Goal: Task Accomplishment & Management: Manage account settings

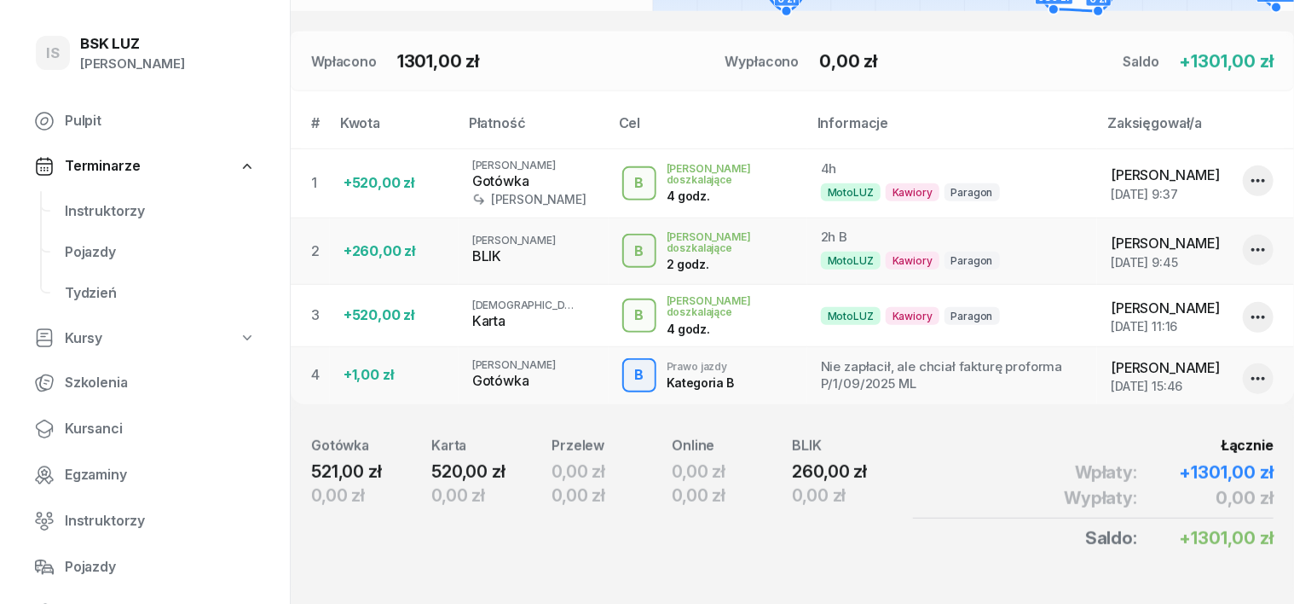
scroll to position [508, 0]
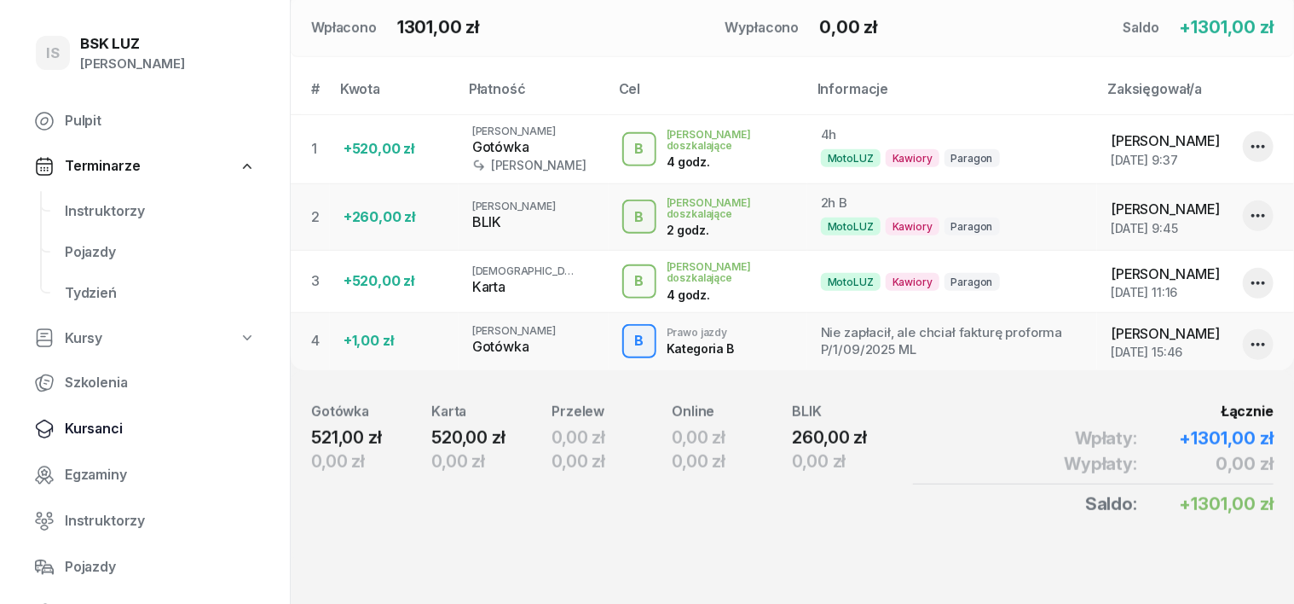
click at [99, 431] on span "Kursanci" at bounding box center [160, 429] width 191 height 22
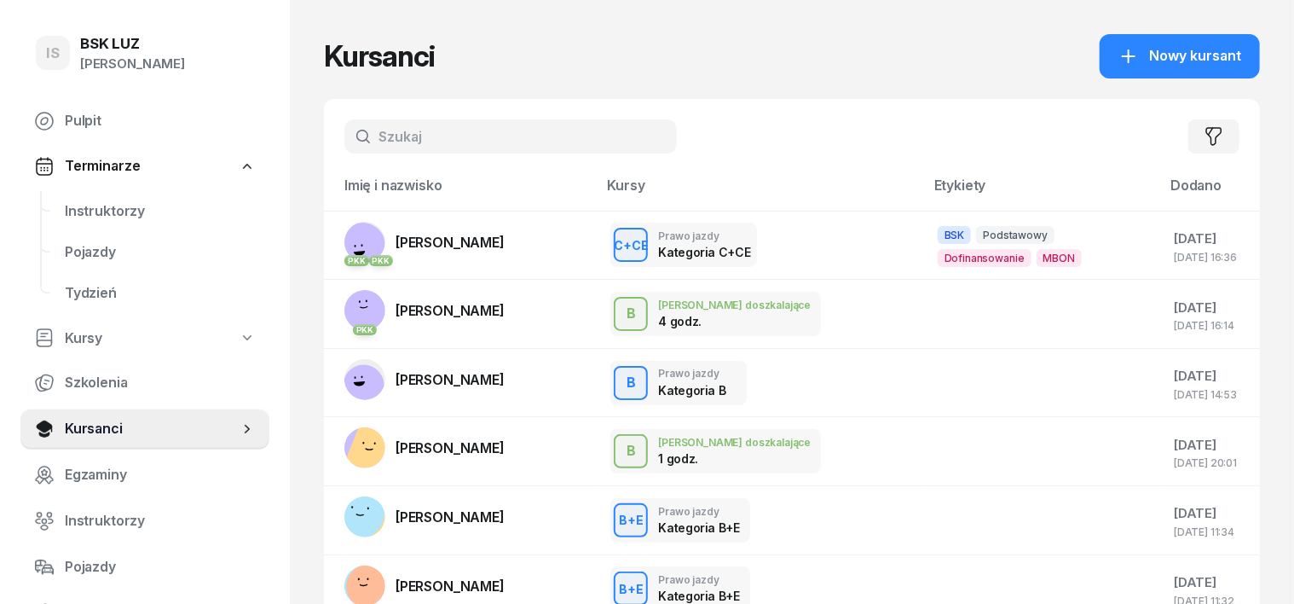
click at [345, 139] on input "text" at bounding box center [511, 136] width 333 height 34
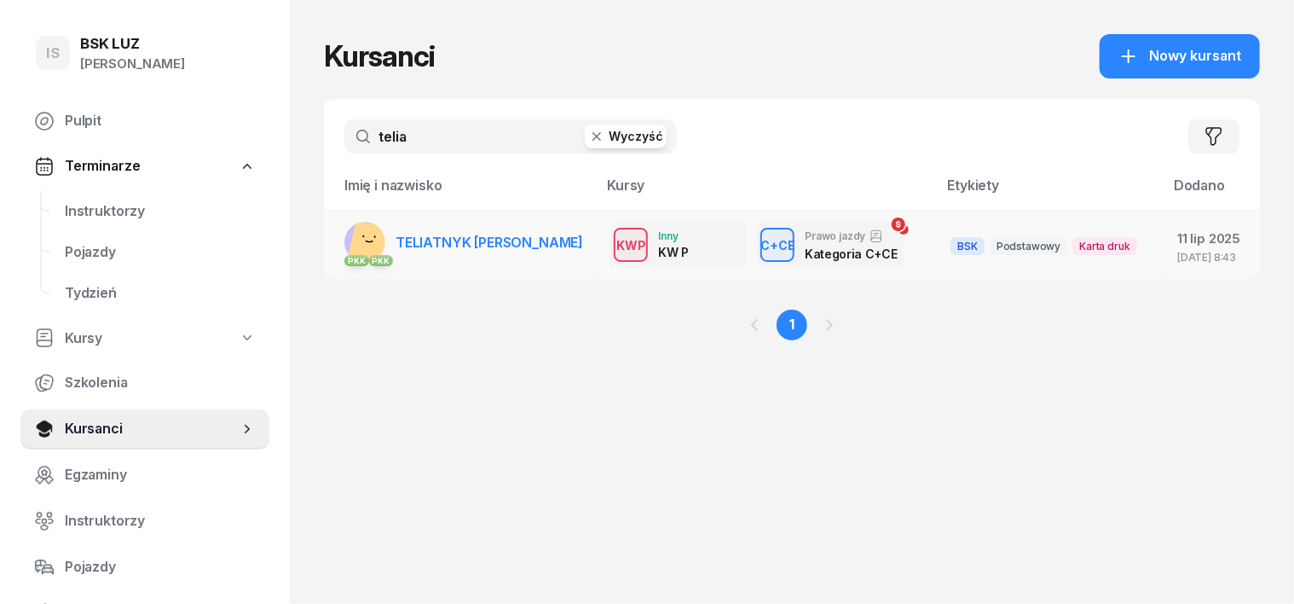
type input "telia"
click at [348, 246] on rect at bounding box center [372, 244] width 49 height 49
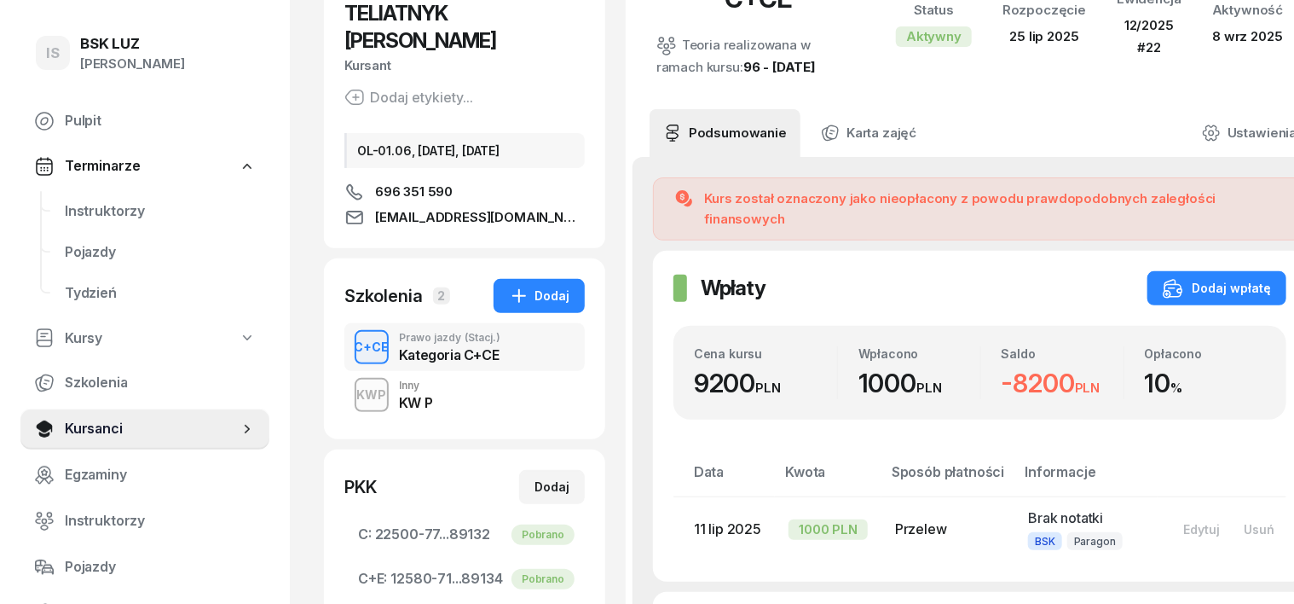
scroll to position [213, 0]
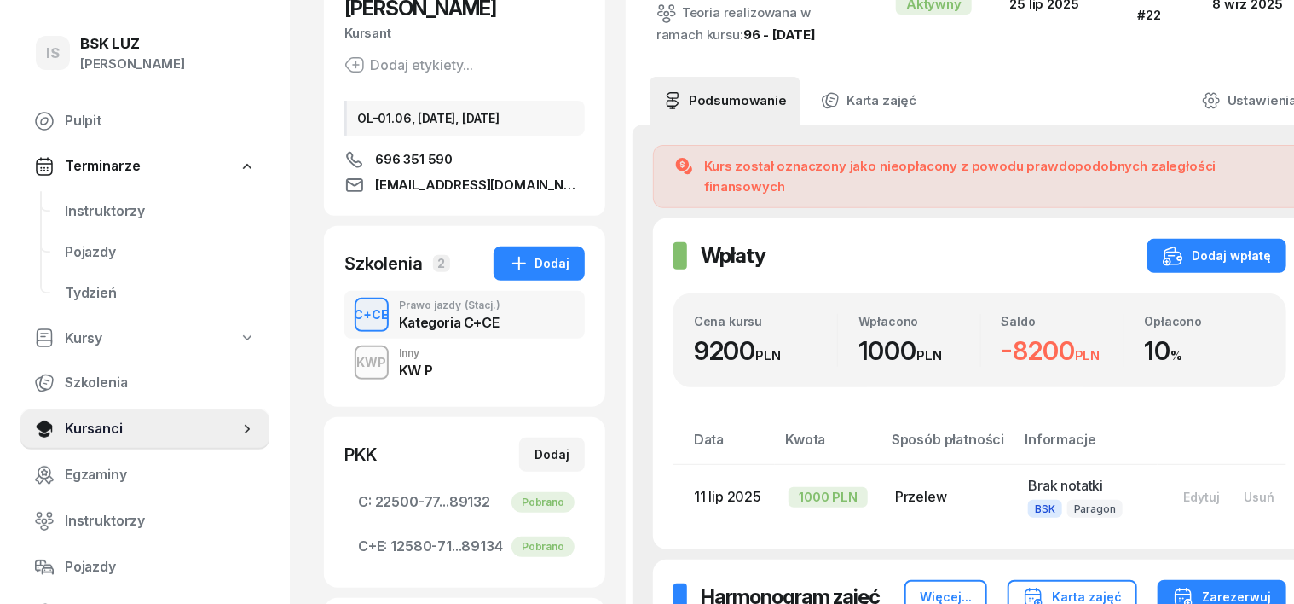
click at [350, 351] on div "KWP" at bounding box center [371, 361] width 43 height 21
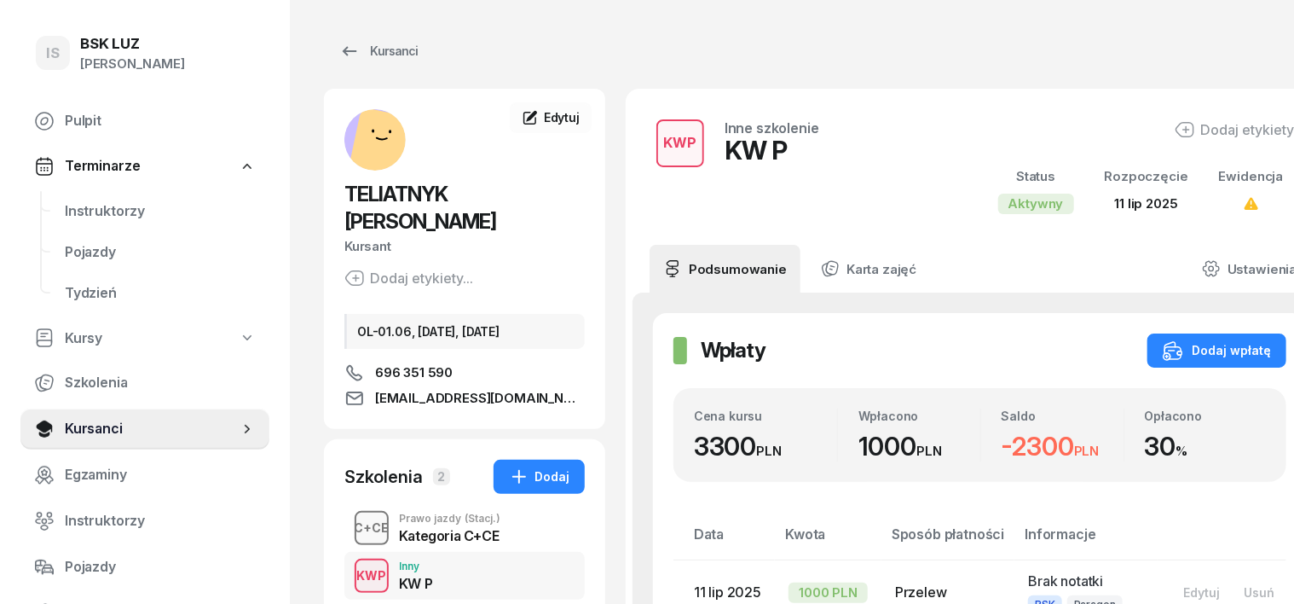
click at [348, 517] on div "C+CE" at bounding box center [372, 527] width 49 height 21
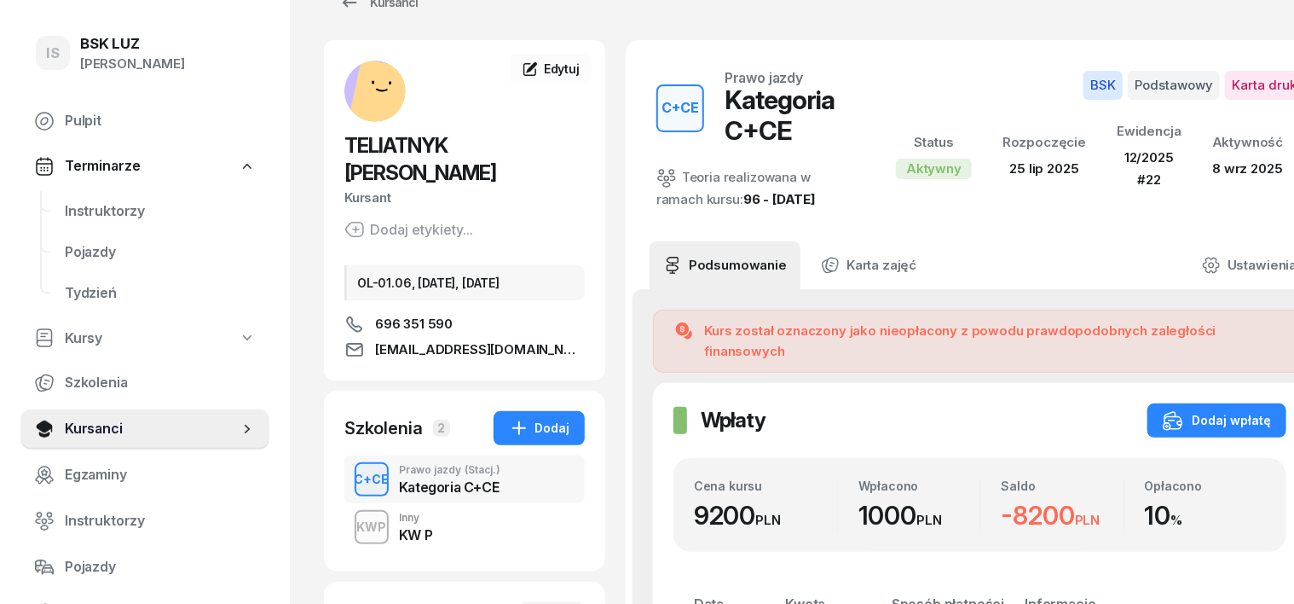
scroll to position [9, 0]
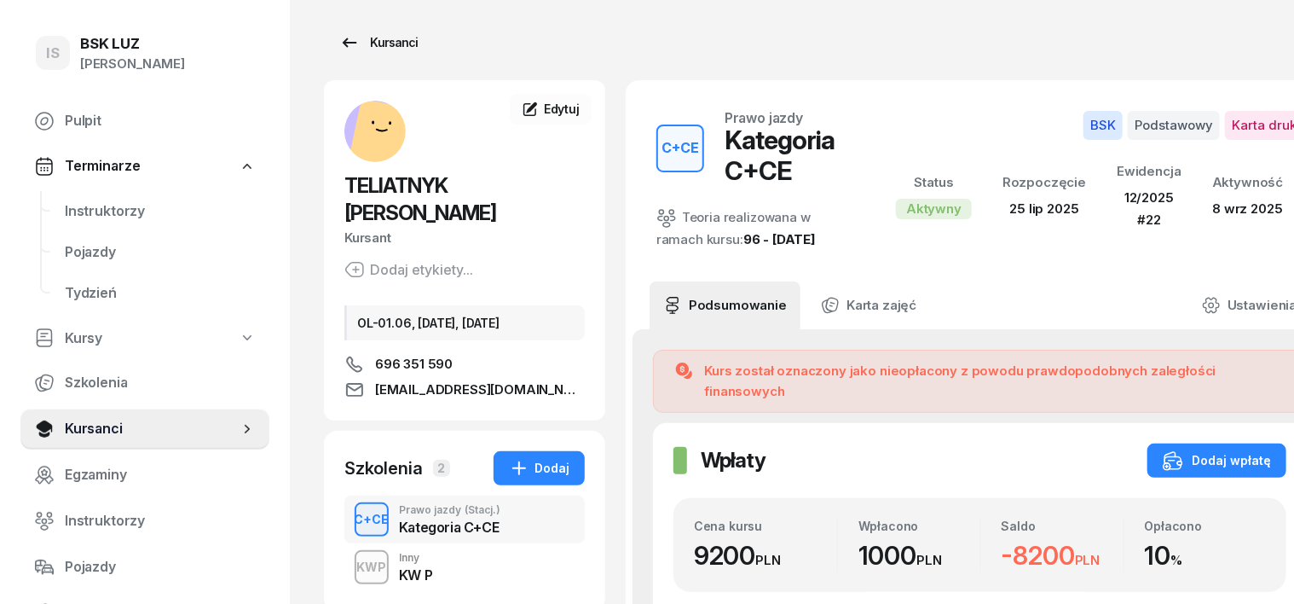
click at [350, 43] on div "Kursanci" at bounding box center [378, 42] width 78 height 20
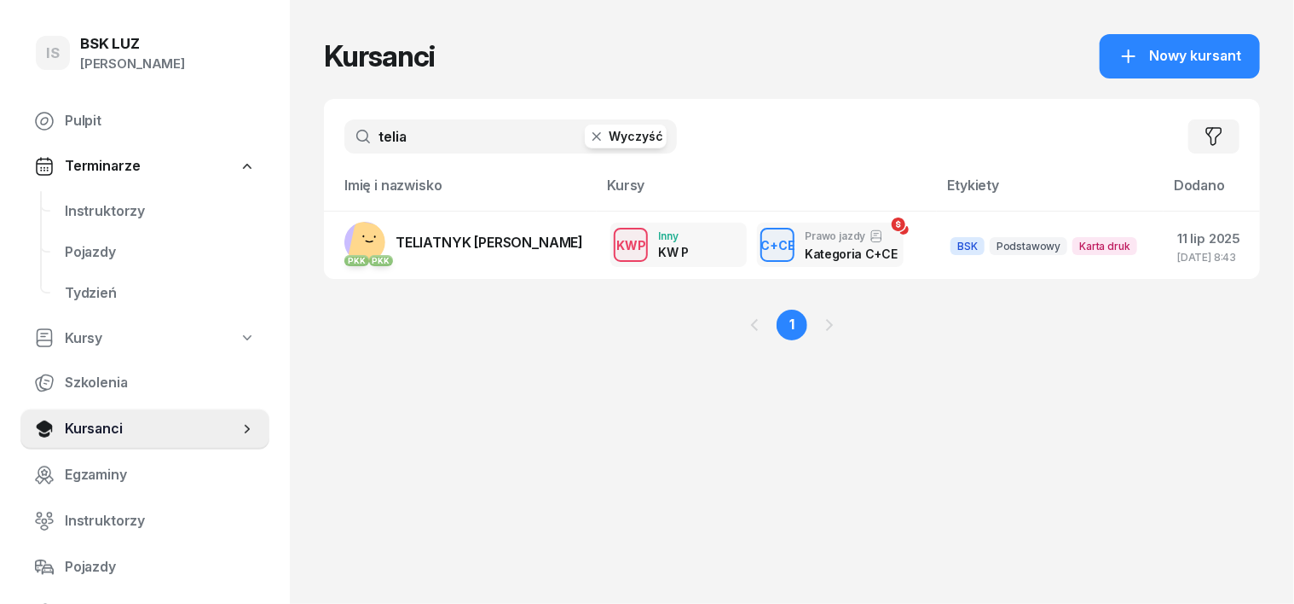
click at [408, 134] on input "telia" at bounding box center [511, 136] width 333 height 34
type input "t"
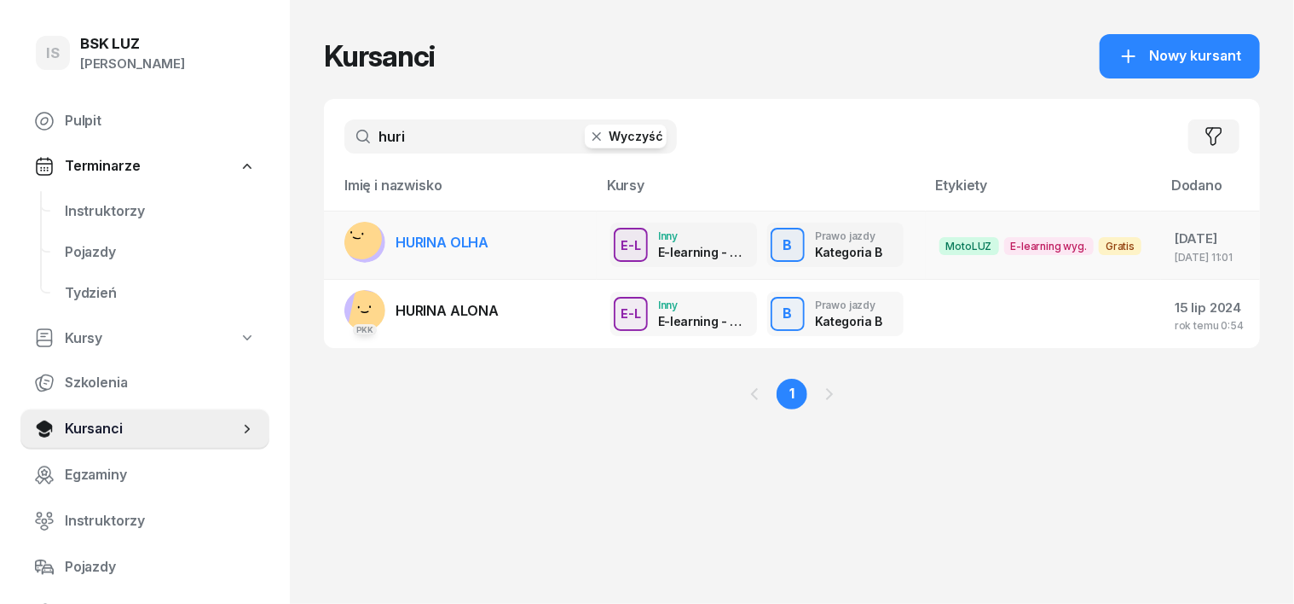
type input "huri"
click at [353, 238] on icon at bounding box center [356, 238] width 7 height 2
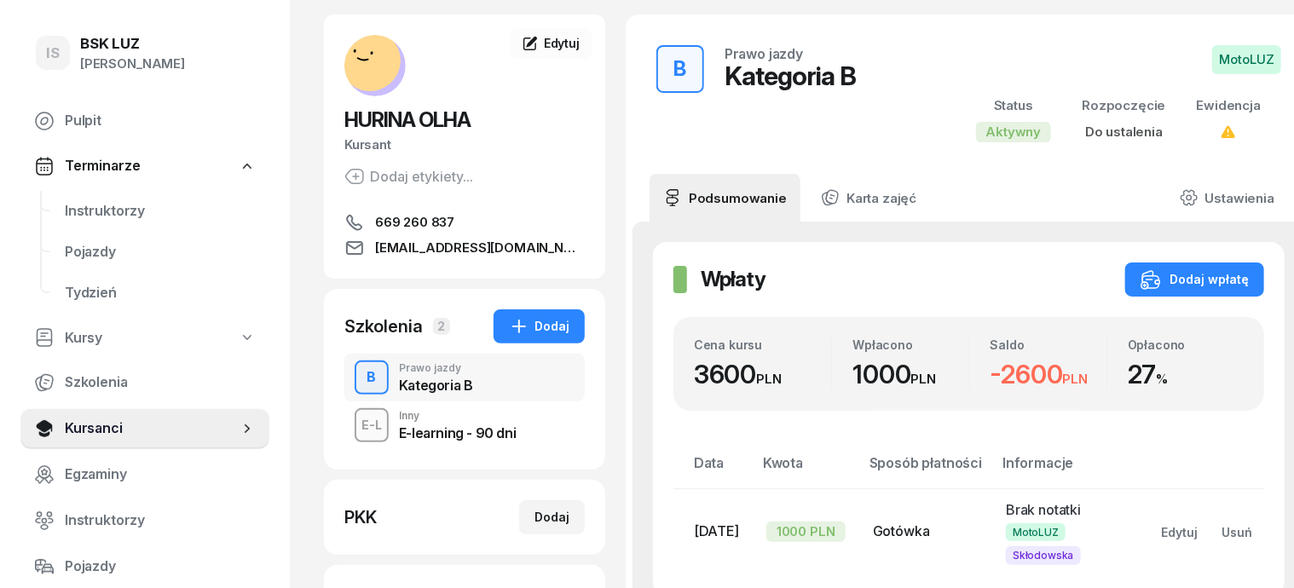
scroll to position [106, 0]
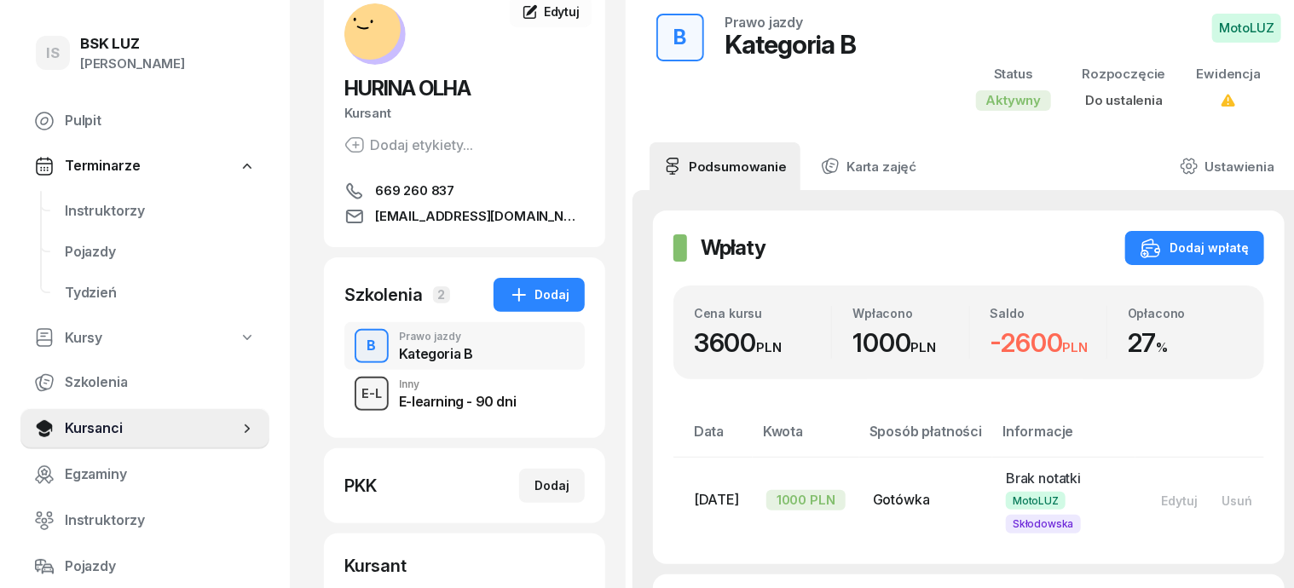
click at [355, 396] on div "E-L" at bounding box center [372, 393] width 34 height 21
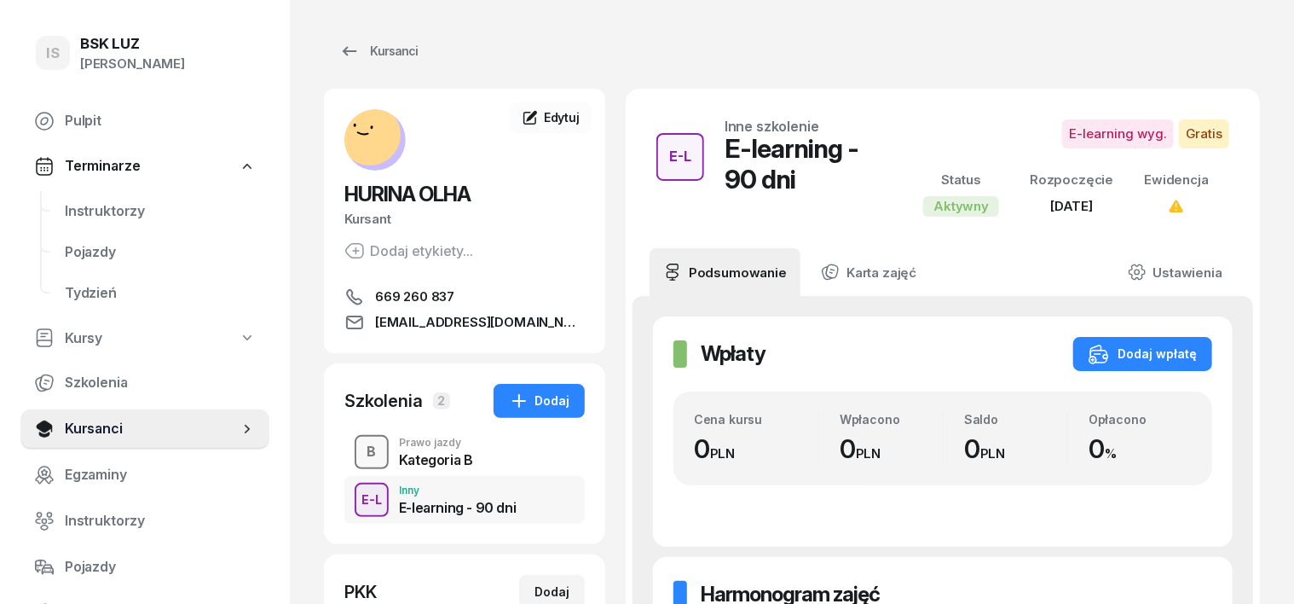
click at [361, 448] on div "B" at bounding box center [372, 451] width 23 height 29
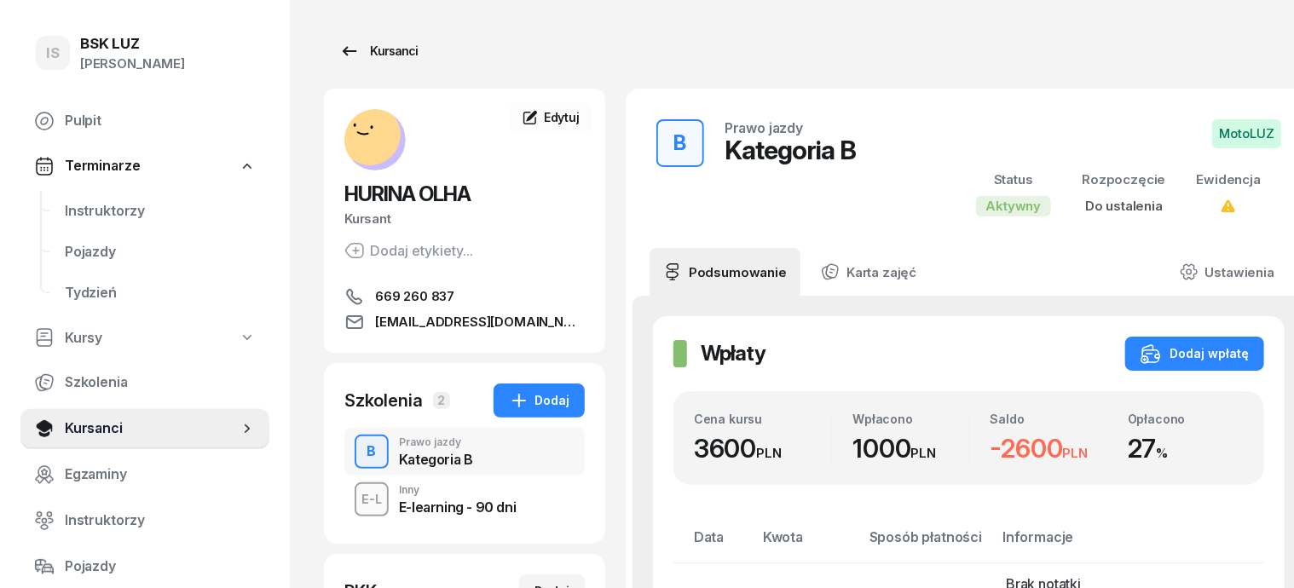
click at [371, 45] on div "Kursanci" at bounding box center [378, 51] width 78 height 20
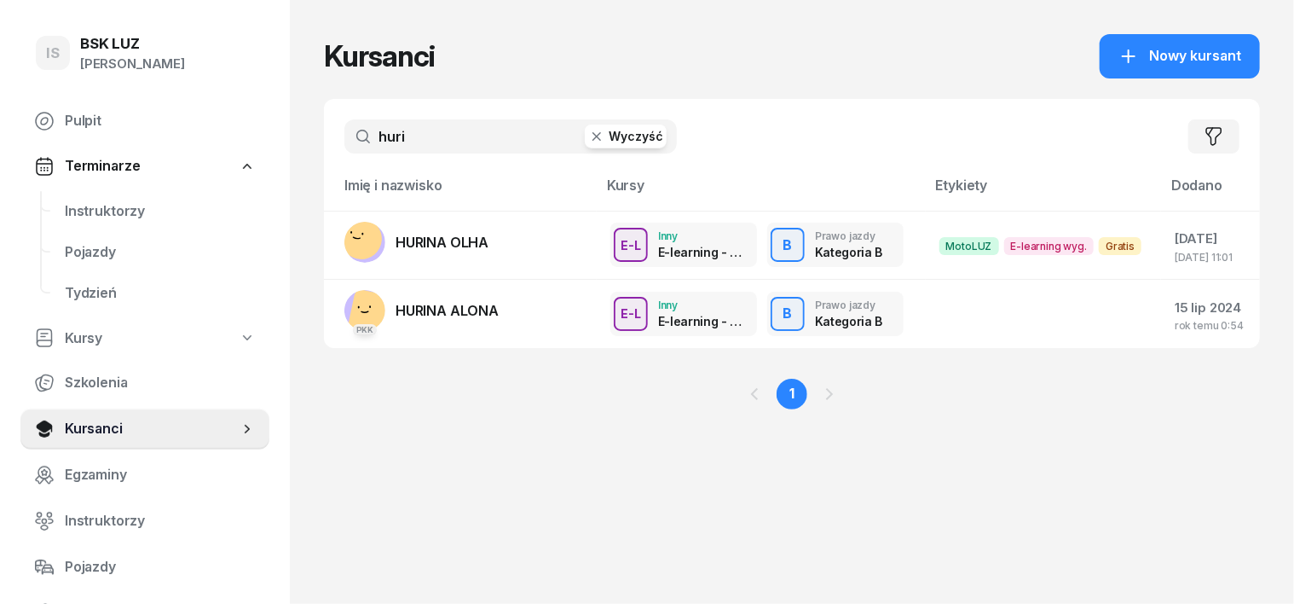
click at [588, 140] on icon "button" at bounding box center [596, 136] width 17 height 17
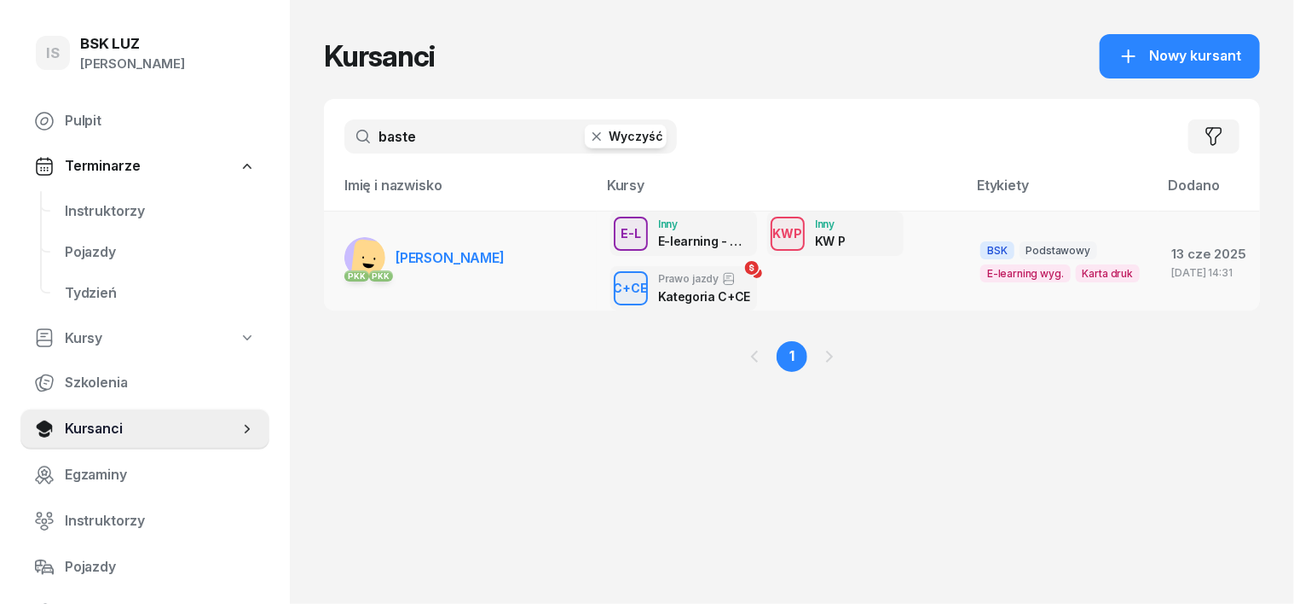
type input "baste"
click at [350, 252] on rect at bounding box center [375, 264] width 50 height 50
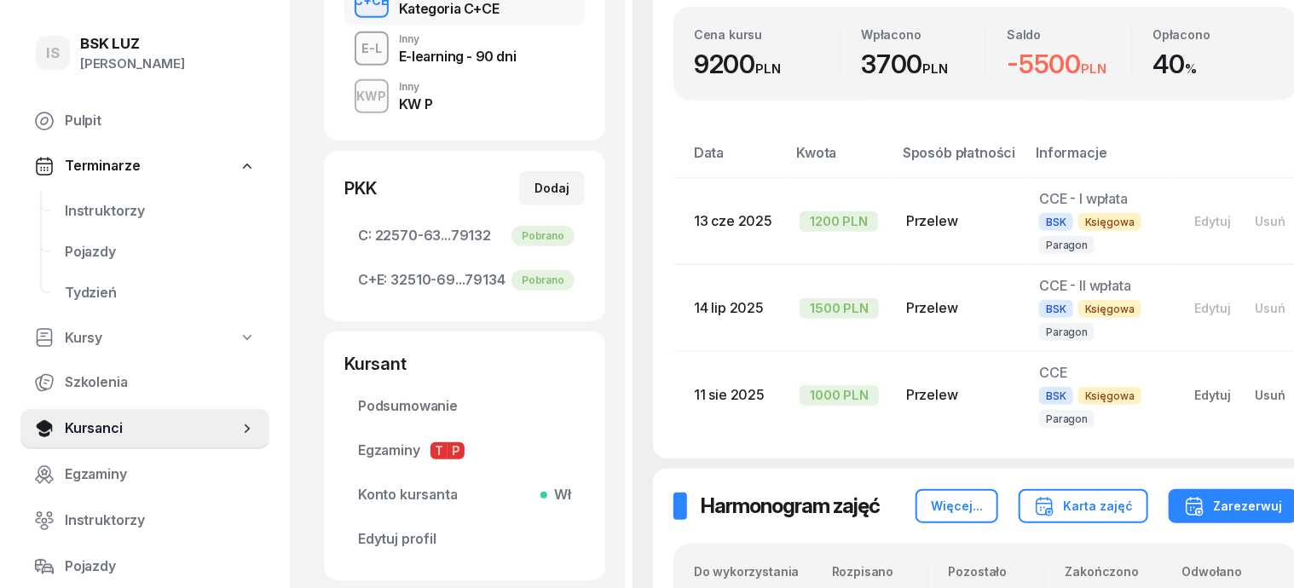
scroll to position [532, 0]
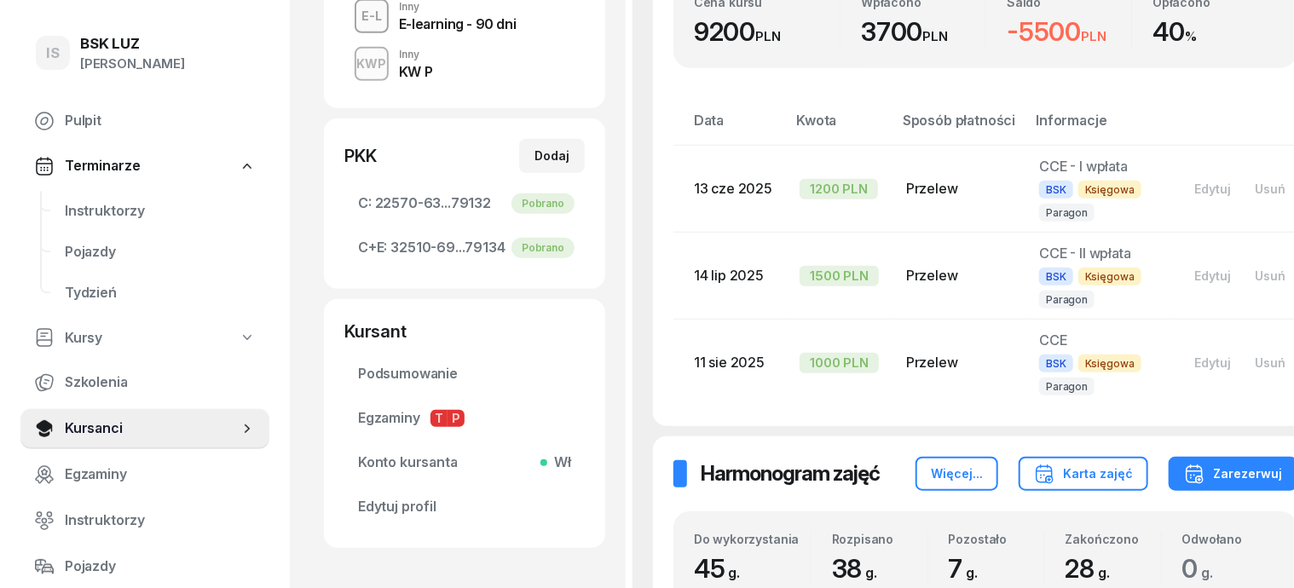
click at [350, 67] on div "KWP" at bounding box center [371, 63] width 43 height 21
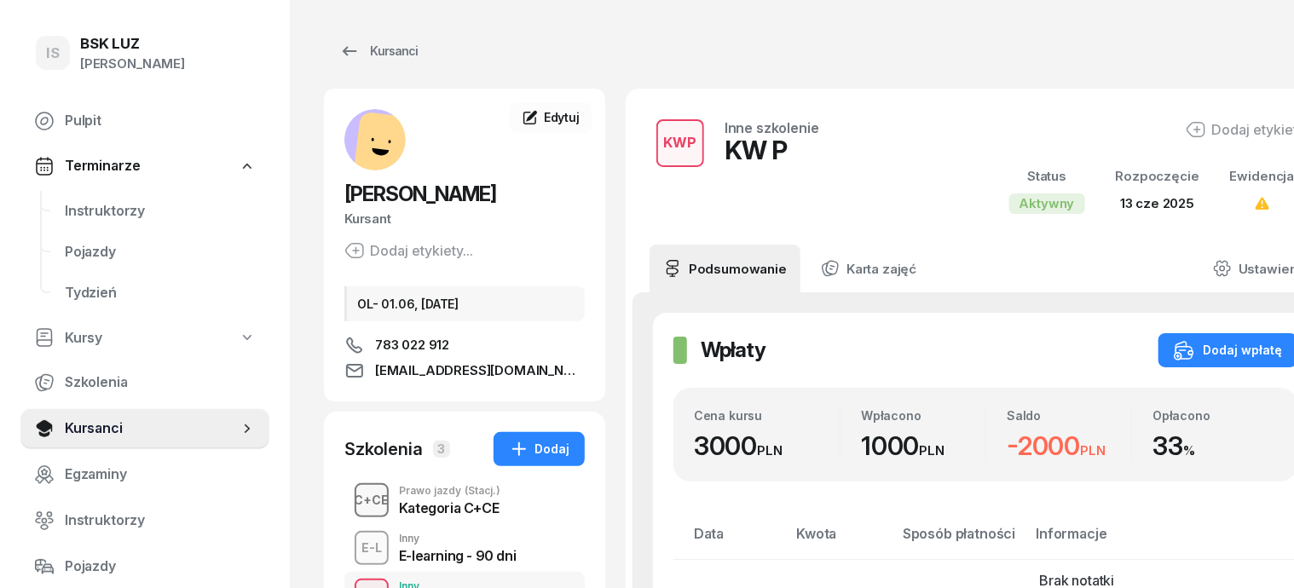
click at [348, 497] on div "C+CE" at bounding box center [372, 499] width 49 height 21
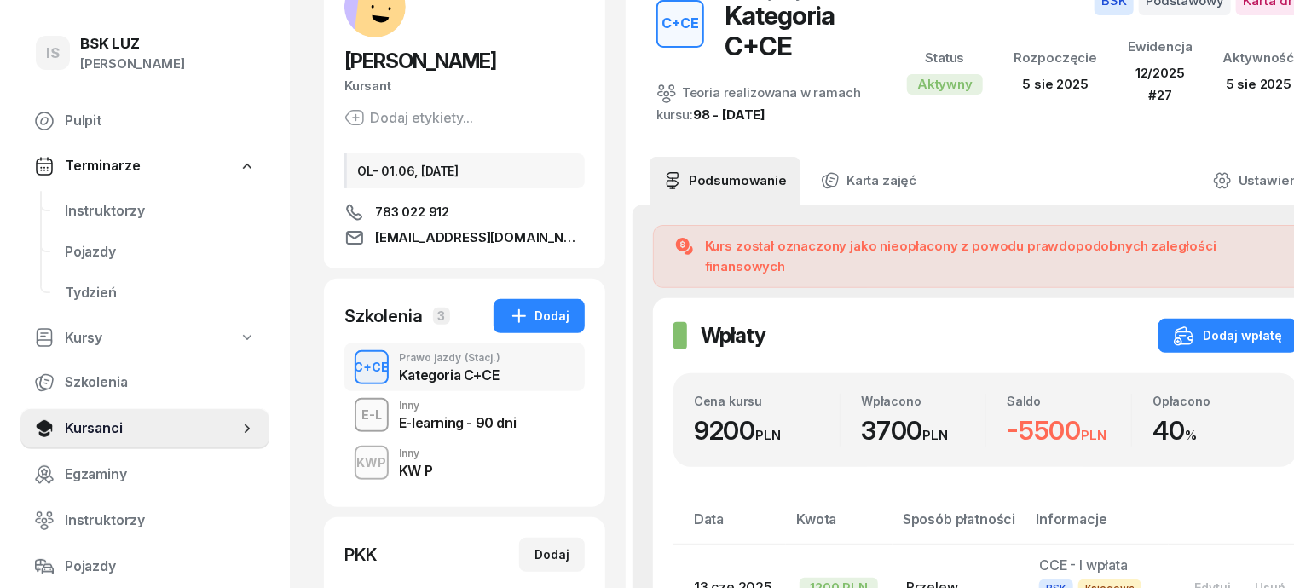
scroll to position [106, 0]
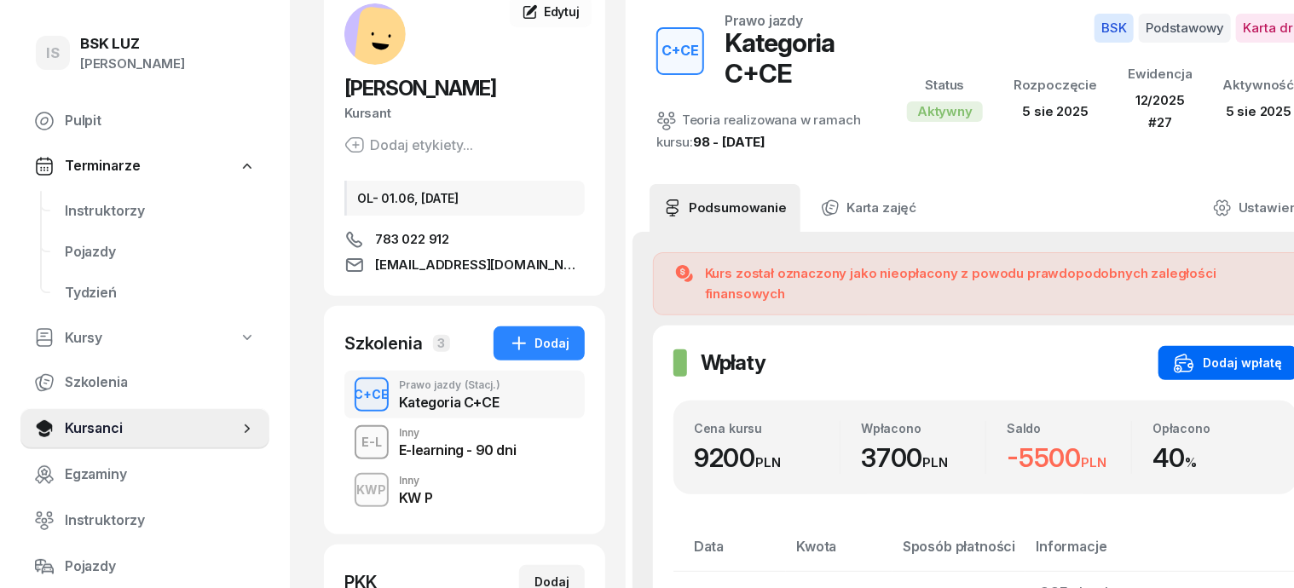
click at [1194, 353] on div "Dodaj wpłatę" at bounding box center [1228, 363] width 108 height 20
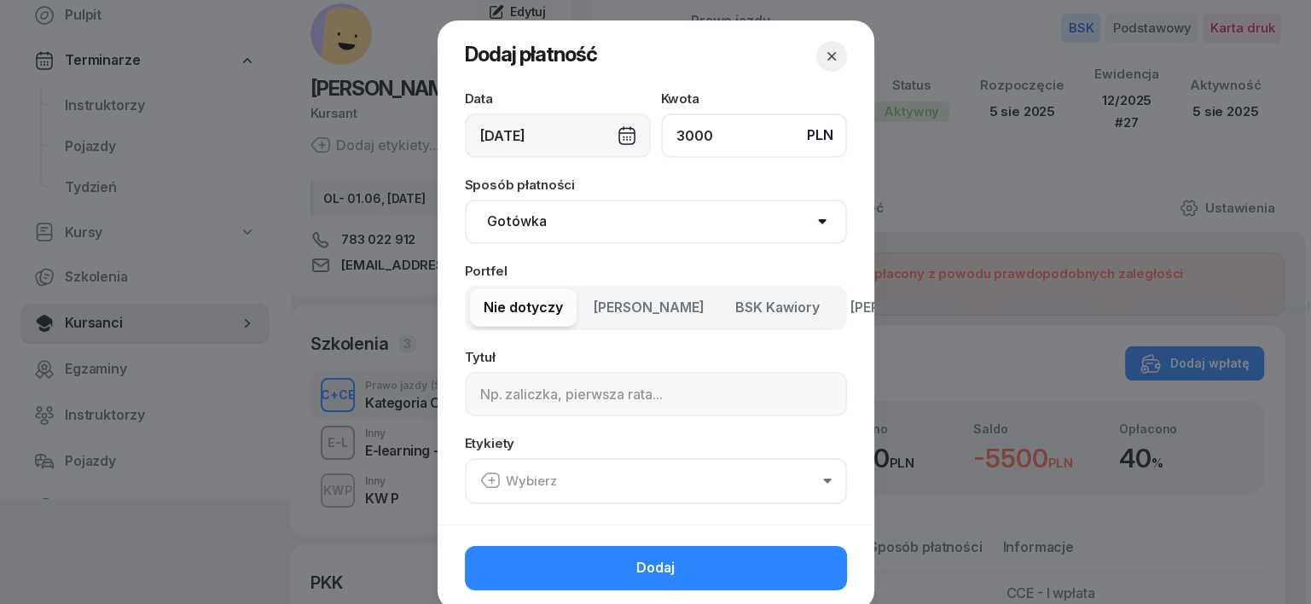
type input "3000"
click at [495, 221] on select "Gotówka Karta Przelew Płatności online BLIK" at bounding box center [656, 222] width 382 height 44
select select "transfer"
click at [465, 200] on select "Gotówka Karta Przelew Płatności online BLIK" at bounding box center [656, 222] width 382 height 44
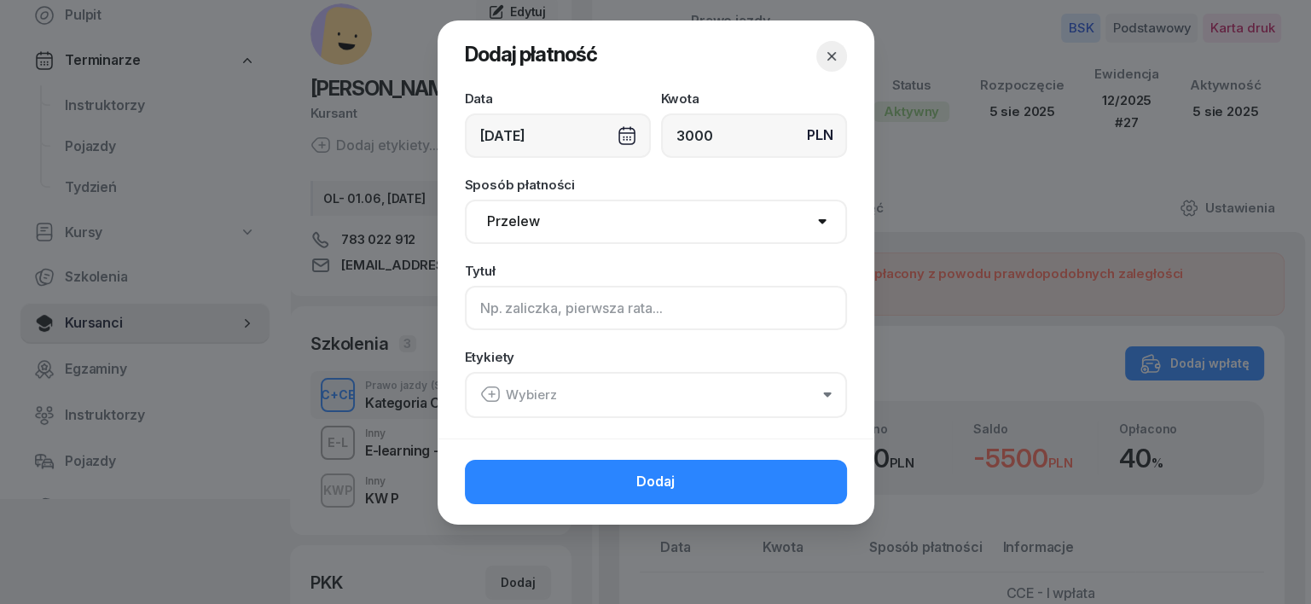
click at [489, 310] on input at bounding box center [656, 308] width 382 height 44
type input "CCE"
drag, startPoint x: 493, startPoint y: 384, endPoint x: 492, endPoint y: 399, distance: 15.4
click at [493, 385] on icon "button" at bounding box center [490, 394] width 20 height 20
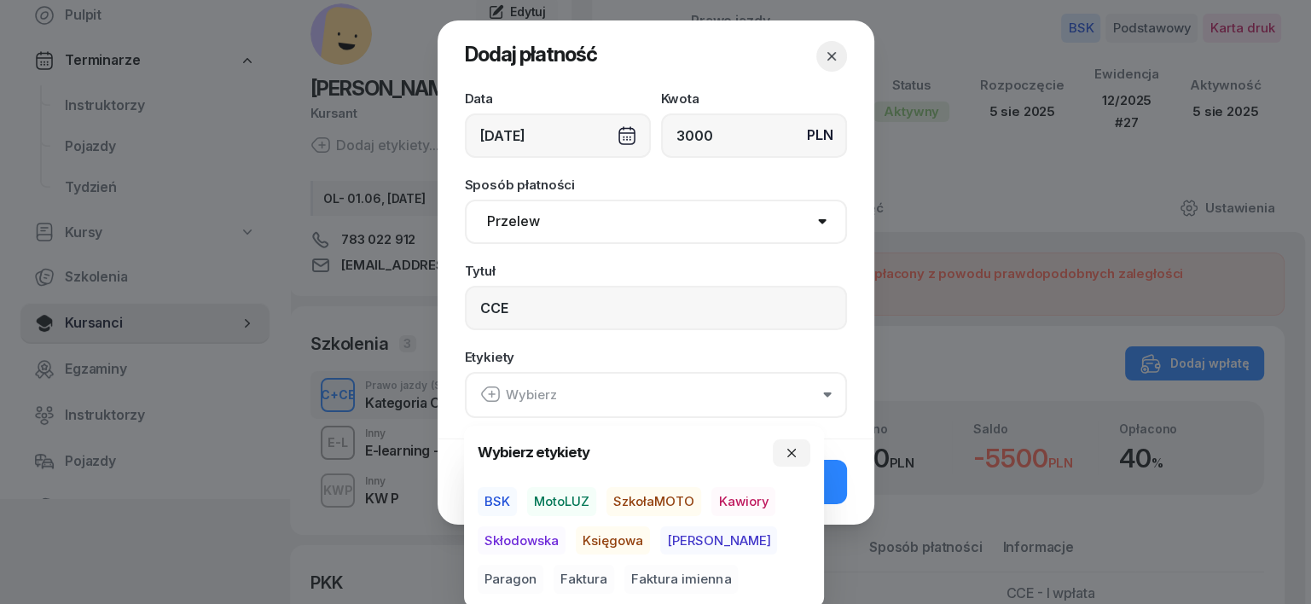
click at [504, 501] on span "BSK" at bounding box center [497, 501] width 39 height 29
drag, startPoint x: 624, startPoint y: 536, endPoint x: 693, endPoint y: 554, distance: 71.6
click at [628, 536] on span "Księgowa" at bounding box center [613, 539] width 74 height 29
click at [543, 565] on span "Paragon" at bounding box center [511, 579] width 66 height 29
click at [789, 456] on icon "button" at bounding box center [792, 452] width 14 height 14
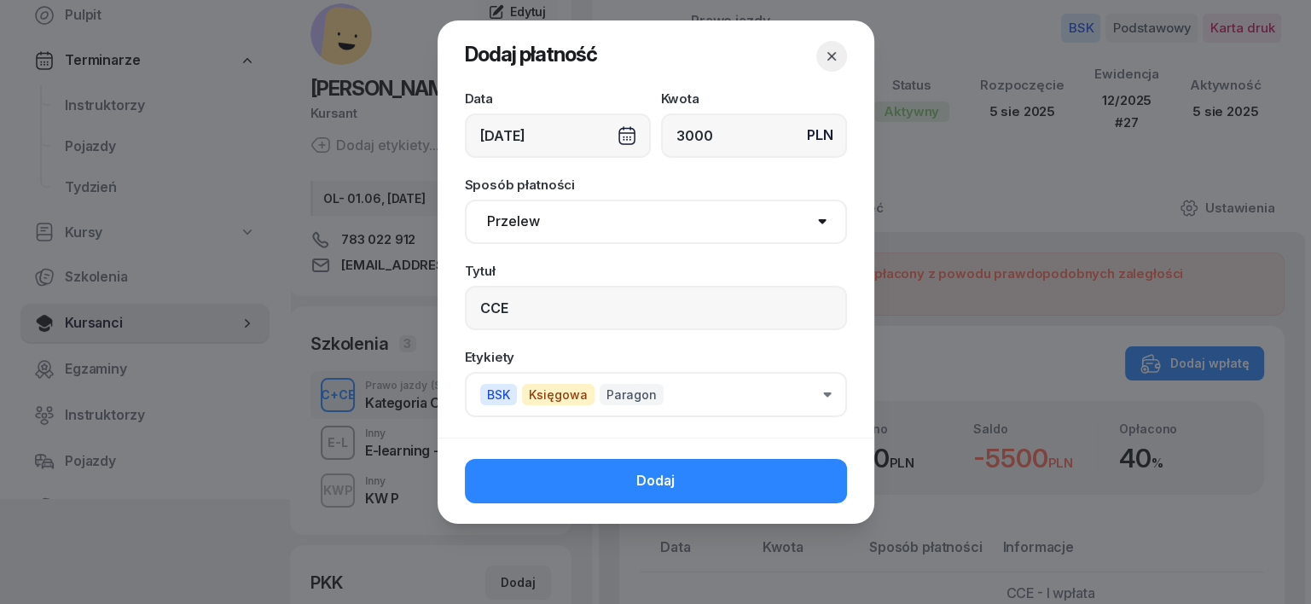
click at [800, 475] on button "Dodaj" at bounding box center [656, 481] width 382 height 44
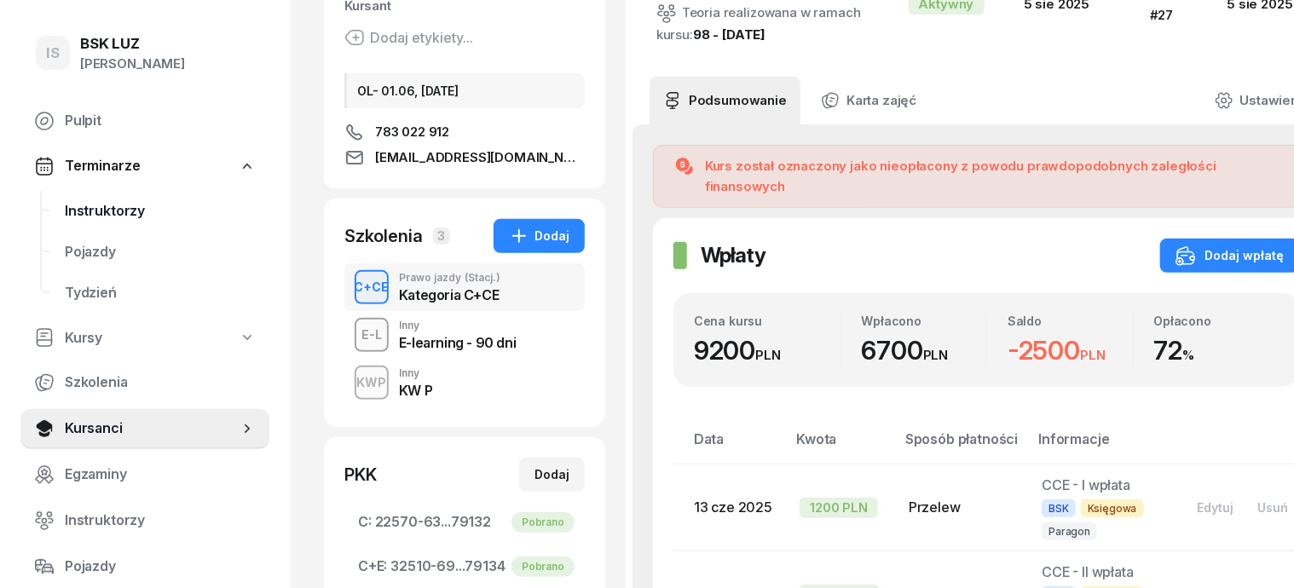
scroll to position [0, 0]
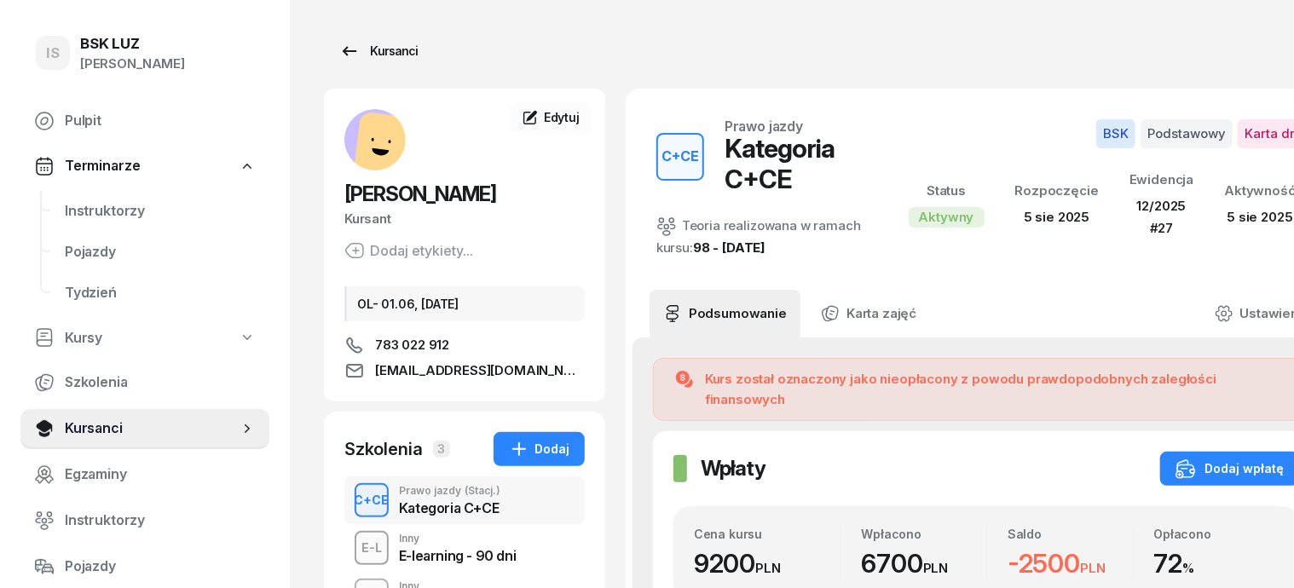
click at [362, 47] on div "Kursanci" at bounding box center [378, 51] width 78 height 20
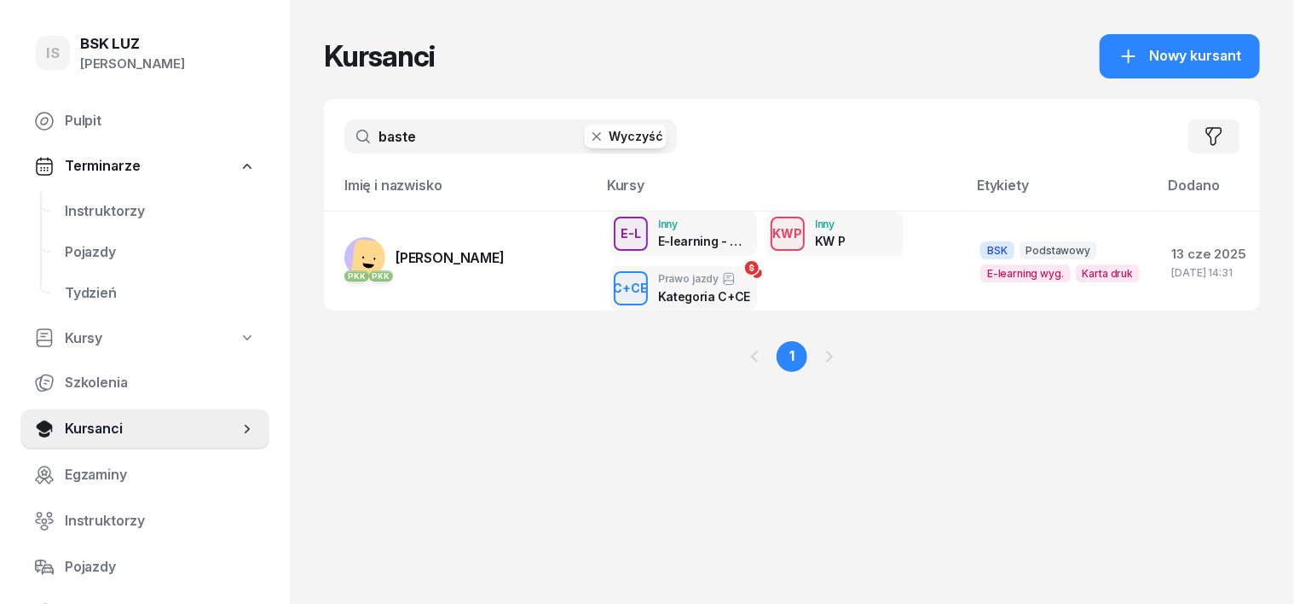
click at [588, 130] on icon "button" at bounding box center [596, 136] width 17 height 17
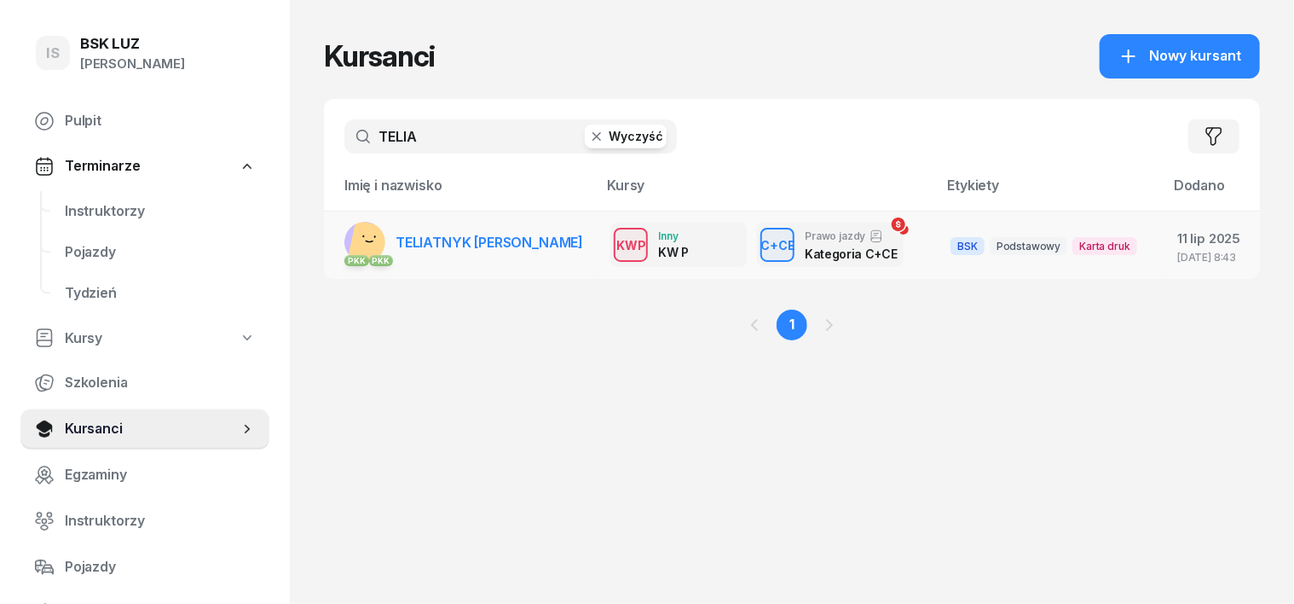
type input "TELIA"
click at [345, 240] on g at bounding box center [370, 244] width 51 height 49
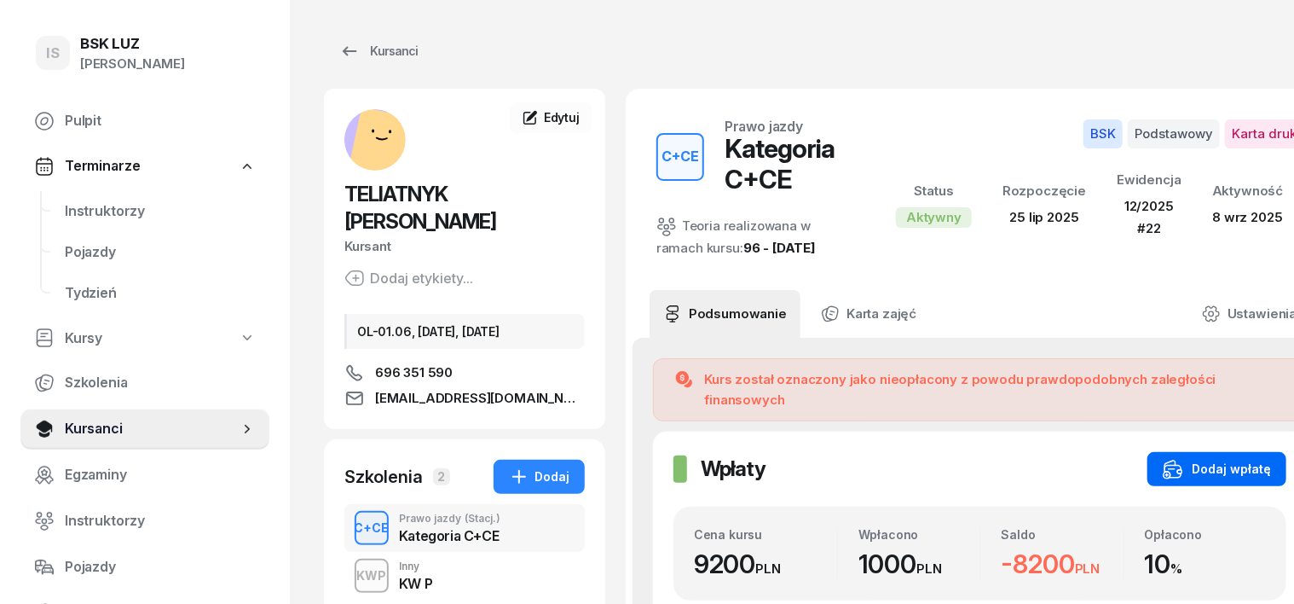
click at [1193, 459] on div "Dodaj wpłatę" at bounding box center [1217, 469] width 108 height 20
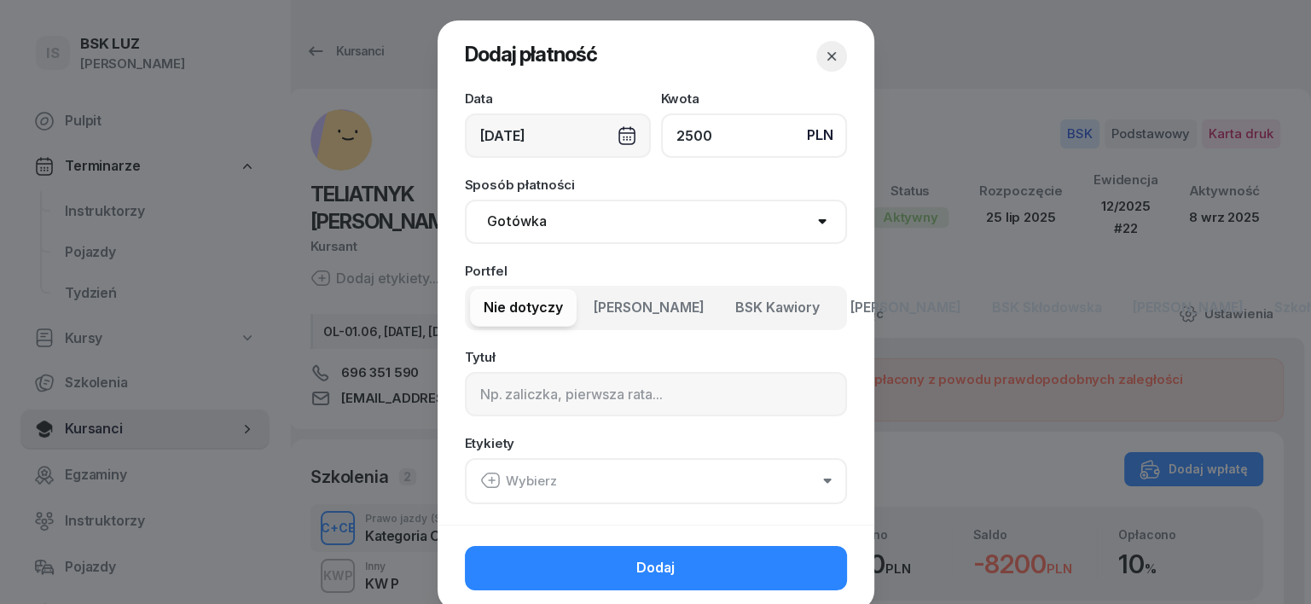
type input "2500"
click at [501, 220] on select "Gotówka Karta Przelew Płatności online BLIK" at bounding box center [656, 222] width 382 height 44
select select "transfer"
click at [465, 200] on select "Gotówka Karta Przelew Płatności online BLIK" at bounding box center [656, 222] width 382 height 44
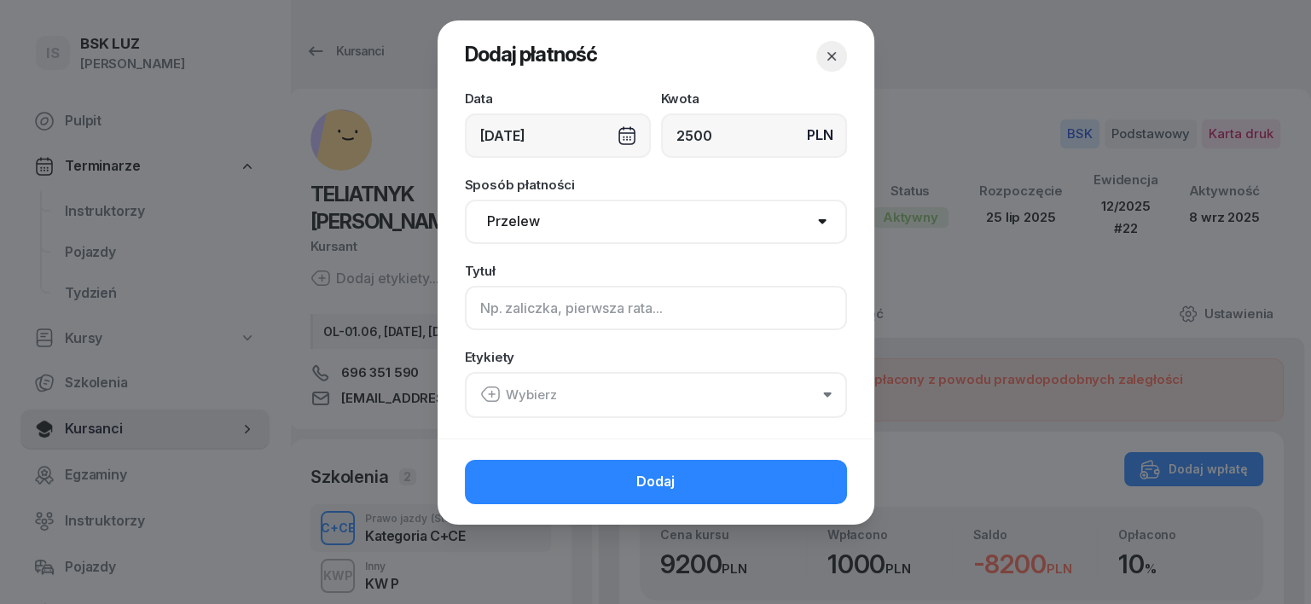
click at [484, 309] on input at bounding box center [656, 308] width 382 height 44
type input "CCE"
click at [488, 392] on icon "button" at bounding box center [490, 394] width 20 height 20
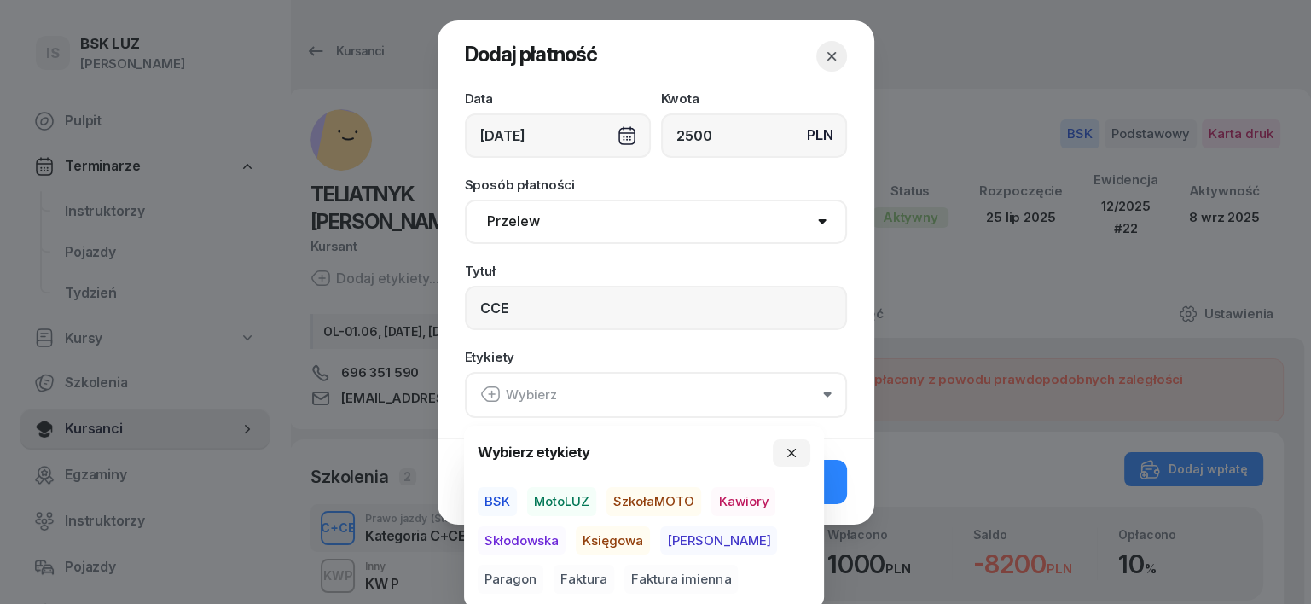
drag, startPoint x: 489, startPoint y: 502, endPoint x: 531, endPoint y: 514, distance: 44.3
click at [506, 510] on span "BSK" at bounding box center [497, 501] width 39 height 29
drag, startPoint x: 620, startPoint y: 536, endPoint x: 649, endPoint y: 542, distance: 29.8
click at [628, 535] on span "Księgowa" at bounding box center [613, 539] width 74 height 29
click at [543, 565] on span "Paragon" at bounding box center [511, 579] width 66 height 29
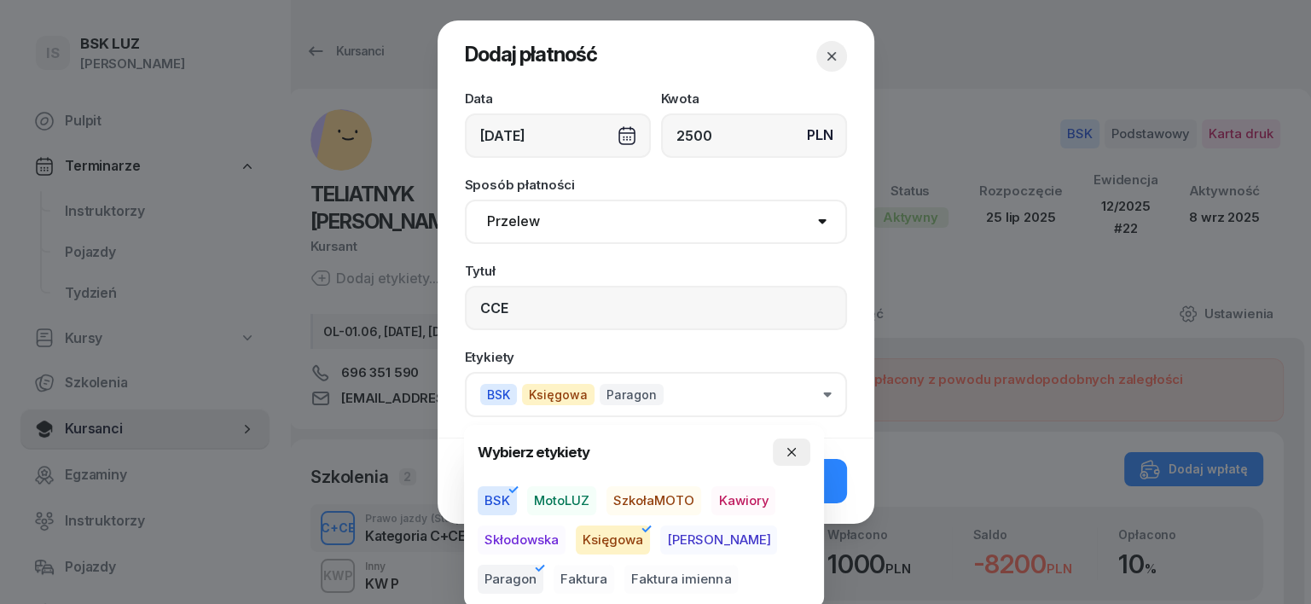
click at [789, 444] on button "button" at bounding box center [792, 451] width 38 height 27
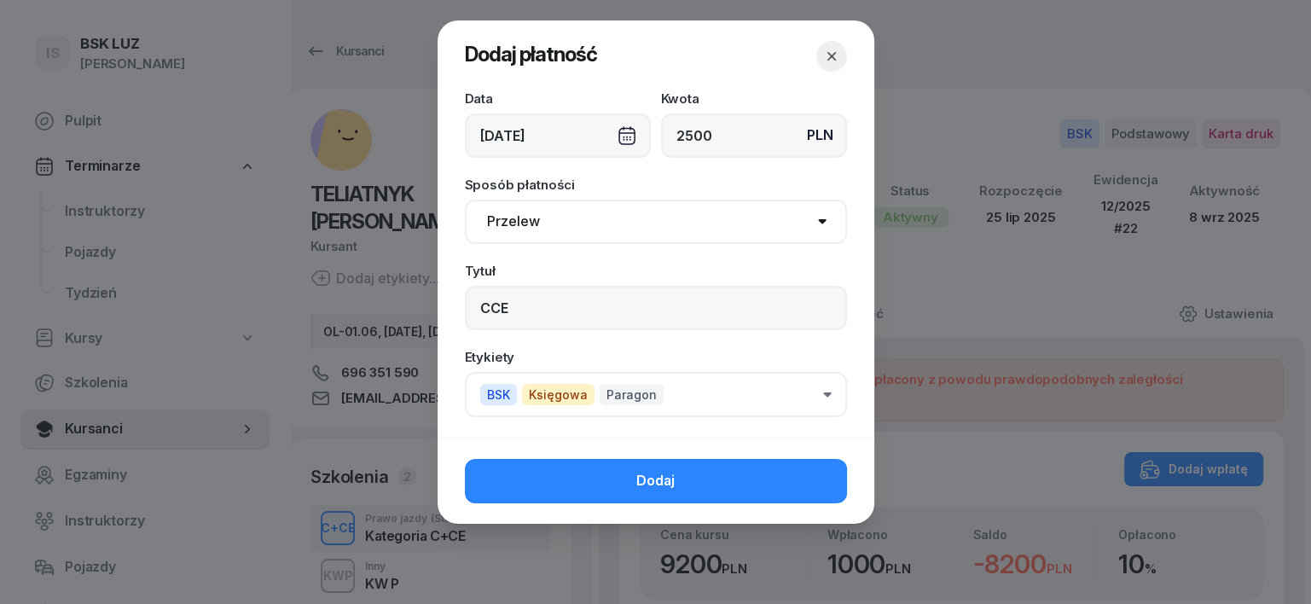
click at [816, 480] on button "Dodaj" at bounding box center [656, 481] width 382 height 44
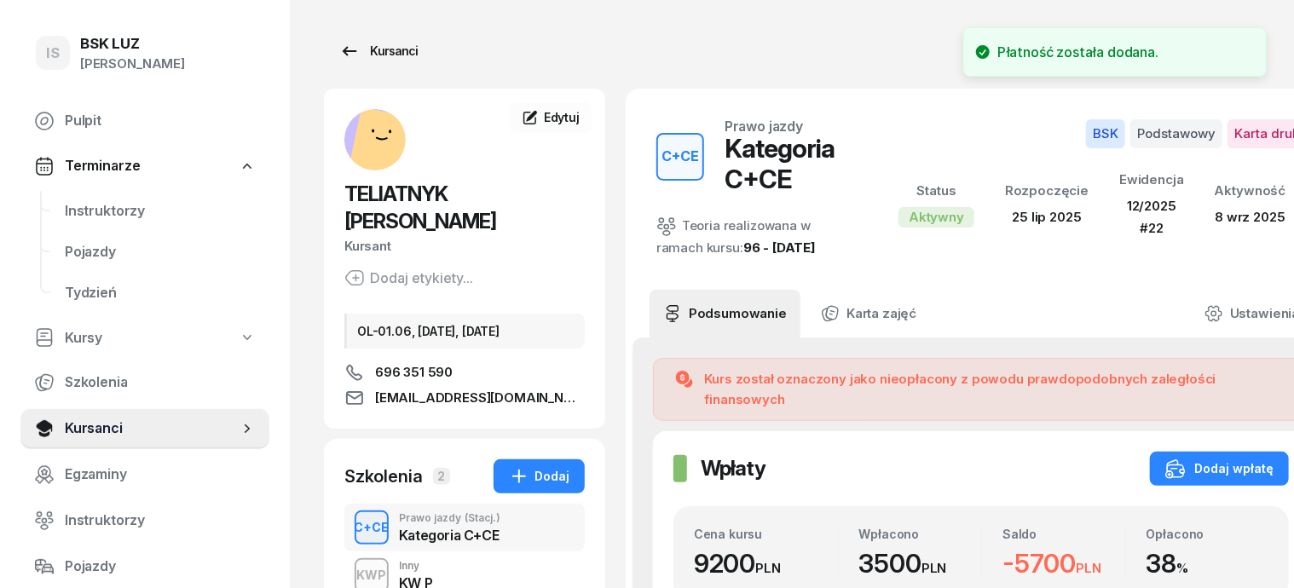
click at [362, 54] on div "Kursanci" at bounding box center [378, 51] width 78 height 20
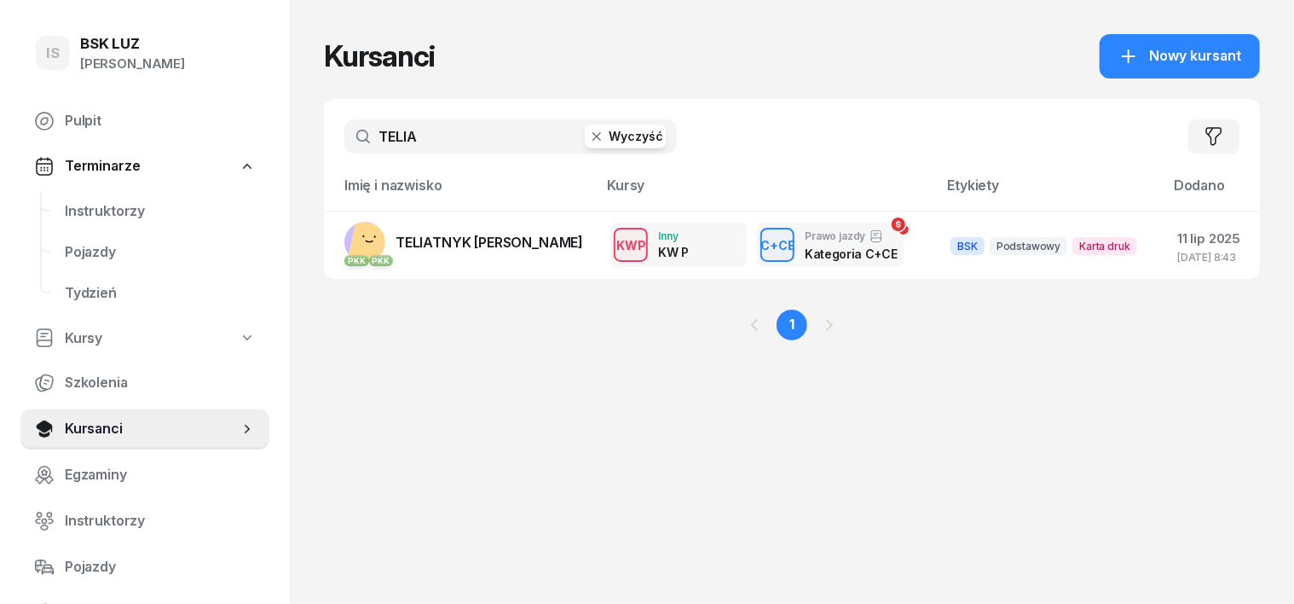
click at [588, 133] on icon "button" at bounding box center [596, 136] width 17 height 17
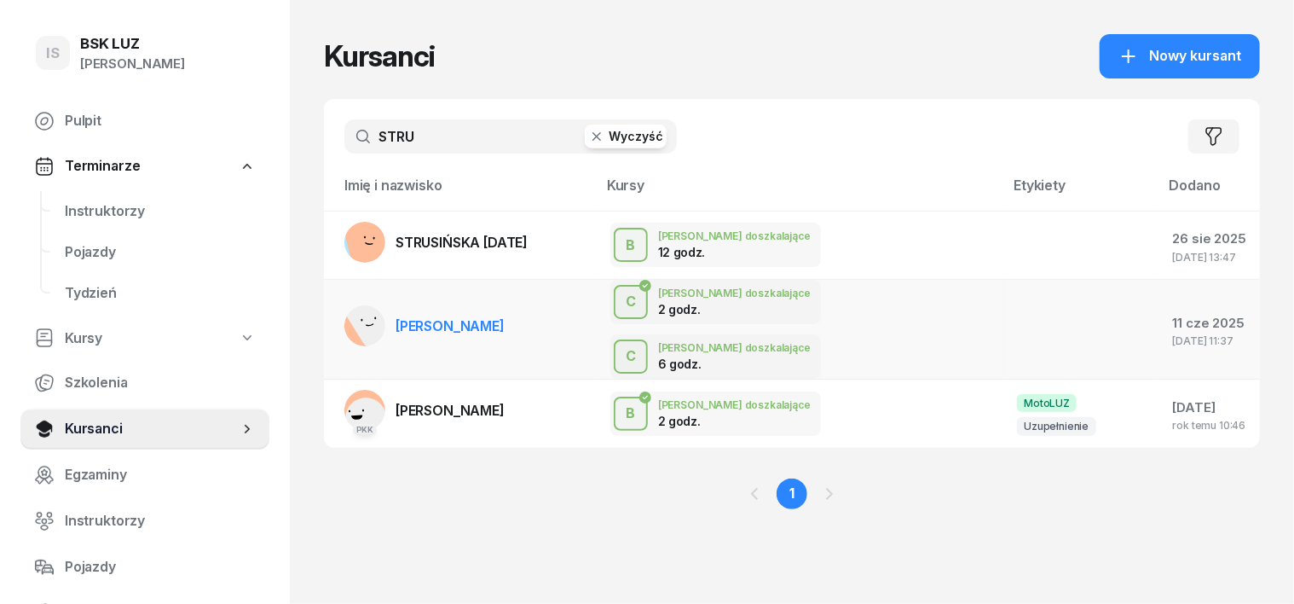
type input "STRU"
click at [344, 310] on rect at bounding box center [375, 318] width 62 height 62
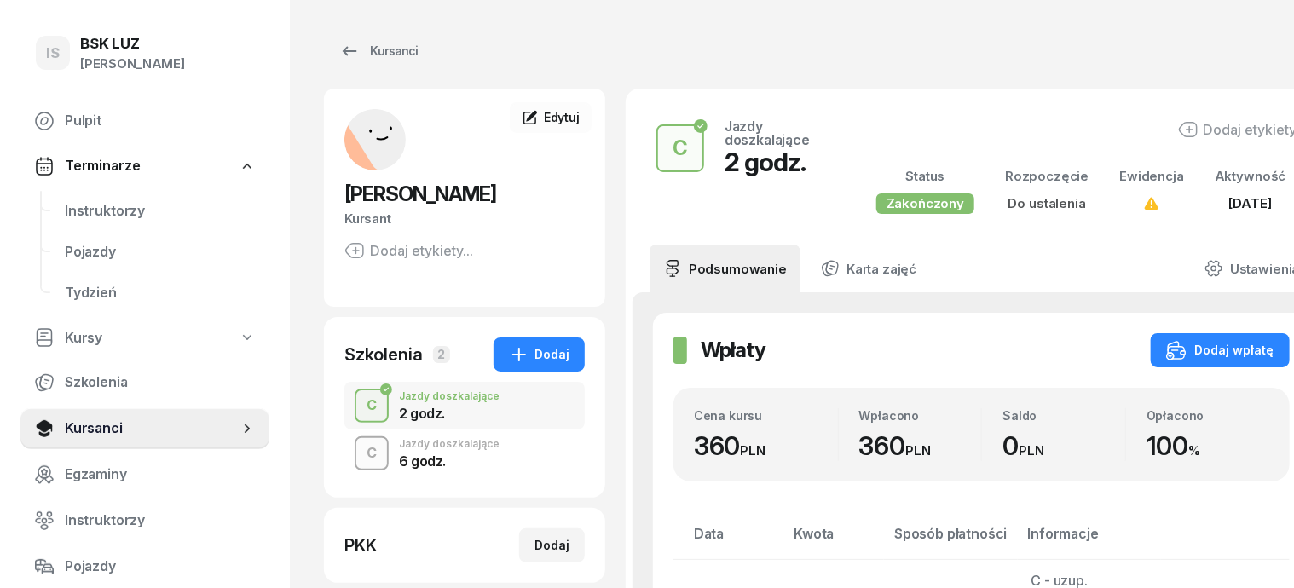
click at [360, 455] on div "C" at bounding box center [372, 453] width 24 height 29
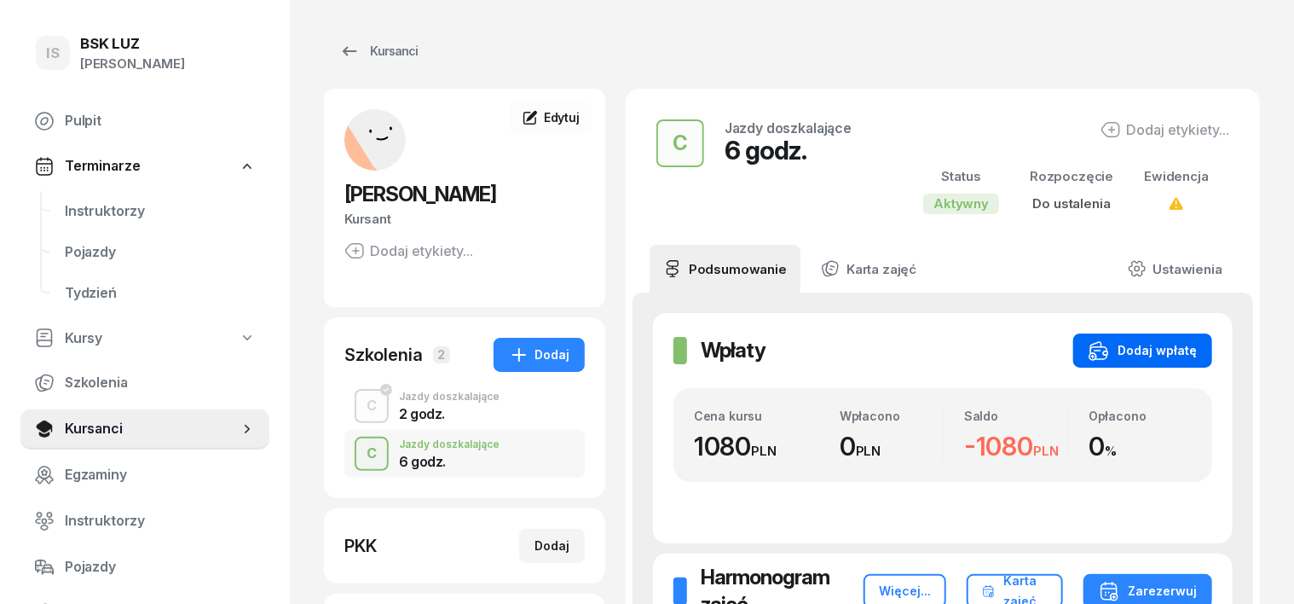
click at [1197, 345] on div "Dodaj wpłatę" at bounding box center [1143, 350] width 108 height 20
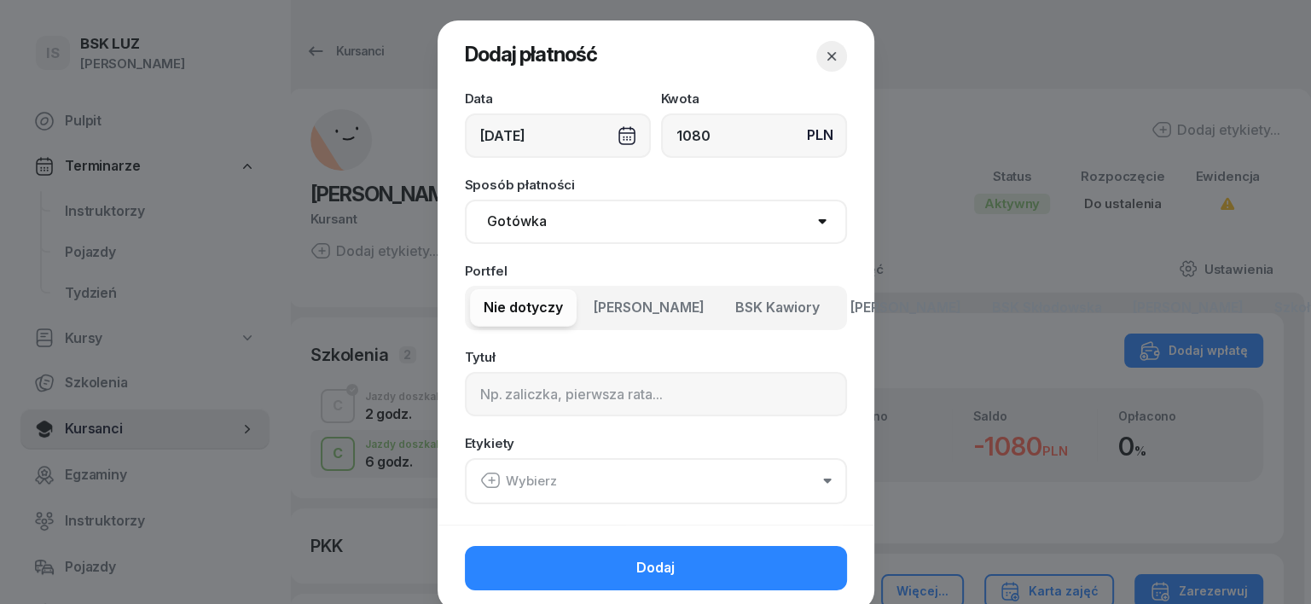
type input "1080"
click at [514, 218] on select "Gotówka Karta Przelew Płatności online BLIK" at bounding box center [656, 222] width 382 height 44
select select "transfer"
click at [465, 200] on select "Gotówka Karta Przelew Płatności online BLIK" at bounding box center [656, 222] width 382 height 44
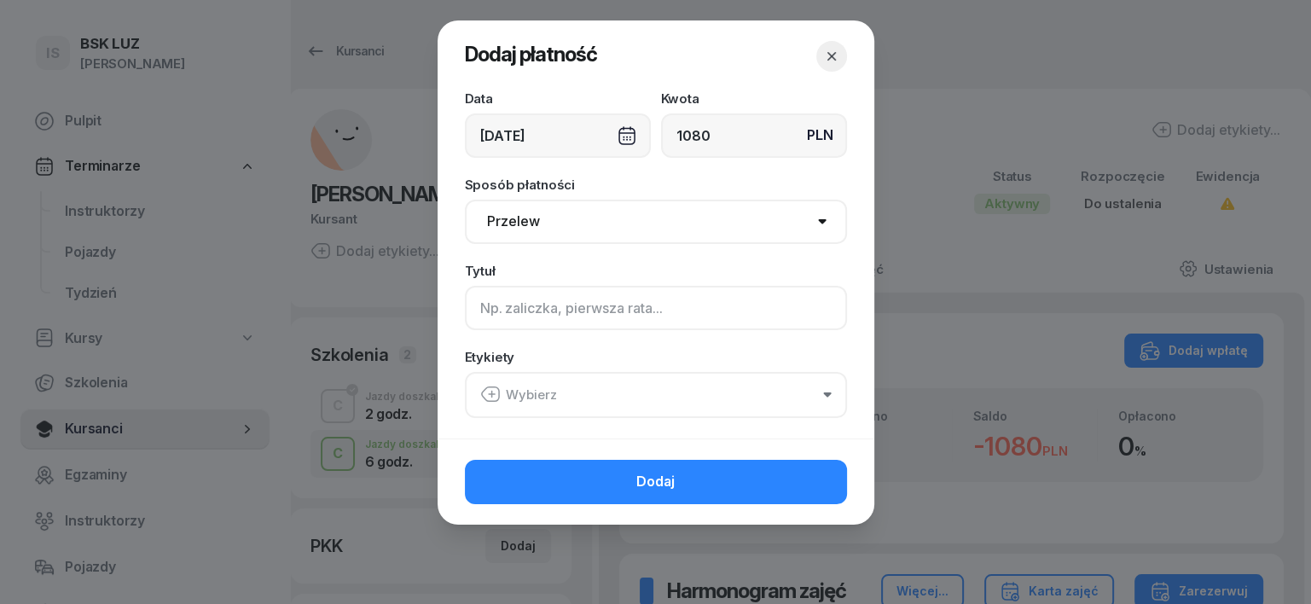
click at [490, 316] on input at bounding box center [656, 308] width 382 height 44
type input "C"
drag, startPoint x: 489, startPoint y: 392, endPoint x: 481, endPoint y: 420, distance: 28.3
click at [489, 394] on icon "button" at bounding box center [492, 394] width 6 height 0
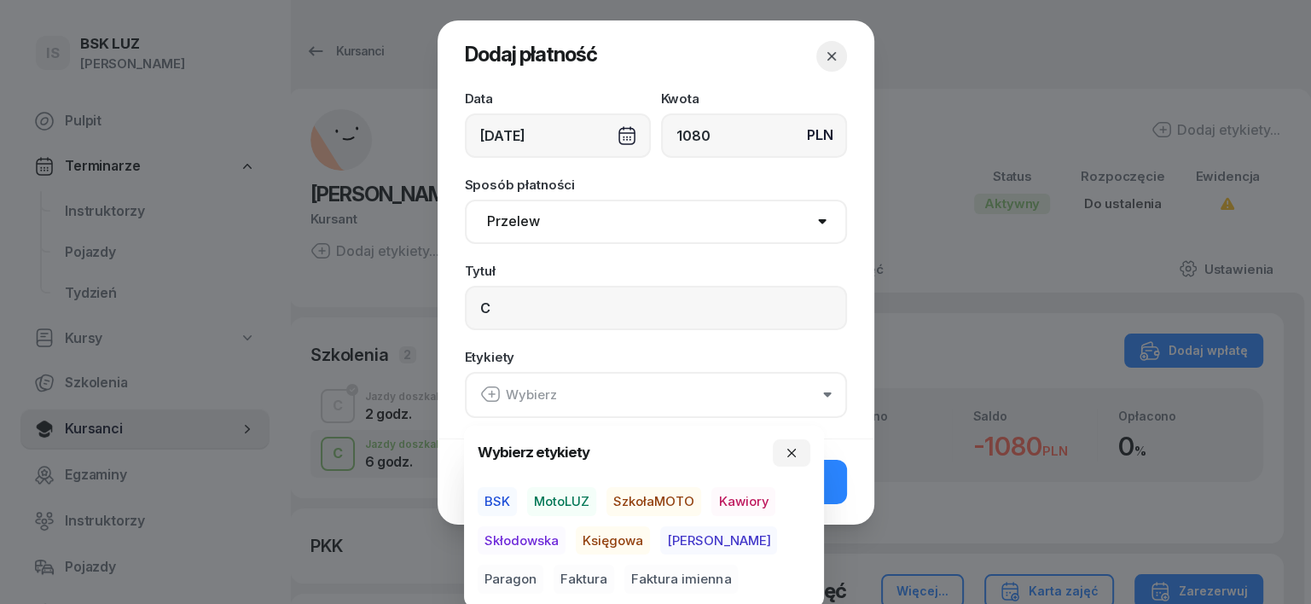
drag, startPoint x: 492, startPoint y: 501, endPoint x: 529, endPoint y: 512, distance: 38.6
click at [508, 506] on span "BSK" at bounding box center [497, 501] width 39 height 29
drag, startPoint x: 604, startPoint y: 541, endPoint x: 627, endPoint y: 541, distance: 23.0
click at [607, 539] on span "Księgowa" at bounding box center [613, 539] width 74 height 29
click at [543, 565] on span "Paragon" at bounding box center [511, 579] width 66 height 29
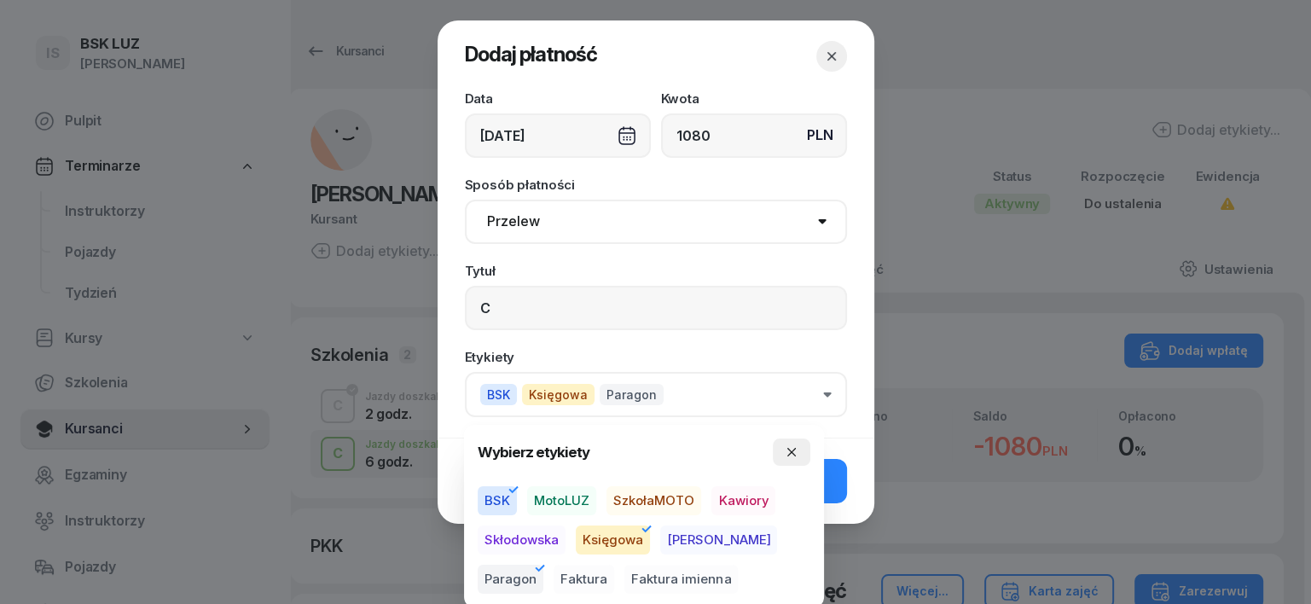
click at [795, 446] on icon "button" at bounding box center [792, 452] width 14 height 14
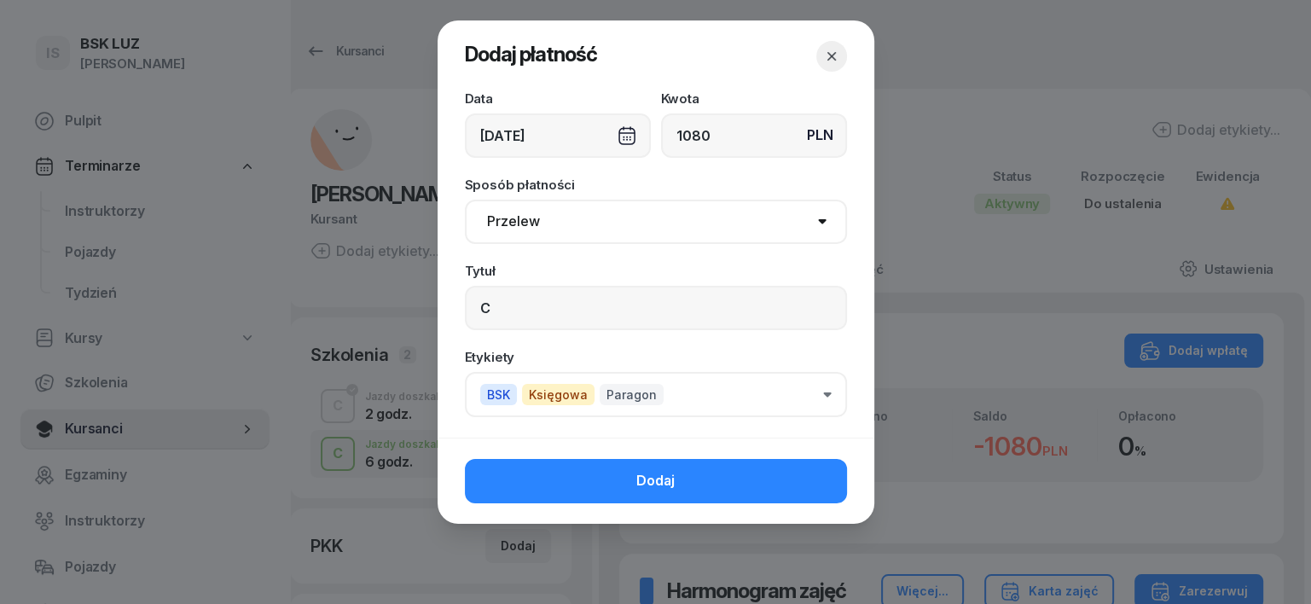
click at [819, 486] on button "Dodaj" at bounding box center [656, 481] width 382 height 44
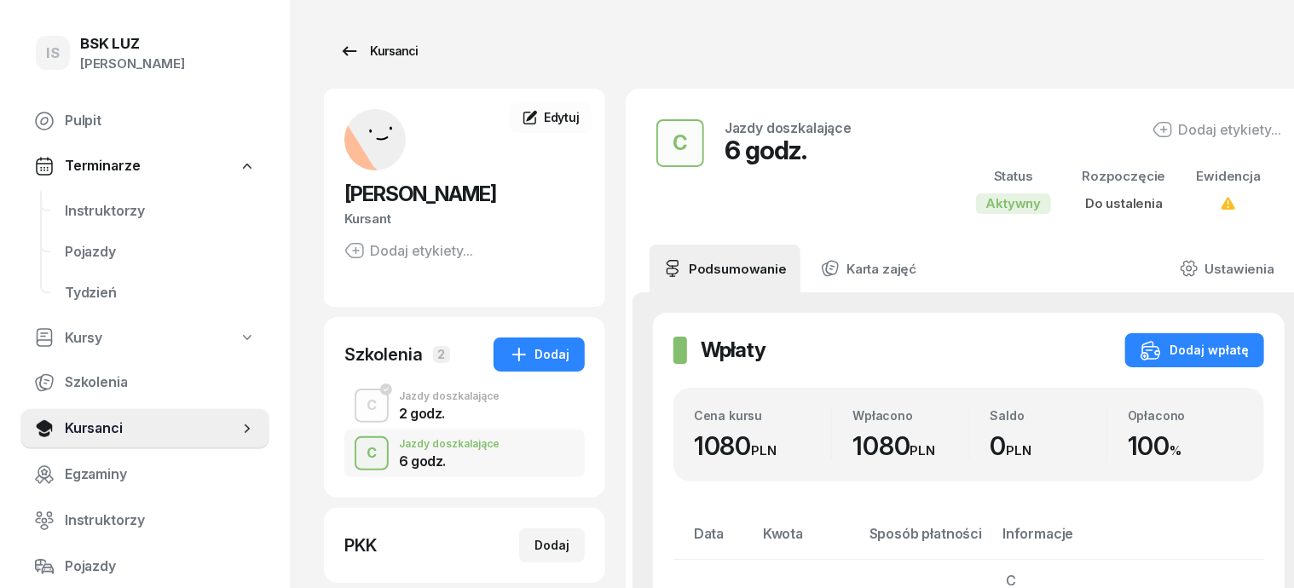
click at [353, 51] on div "Kursanci" at bounding box center [378, 51] width 78 height 20
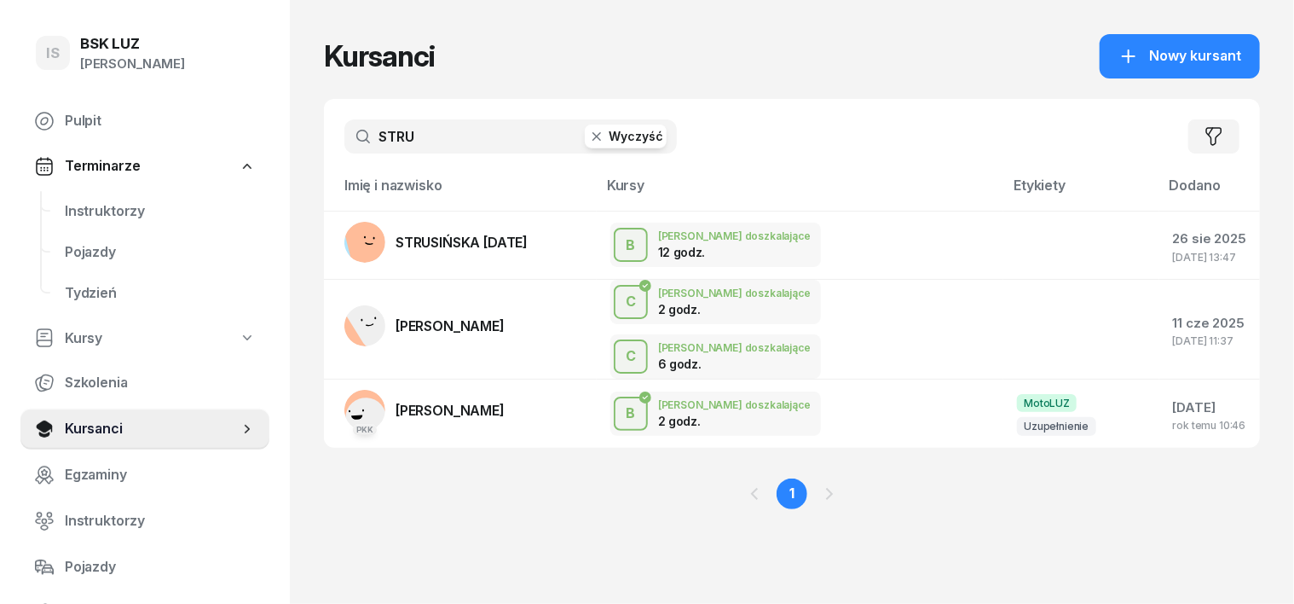
click at [588, 138] on icon "button" at bounding box center [596, 136] width 17 height 17
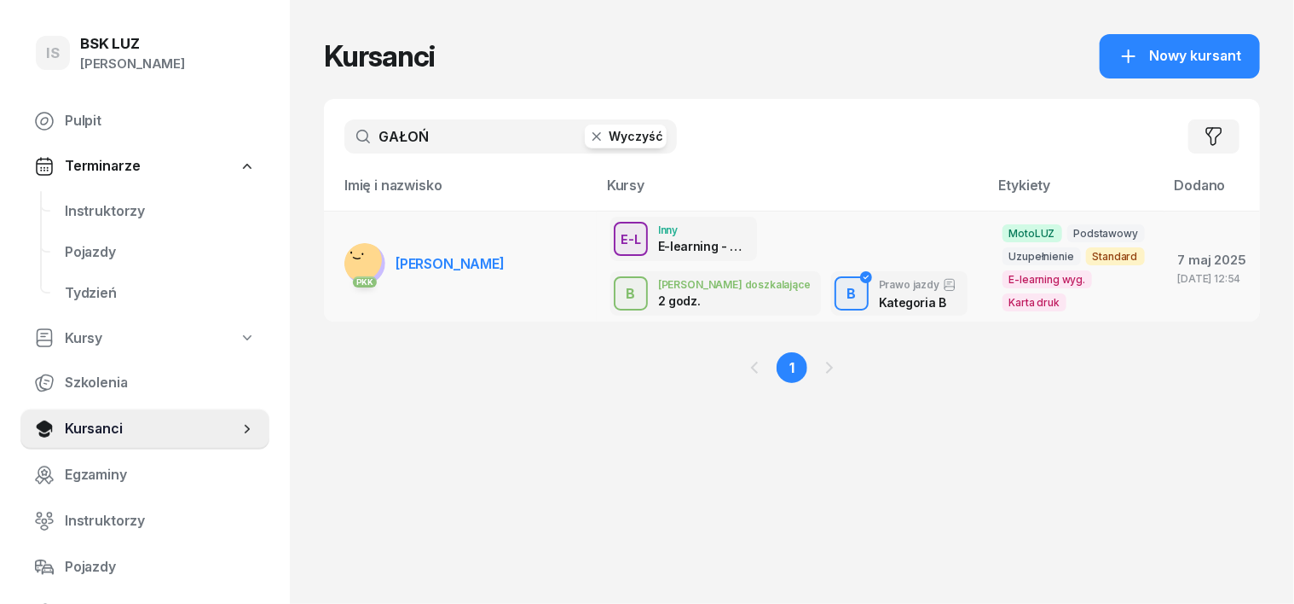
type input "GAŁOŃ"
click at [334, 249] on rect at bounding box center [361, 259] width 55 height 55
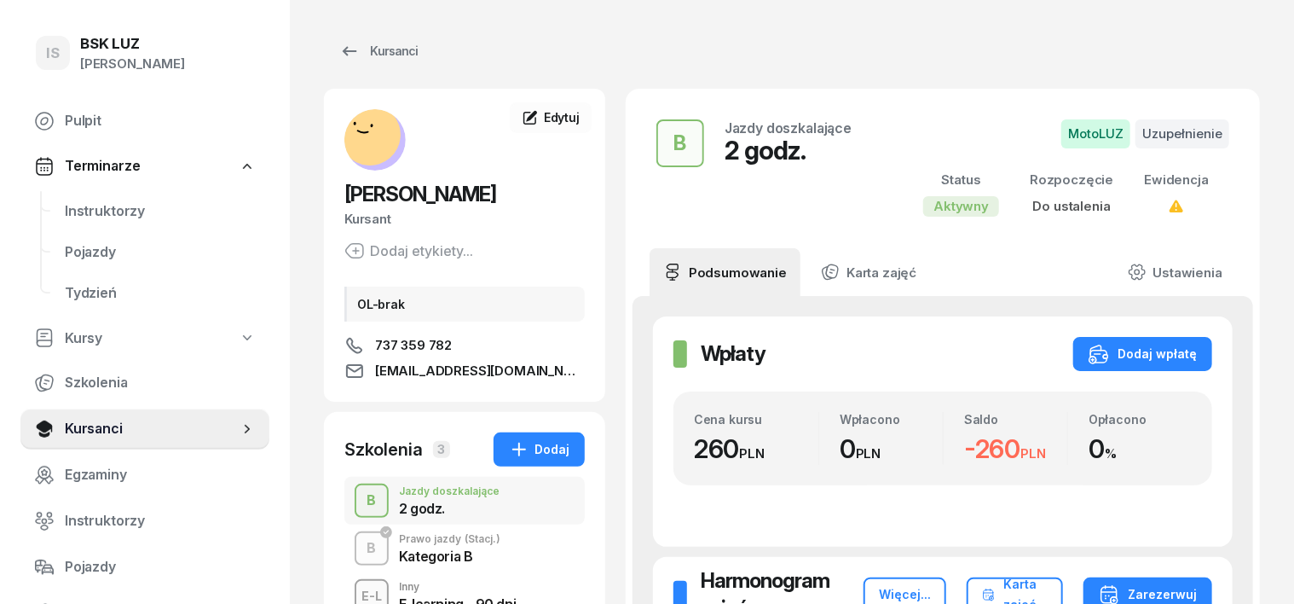
click at [361, 492] on div "B" at bounding box center [372, 500] width 23 height 29
click at [361, 553] on div "B" at bounding box center [372, 548] width 23 height 29
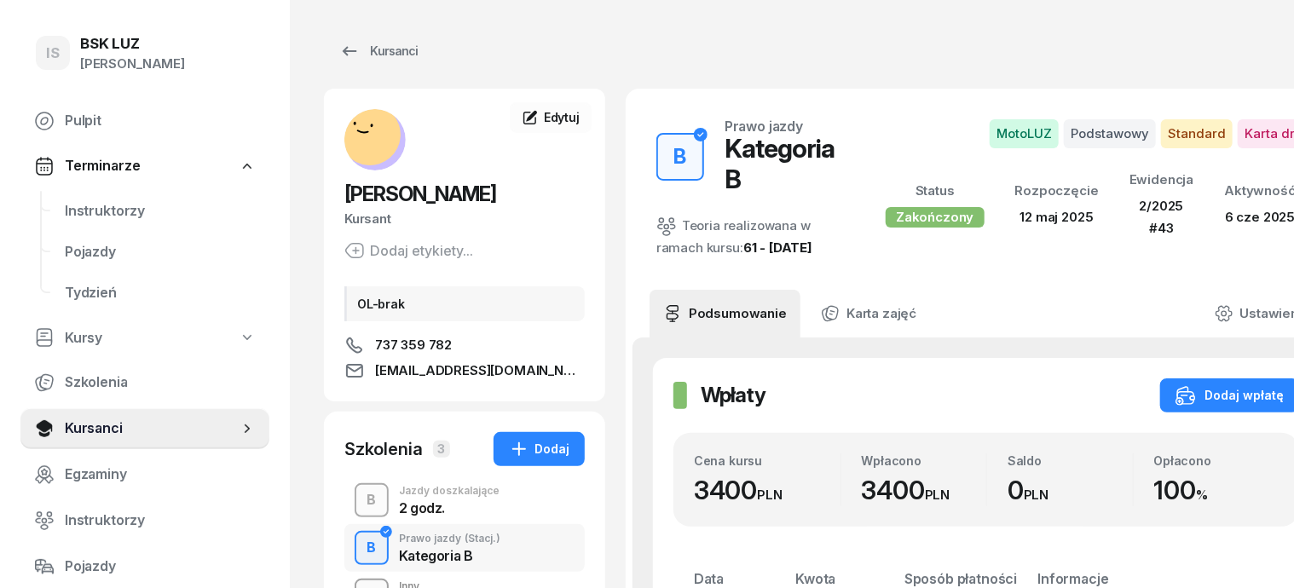
click at [361, 496] on div "B" at bounding box center [372, 500] width 23 height 29
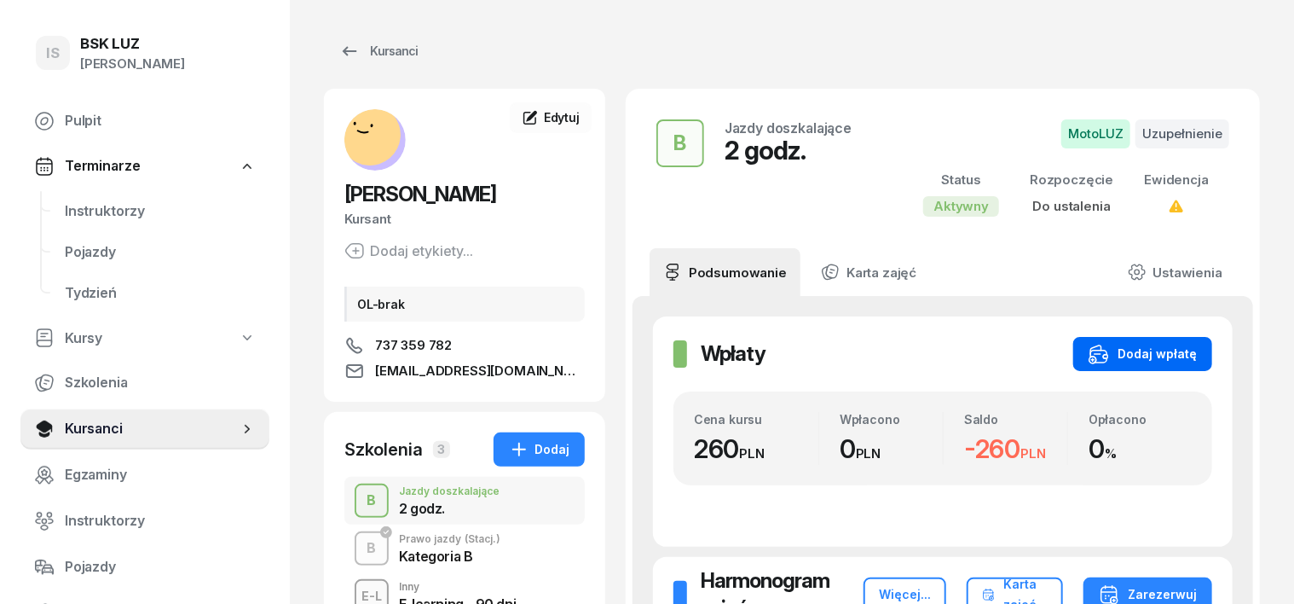
click at [1213, 341] on button "Dodaj wpłatę" at bounding box center [1143, 354] width 139 height 34
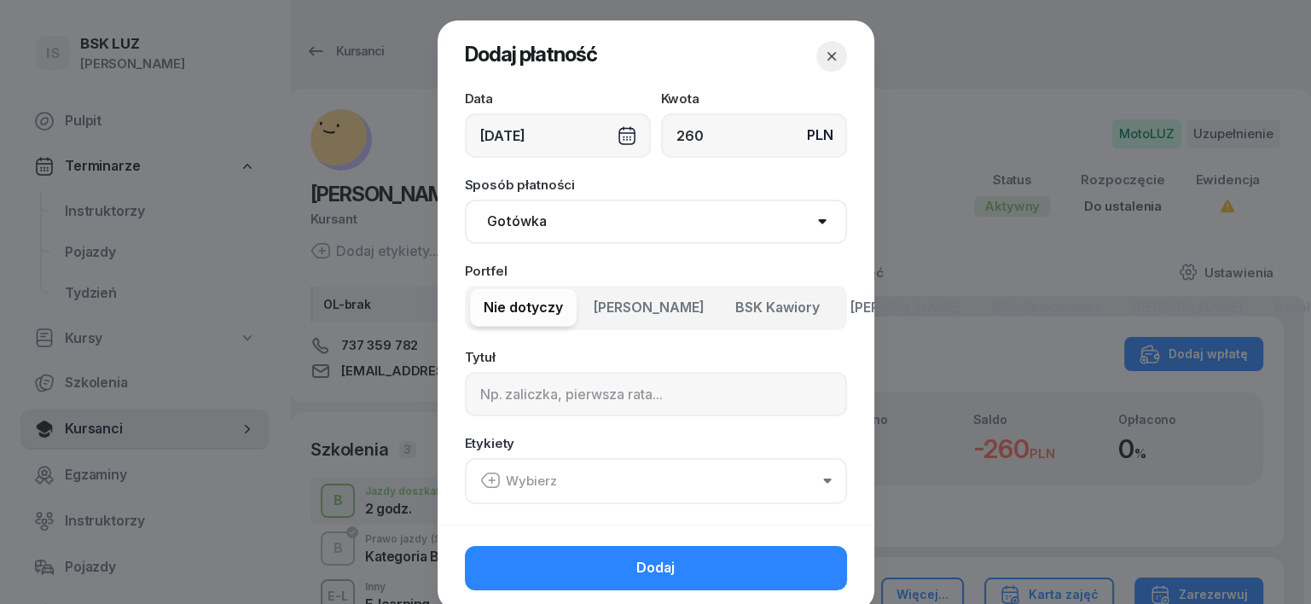
type input "260"
click at [512, 219] on select "Gotówka Karta Przelew Płatności online BLIK" at bounding box center [656, 222] width 382 height 44
select select "transfer"
click at [465, 200] on select "Gotówka Karta Przelew Płatności online BLIK" at bounding box center [656, 222] width 382 height 44
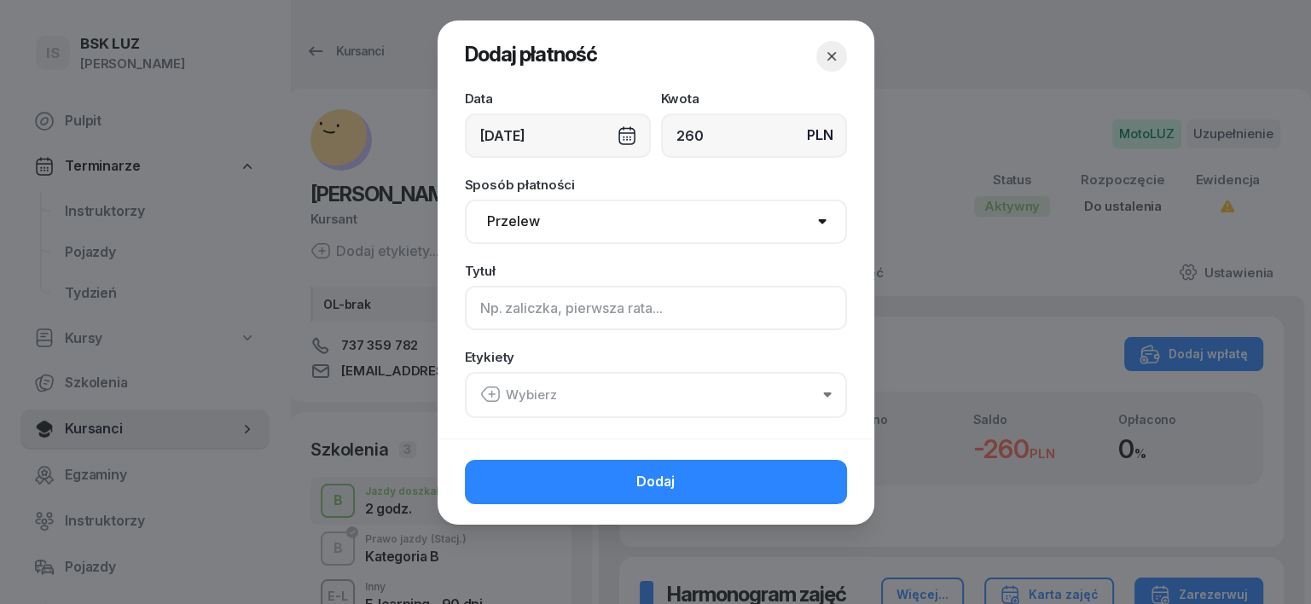
click at [477, 312] on input at bounding box center [656, 308] width 382 height 44
type input "B"
drag, startPoint x: 487, startPoint y: 386, endPoint x: 487, endPoint y: 396, distance: 9.4
click at [487, 387] on icon "button" at bounding box center [489, 394] width 17 height 14
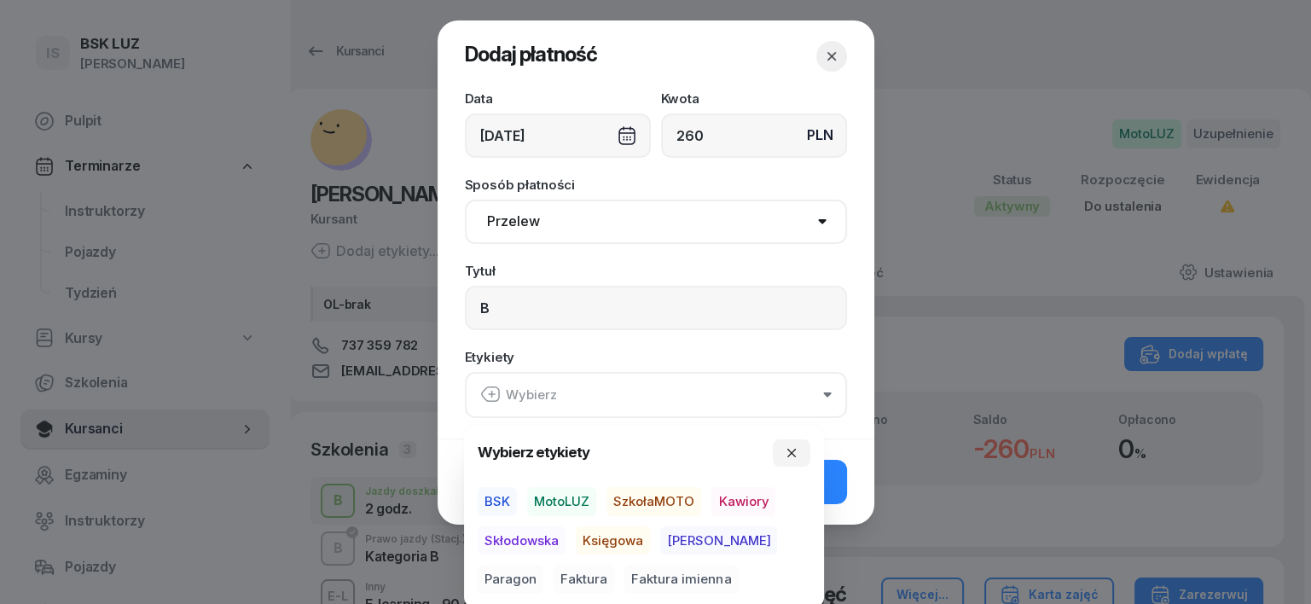
click at [578, 496] on span "MotoLUZ" at bounding box center [561, 501] width 69 height 29
click at [586, 536] on span "Księgowa" at bounding box center [613, 539] width 74 height 29
click at [543, 565] on span "Paragon" at bounding box center [511, 579] width 66 height 29
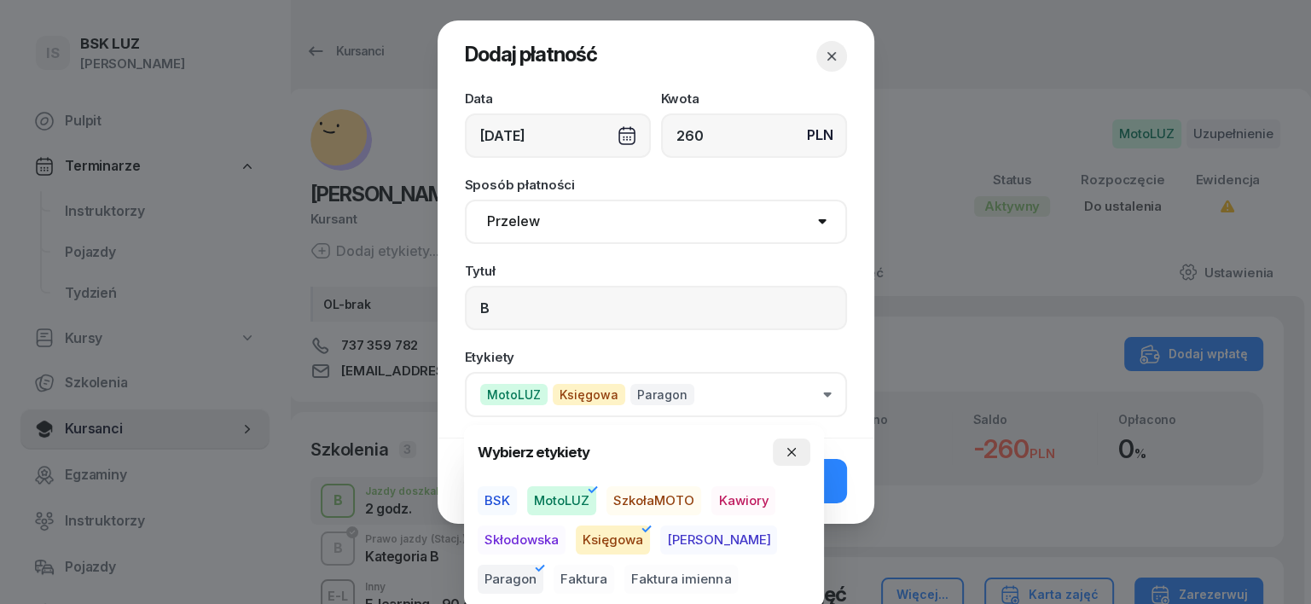
drag, startPoint x: 786, startPoint y: 440, endPoint x: 797, endPoint y: 461, distance: 24.0
click at [786, 442] on button "button" at bounding box center [792, 451] width 38 height 27
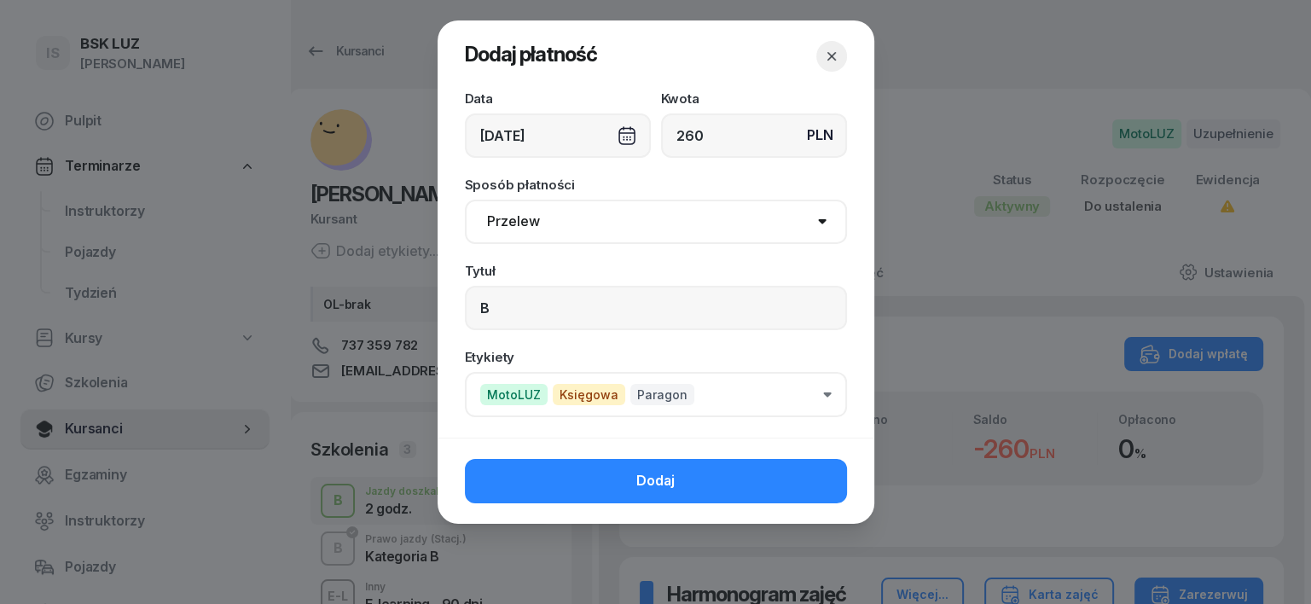
click at [831, 478] on button "Dodaj" at bounding box center [656, 481] width 382 height 44
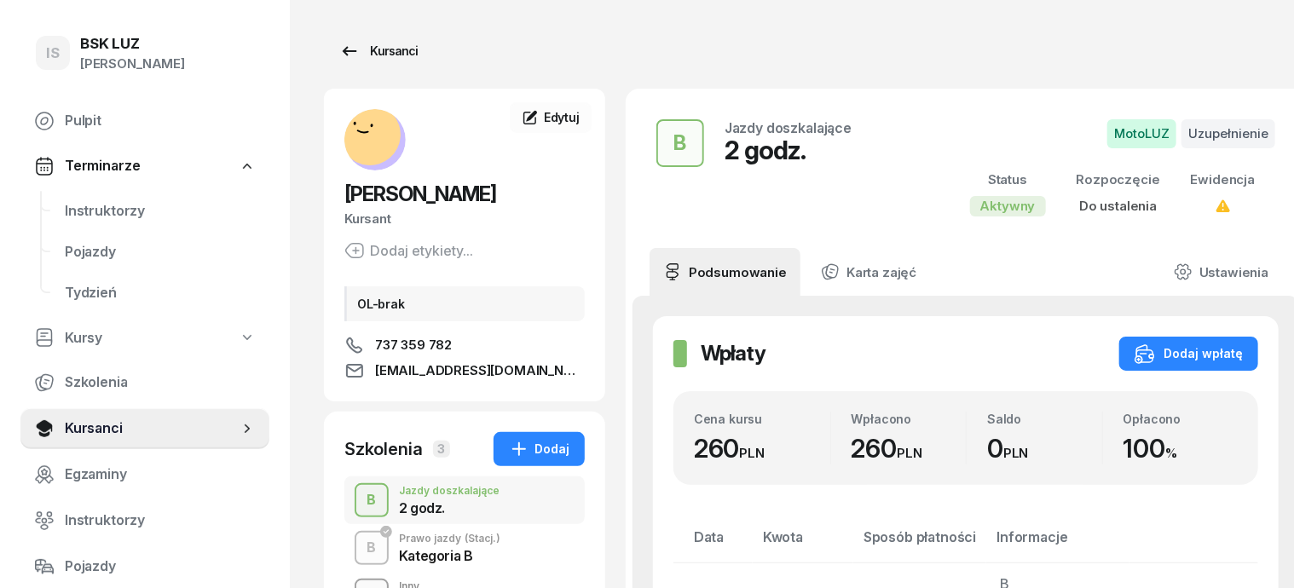
click at [359, 44] on div "Kursanci" at bounding box center [378, 51] width 78 height 20
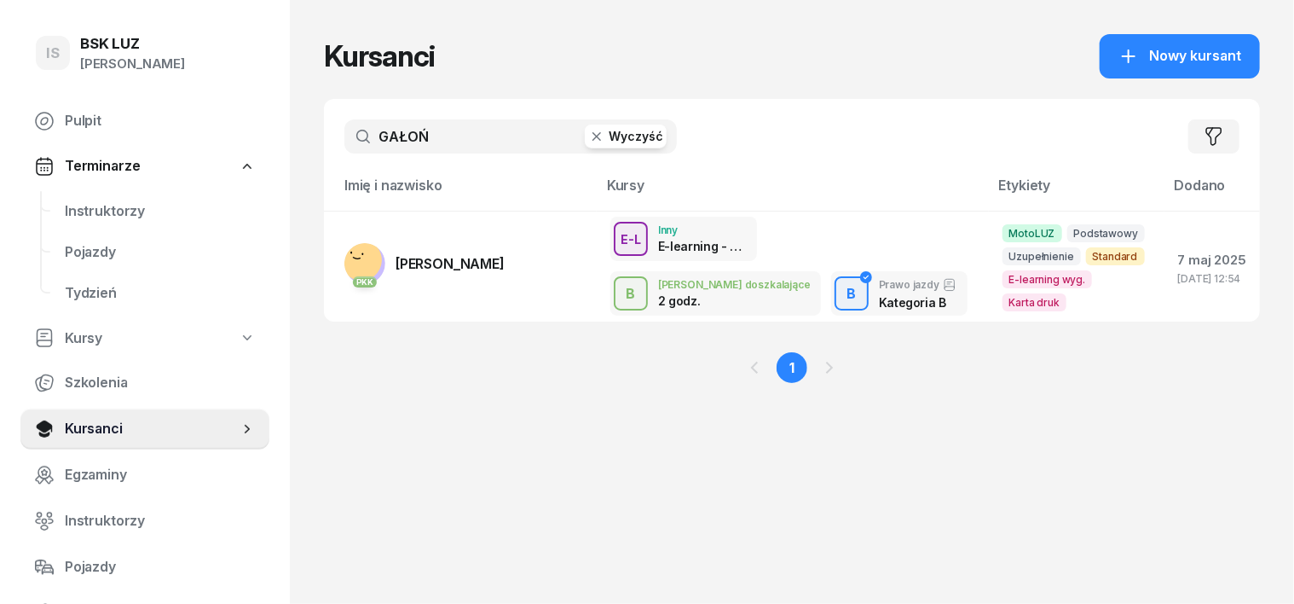
click at [588, 136] on icon "button" at bounding box center [596, 136] width 17 height 17
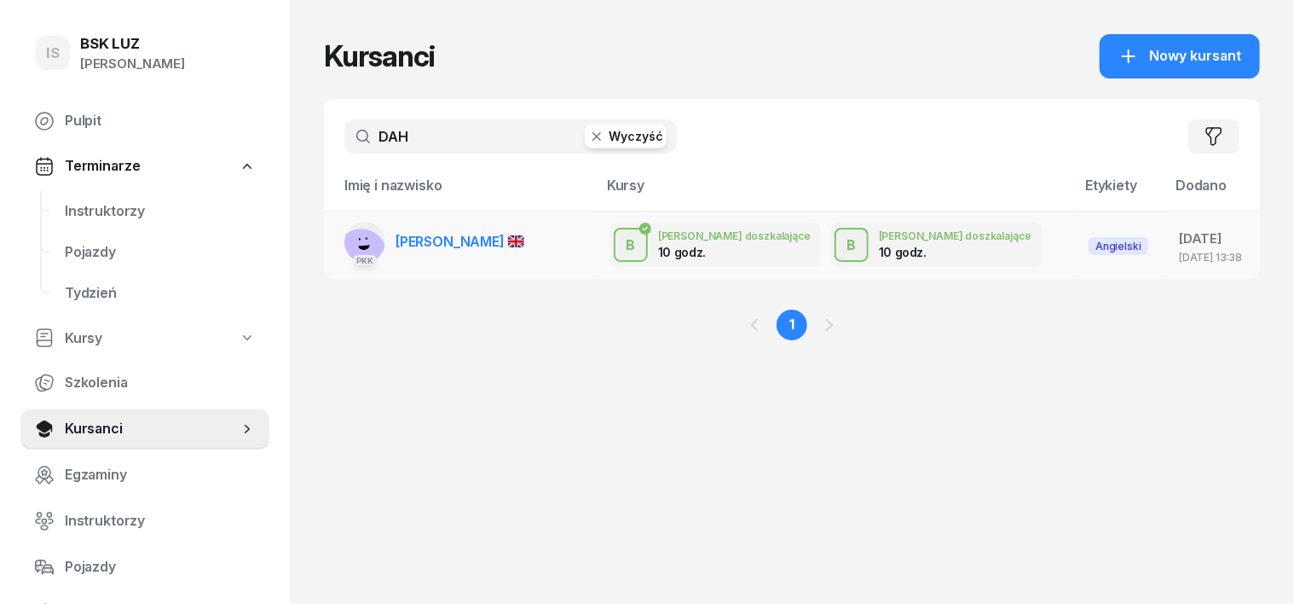
type input "DAH"
click at [329, 234] on rect at bounding box center [362, 253] width 66 height 66
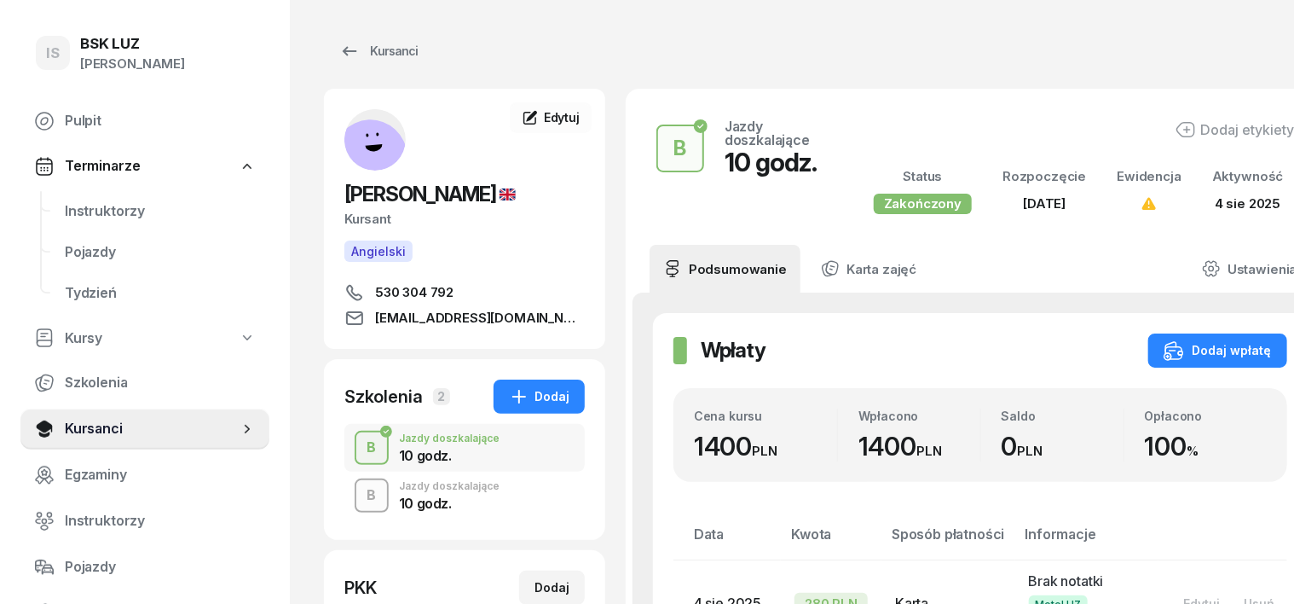
click at [356, 494] on div "button" at bounding box center [371, 495] width 31 height 31
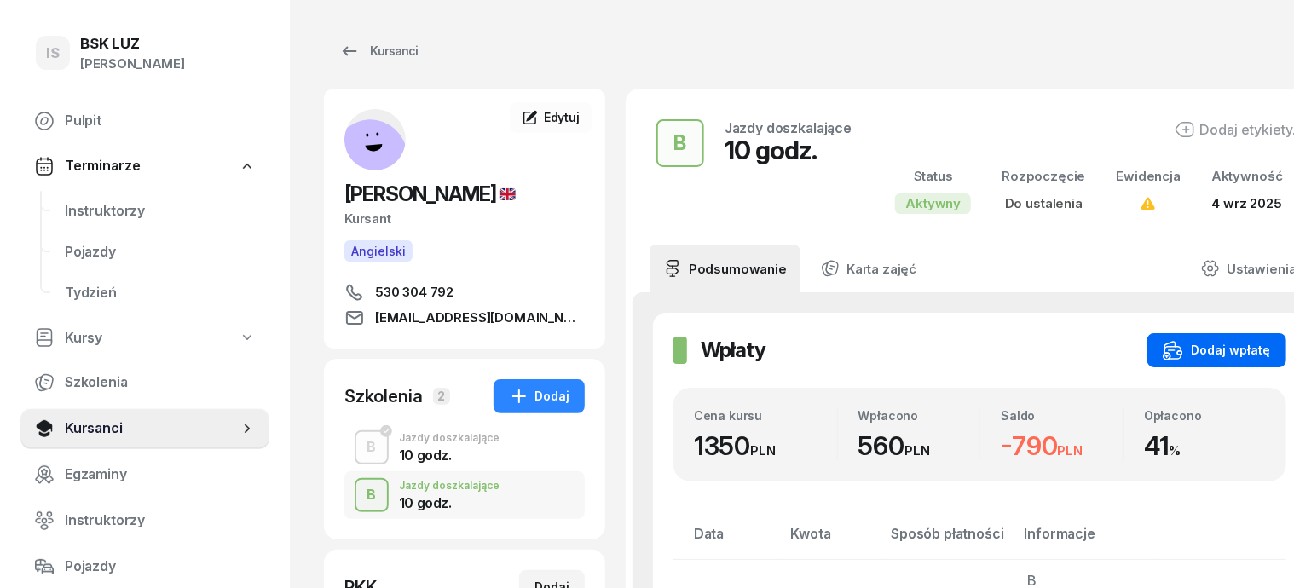
click at [1193, 346] on div "Dodaj wpłatę" at bounding box center [1217, 350] width 108 height 20
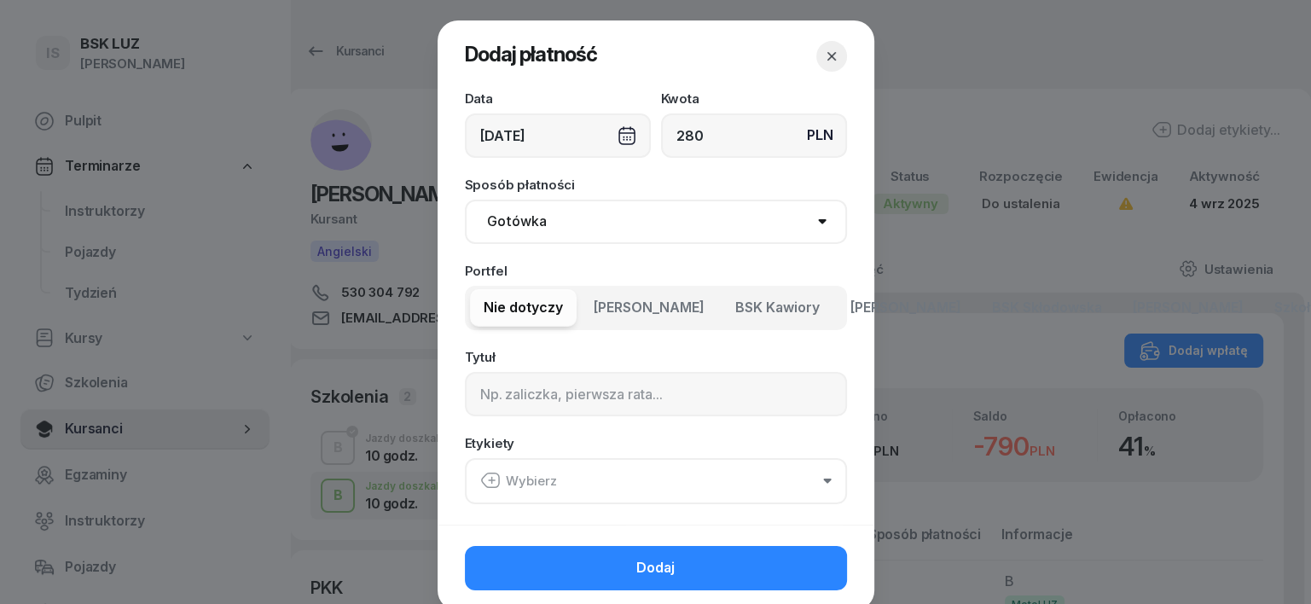
type input "280"
click at [515, 220] on select "Gotówka Karta Przelew Płatności online BLIK" at bounding box center [656, 222] width 382 height 44
select select "transfer"
click at [465, 200] on select "Gotówka Karta Przelew Płatności online BLIK" at bounding box center [656, 222] width 382 height 44
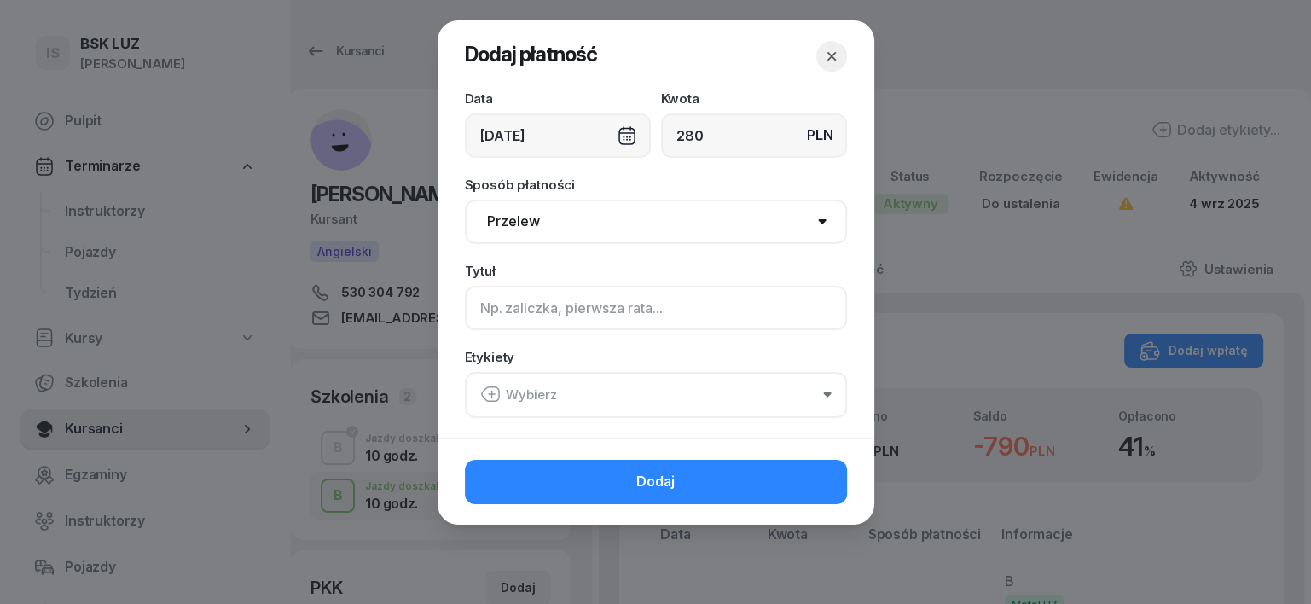
click at [494, 315] on input at bounding box center [656, 308] width 382 height 44
type input "B"
click at [486, 391] on icon "button" at bounding box center [490, 394] width 20 height 20
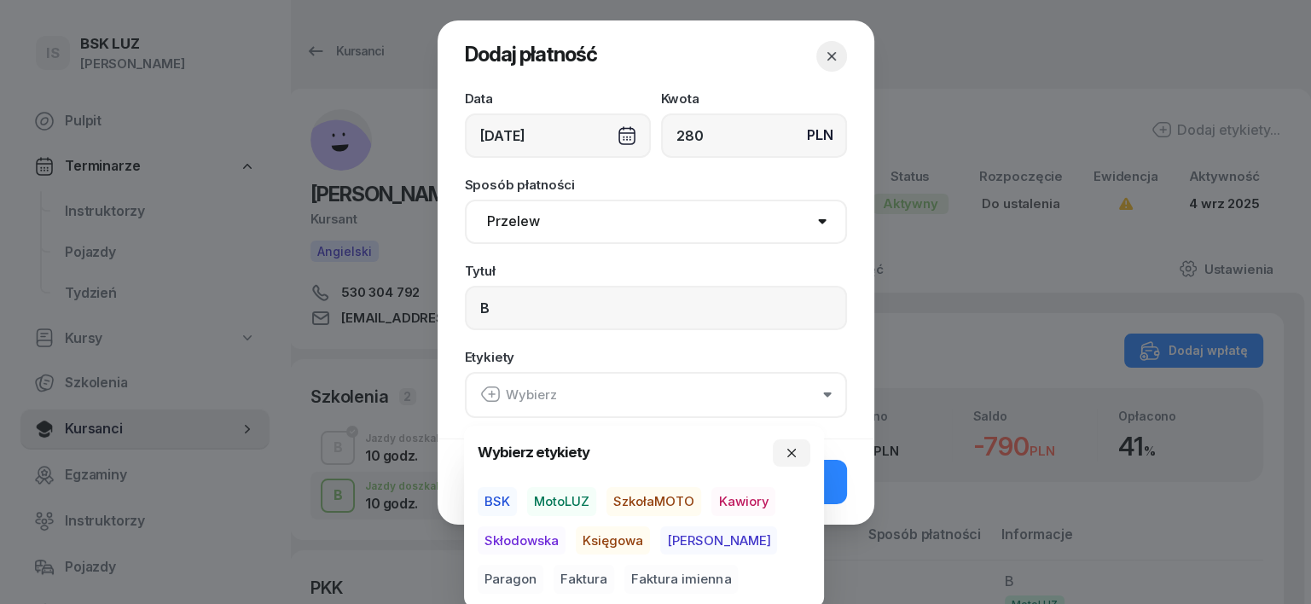
drag, startPoint x: 572, startPoint y: 495, endPoint x: 572, endPoint y: 505, distance: 10.2
click at [572, 495] on span "MotoLUZ" at bounding box center [561, 501] width 69 height 29
click at [626, 538] on span "Księgowa" at bounding box center [613, 539] width 74 height 29
drag, startPoint x: 528, startPoint y: 573, endPoint x: 753, endPoint y: 545, distance: 226.9
click at [752, 546] on div "BSK MotoLUZ SzkołaMOTO Kawiory Skłodowska Księgowa [PERSON_NAME] Faktura Faktur…" at bounding box center [644, 539] width 333 height 107
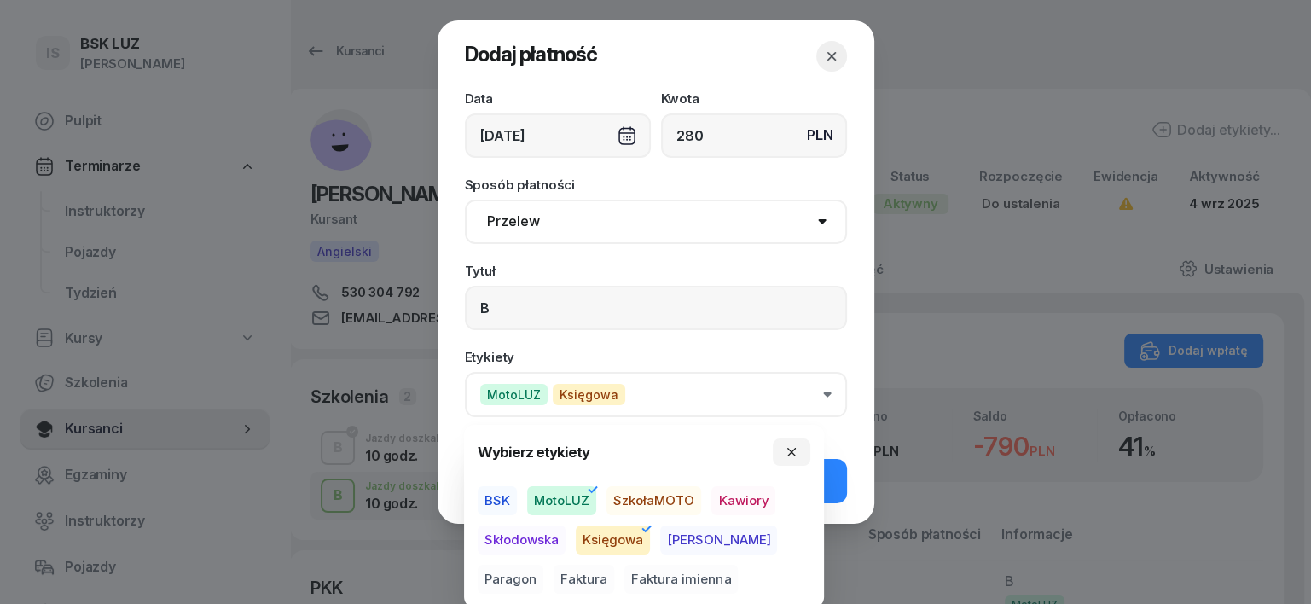
click at [543, 565] on span "Paragon" at bounding box center [511, 579] width 66 height 29
drag, startPoint x: 791, startPoint y: 446, endPoint x: 799, endPoint y: 471, distance: 25.9
click at [791, 447] on icon "button" at bounding box center [792, 452] width 14 height 14
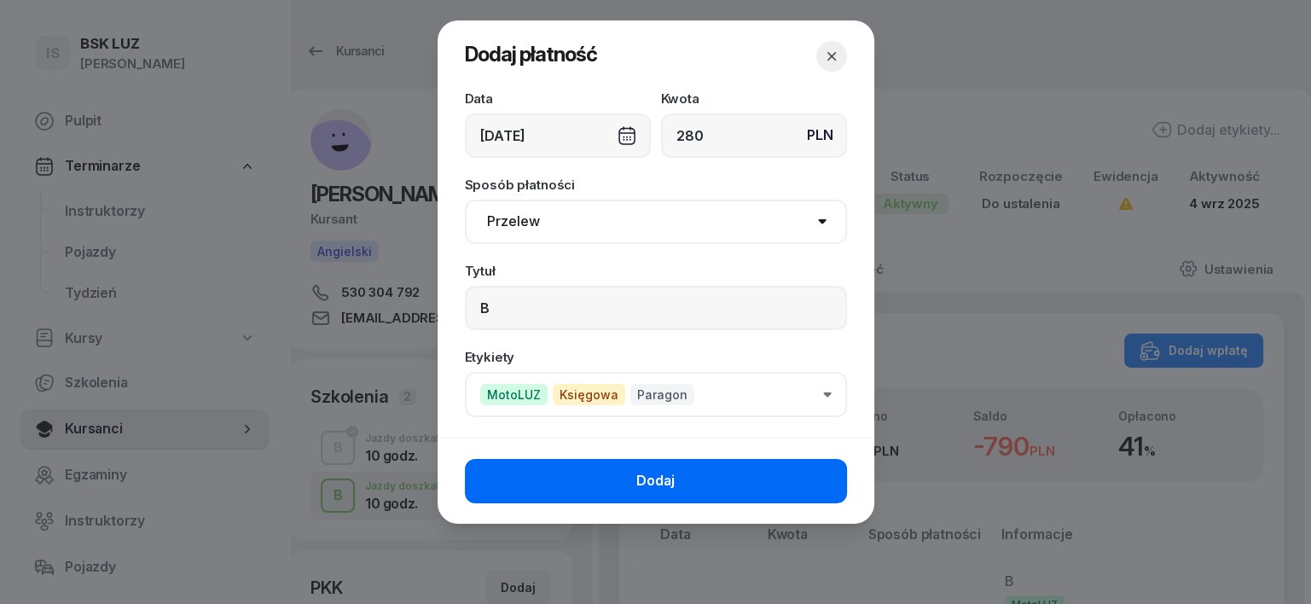
click at [812, 479] on button "Dodaj" at bounding box center [656, 481] width 382 height 44
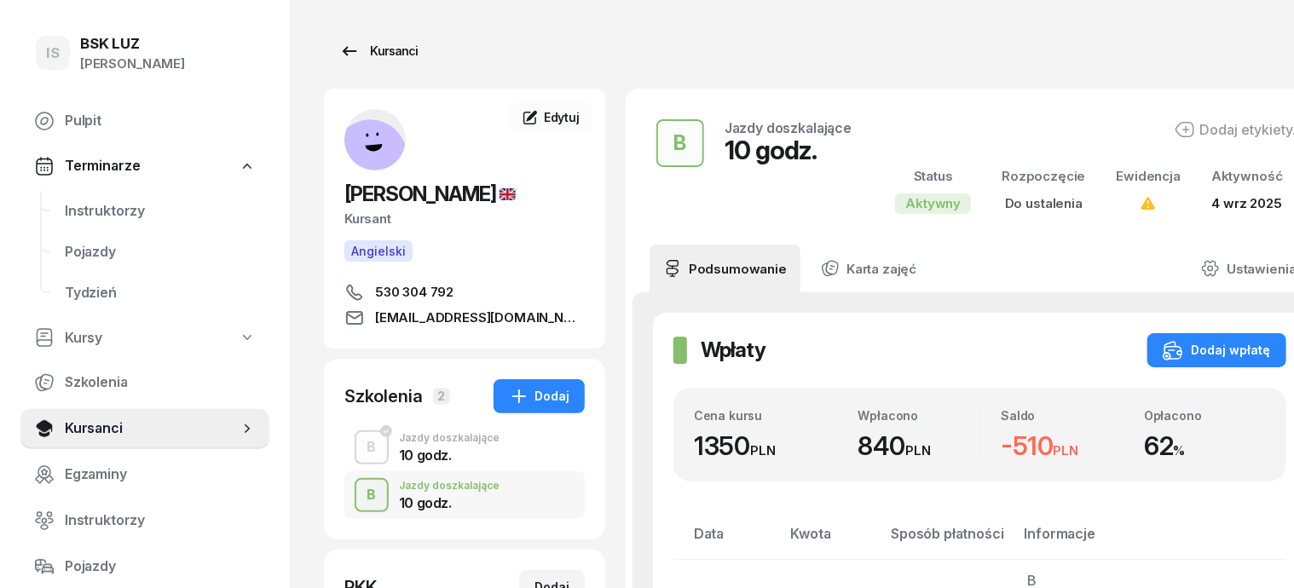
click at [368, 46] on div "Kursanci" at bounding box center [378, 51] width 78 height 20
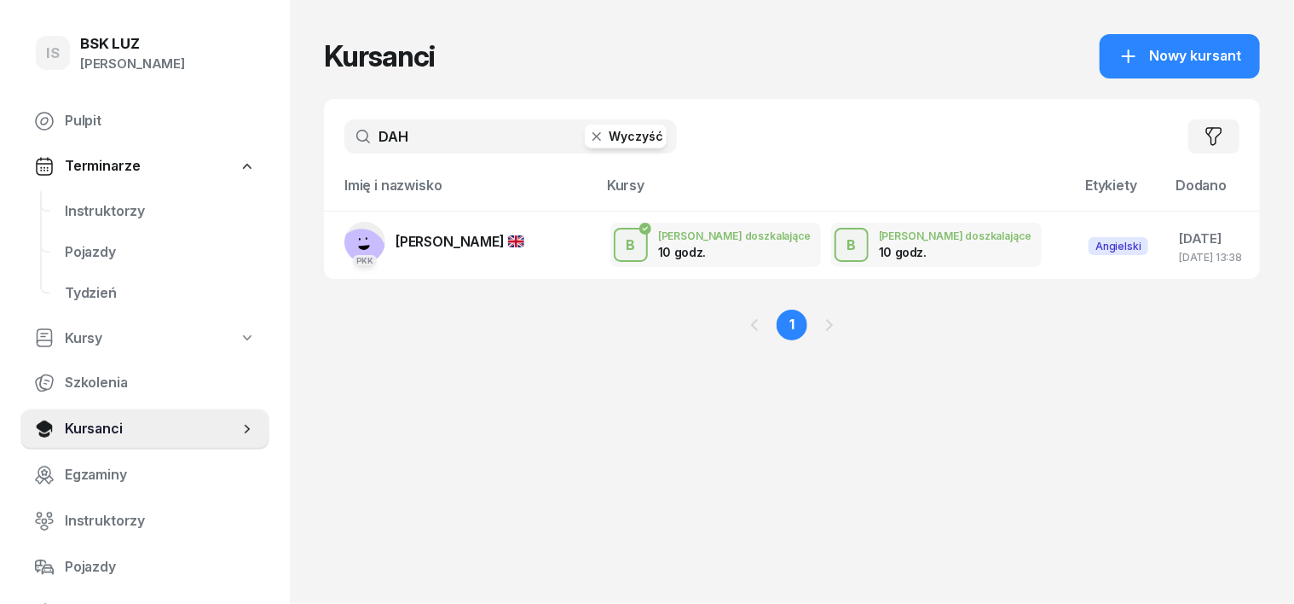
click at [588, 140] on icon "button" at bounding box center [596, 136] width 17 height 17
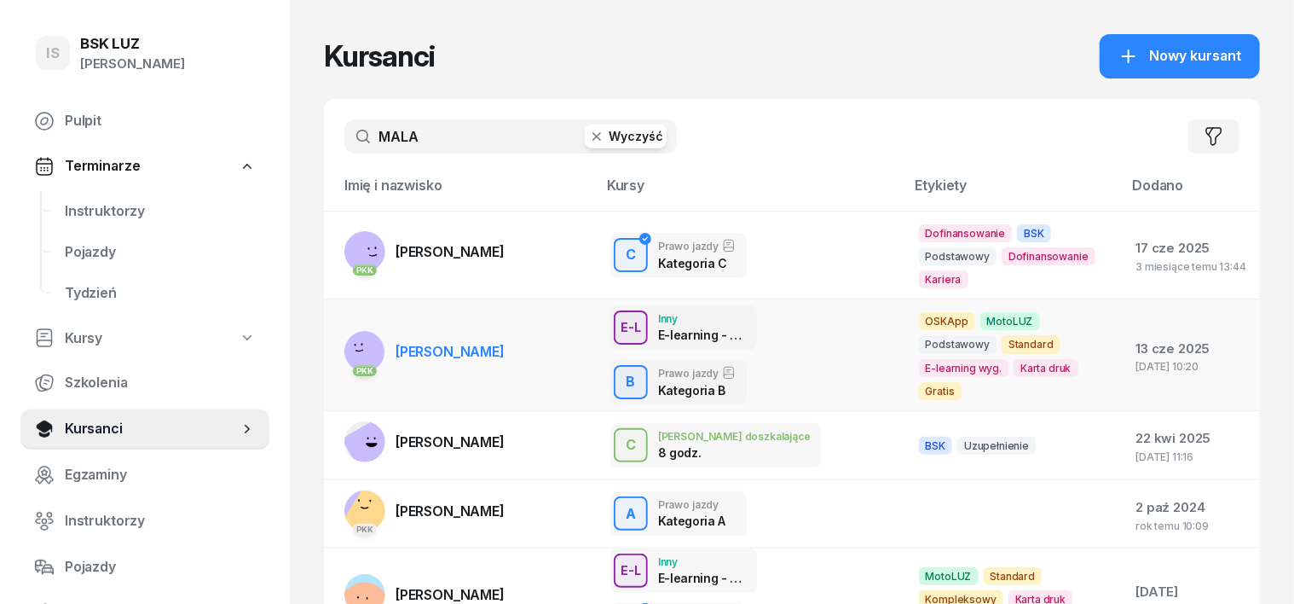
type input "MALA"
click at [344, 336] on rect at bounding box center [362, 352] width 49 height 49
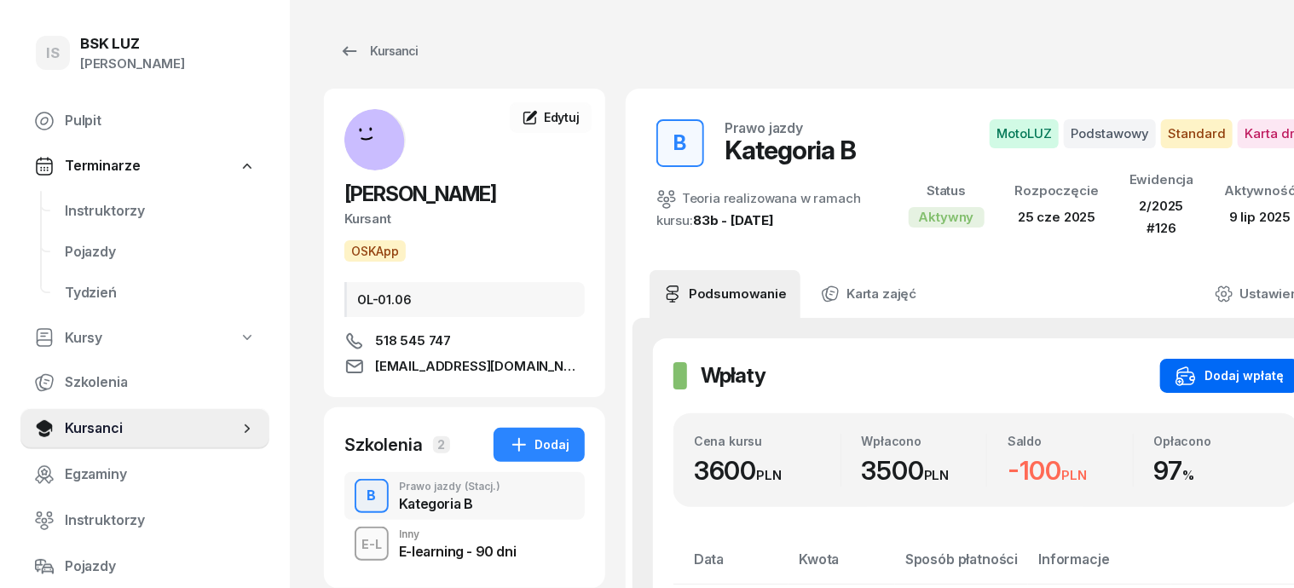
click at [1178, 373] on div "Dodaj wpłatę" at bounding box center [1230, 376] width 108 height 20
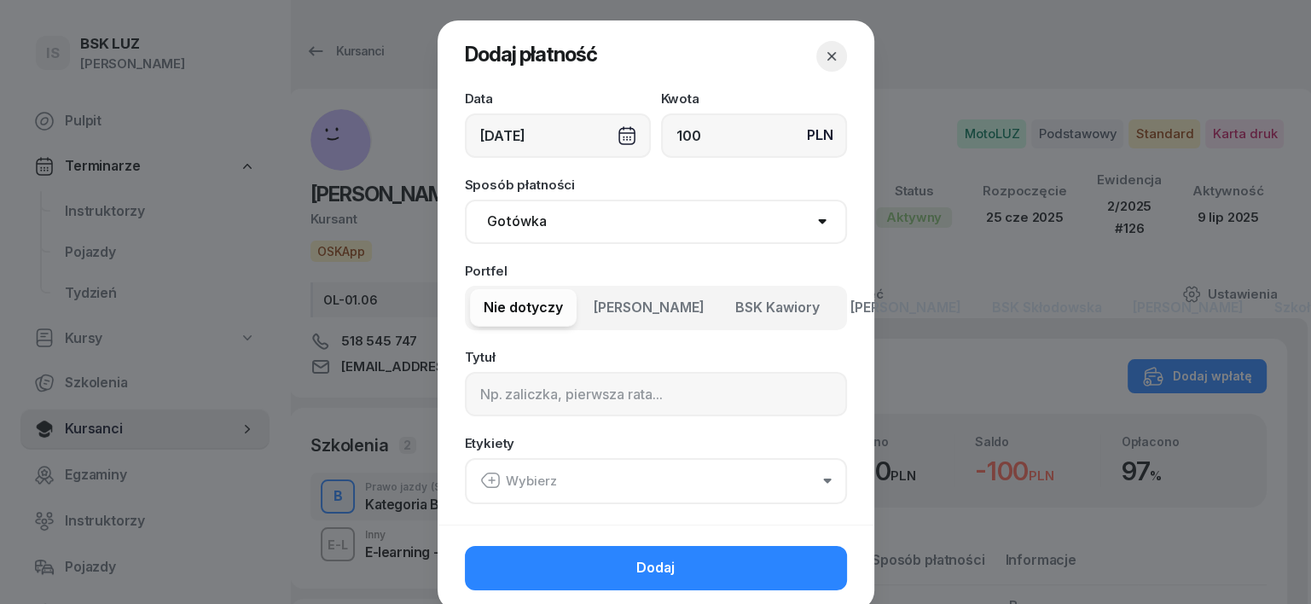
type input "100"
click at [507, 223] on select "Gotówka Karta Przelew Płatności online BLIK" at bounding box center [656, 222] width 382 height 44
select select "transfer"
click at [465, 200] on select "Gotówka Karta Przelew Płatności online BLIK" at bounding box center [656, 222] width 382 height 44
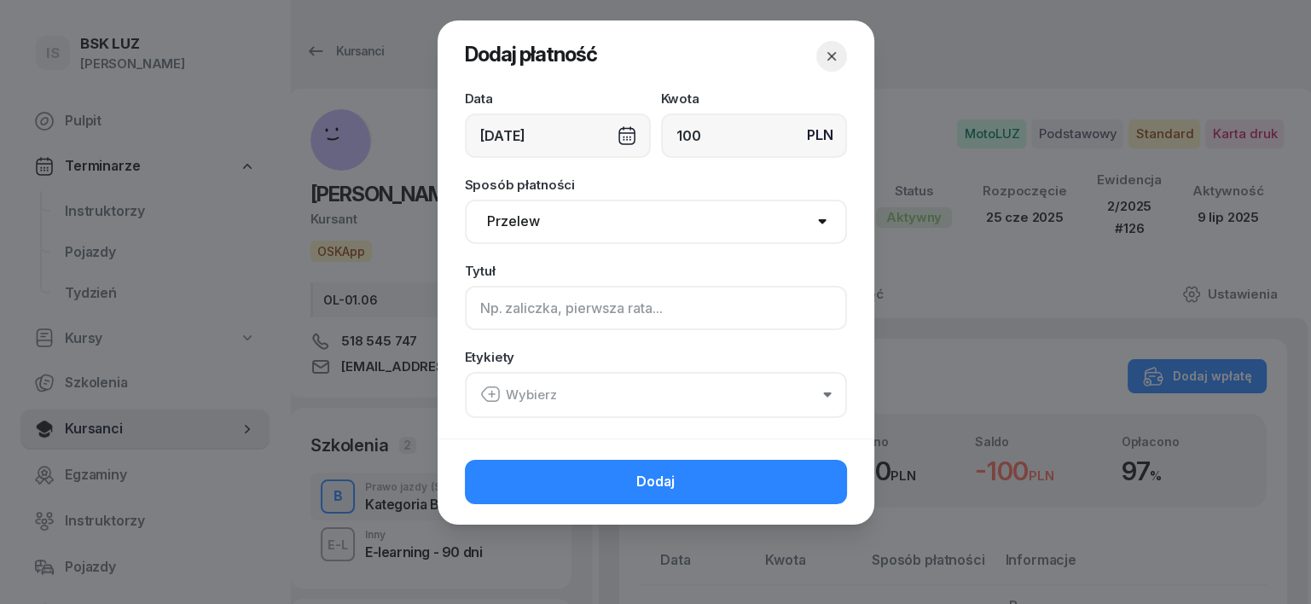
click at [499, 304] on input at bounding box center [656, 308] width 382 height 44
type input "B"
click at [488, 394] on icon "button" at bounding box center [490, 394] width 20 height 20
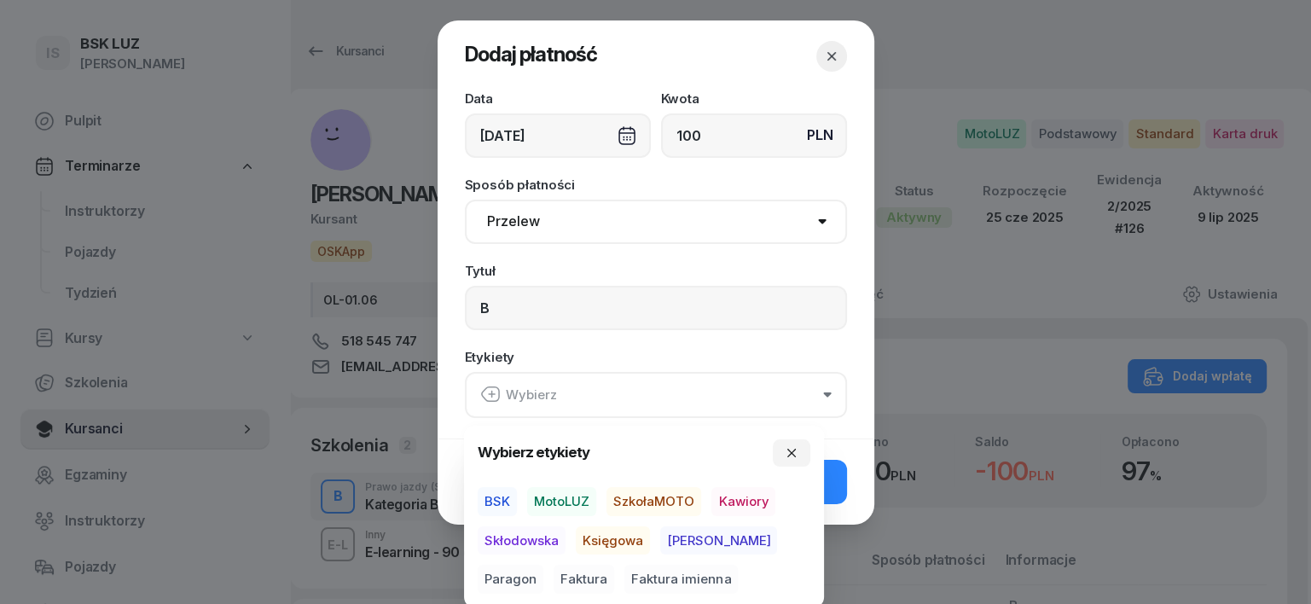
drag, startPoint x: 556, startPoint y: 497, endPoint x: 576, endPoint y: 510, distance: 23.4
click at [565, 498] on span "MotoLUZ" at bounding box center [561, 501] width 69 height 29
click at [597, 530] on span "Księgowa" at bounding box center [613, 539] width 74 height 29
click at [543, 565] on span "Paragon" at bounding box center [511, 579] width 66 height 29
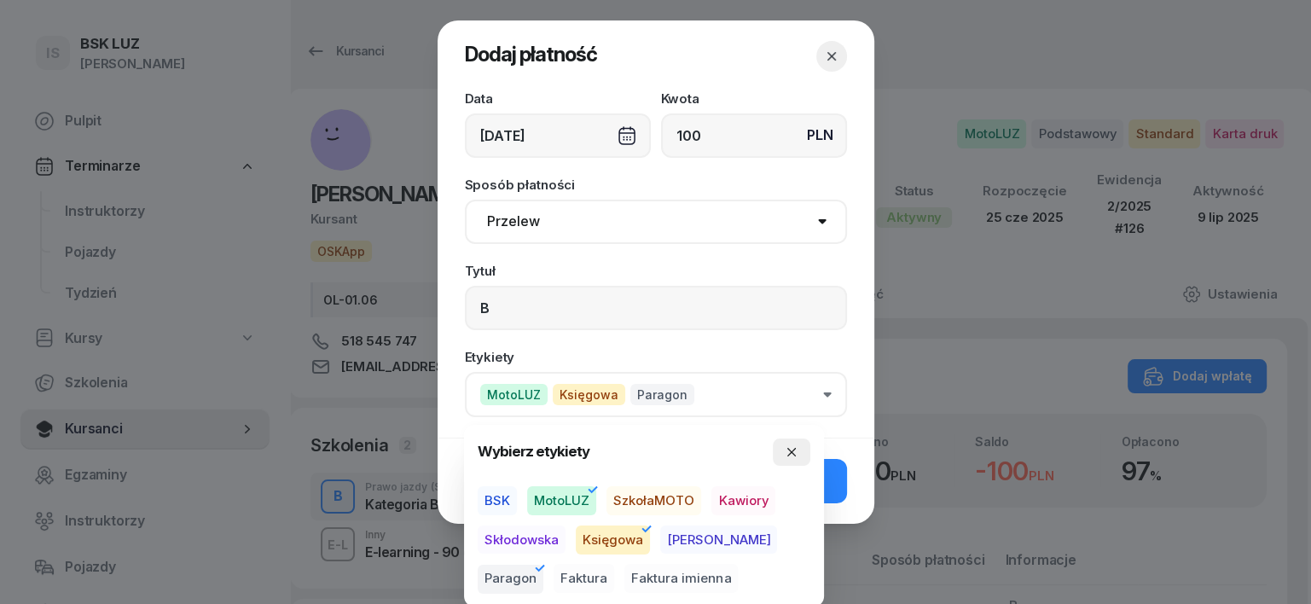
click at [798, 449] on icon "button" at bounding box center [792, 452] width 14 height 14
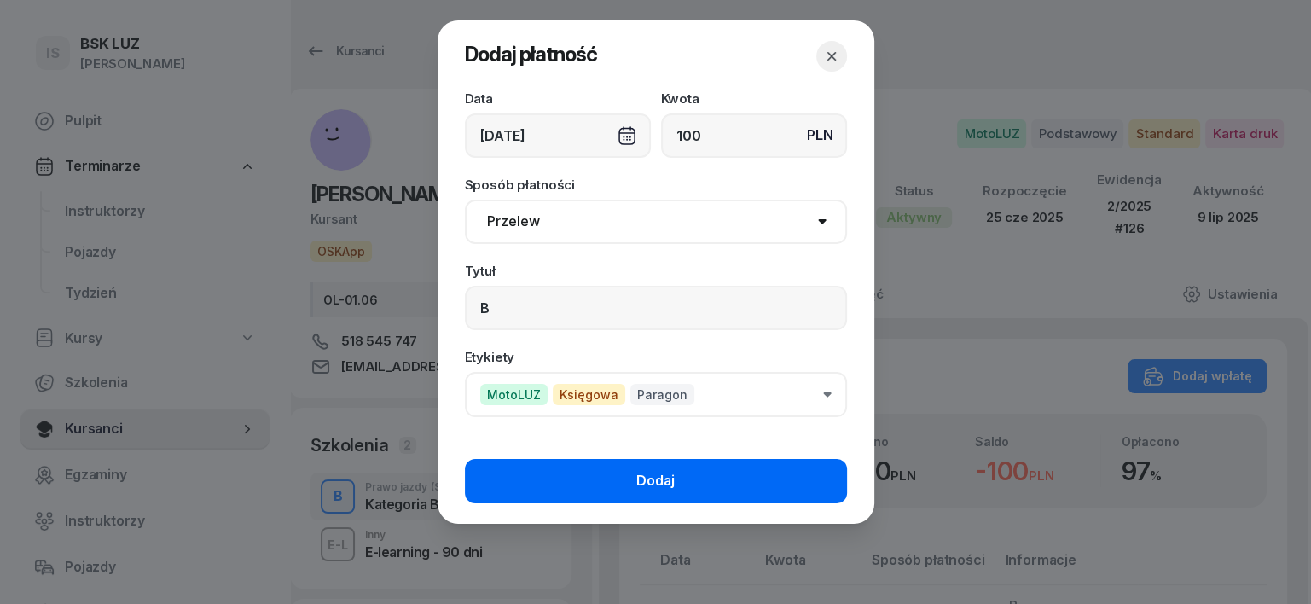
click at [815, 474] on button "Dodaj" at bounding box center [656, 481] width 382 height 44
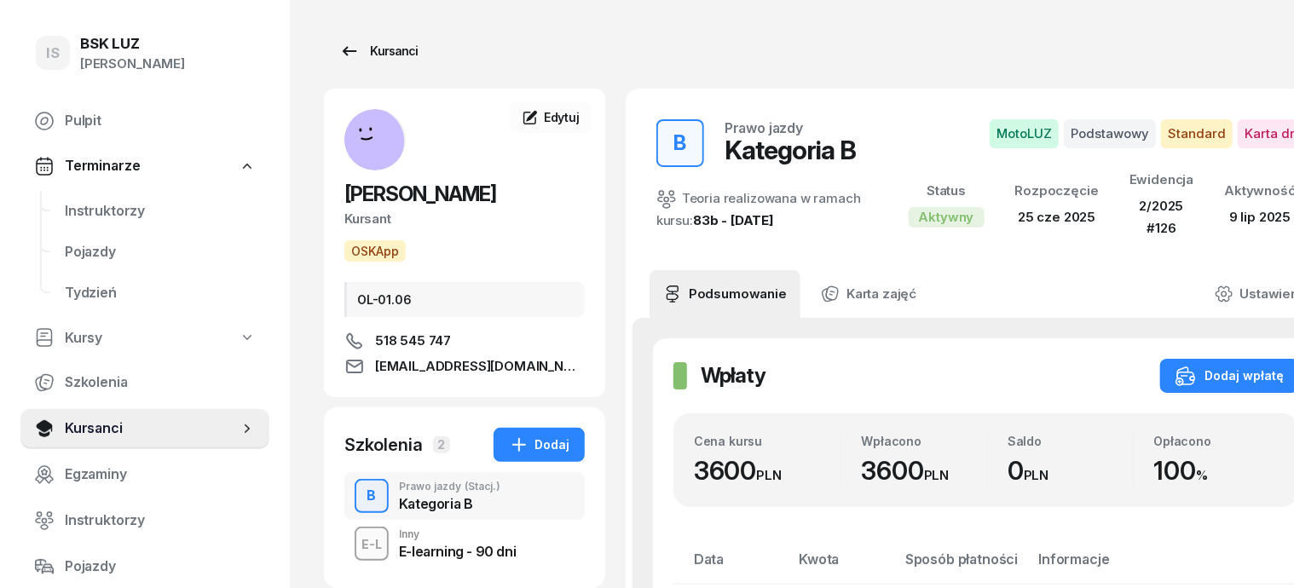
click at [368, 53] on div "Kursanci" at bounding box center [378, 51] width 78 height 20
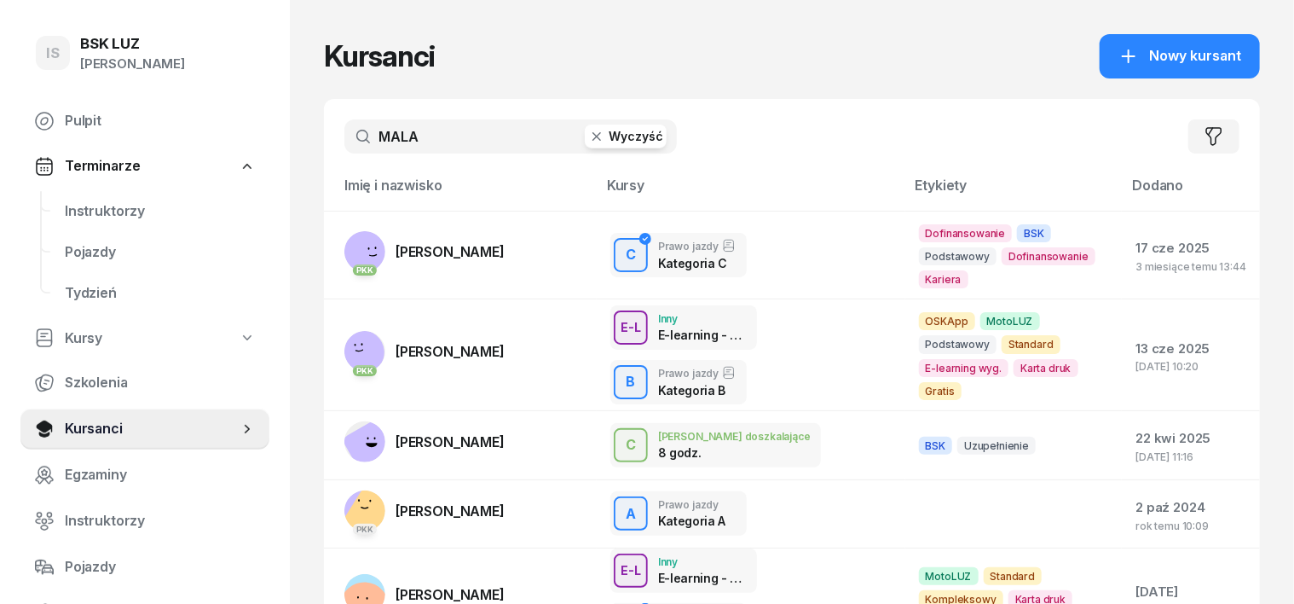
click at [588, 134] on icon "button" at bounding box center [596, 136] width 17 height 17
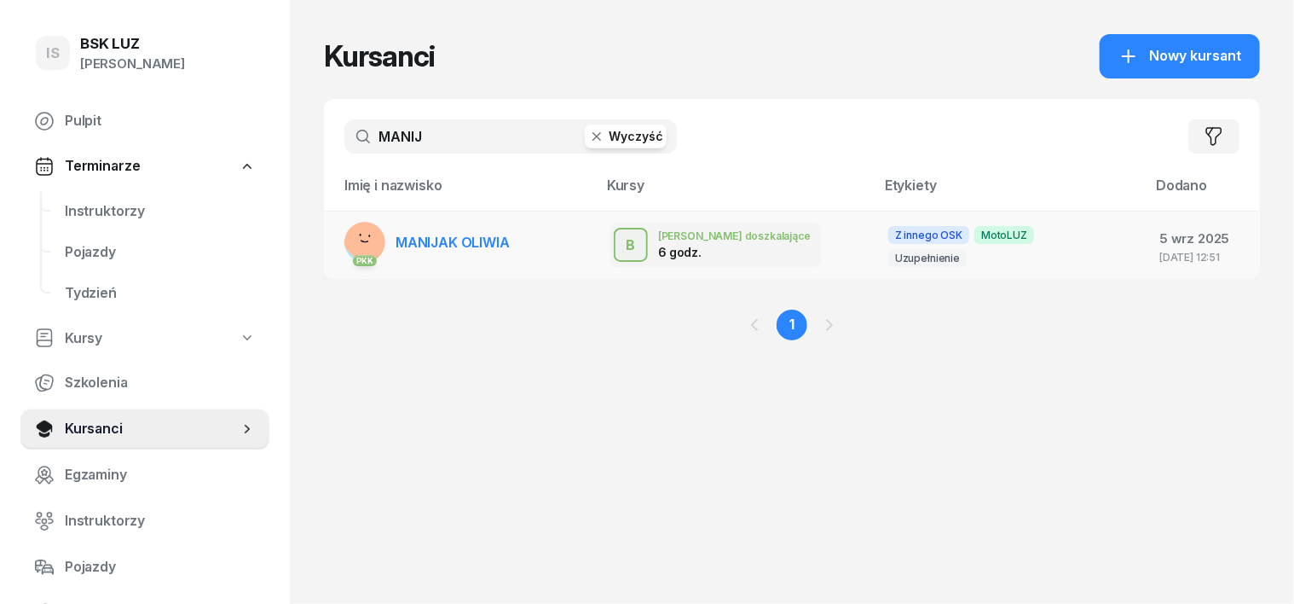
type input "MANIJ"
click at [337, 244] on rect at bounding box center [369, 240] width 64 height 64
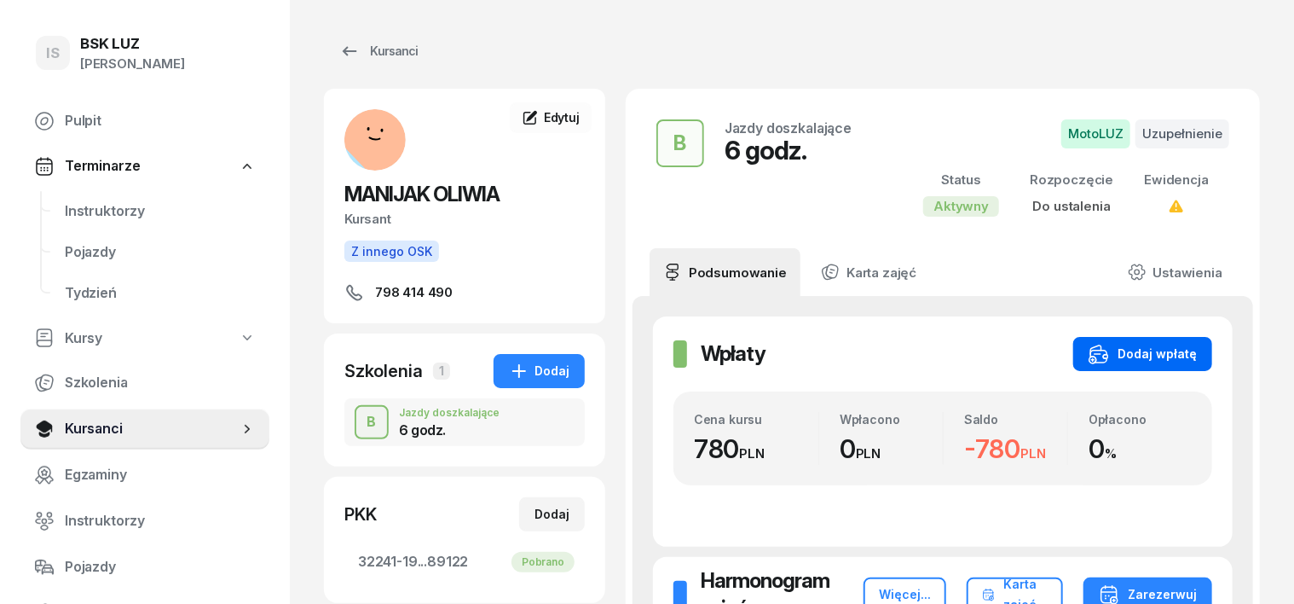
click at [1197, 356] on div "Dodaj wpłatę" at bounding box center [1143, 354] width 108 height 20
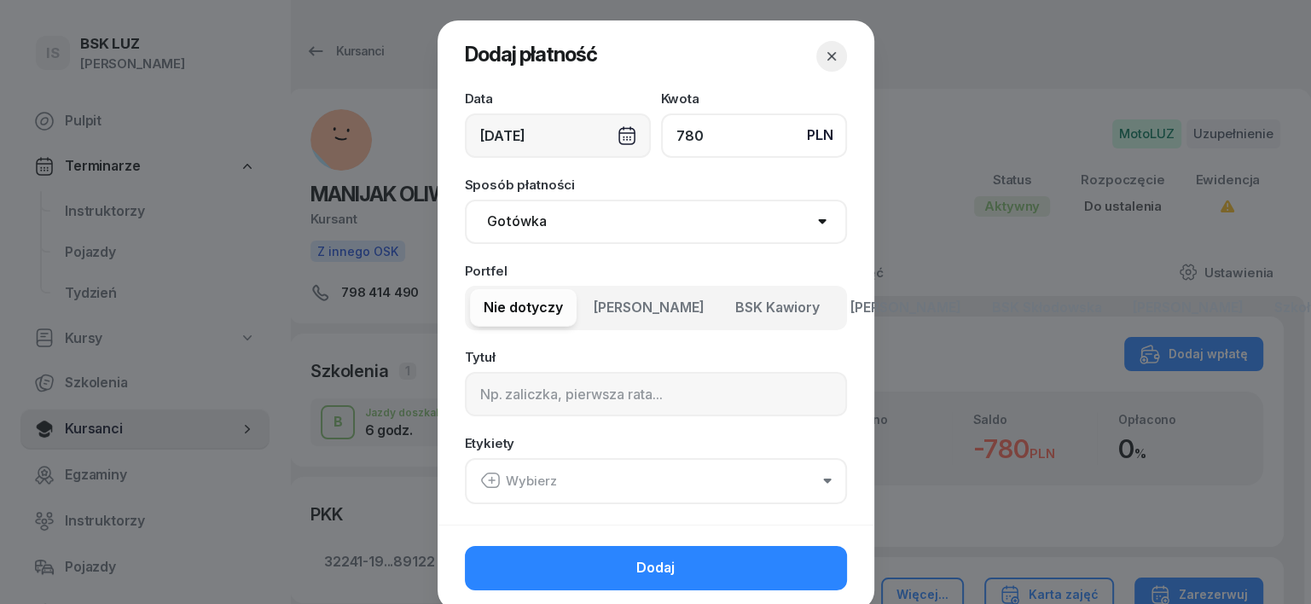
type input "780"
drag, startPoint x: 513, startPoint y: 214, endPoint x: 508, endPoint y: 224, distance: 11.4
click at [512, 215] on select "Gotówka Karta Przelew Płatności online BLIK" at bounding box center [656, 222] width 382 height 44
select select "transfer"
click at [465, 200] on select "Gotówka Karta Przelew Płatności online BLIK" at bounding box center [656, 222] width 382 height 44
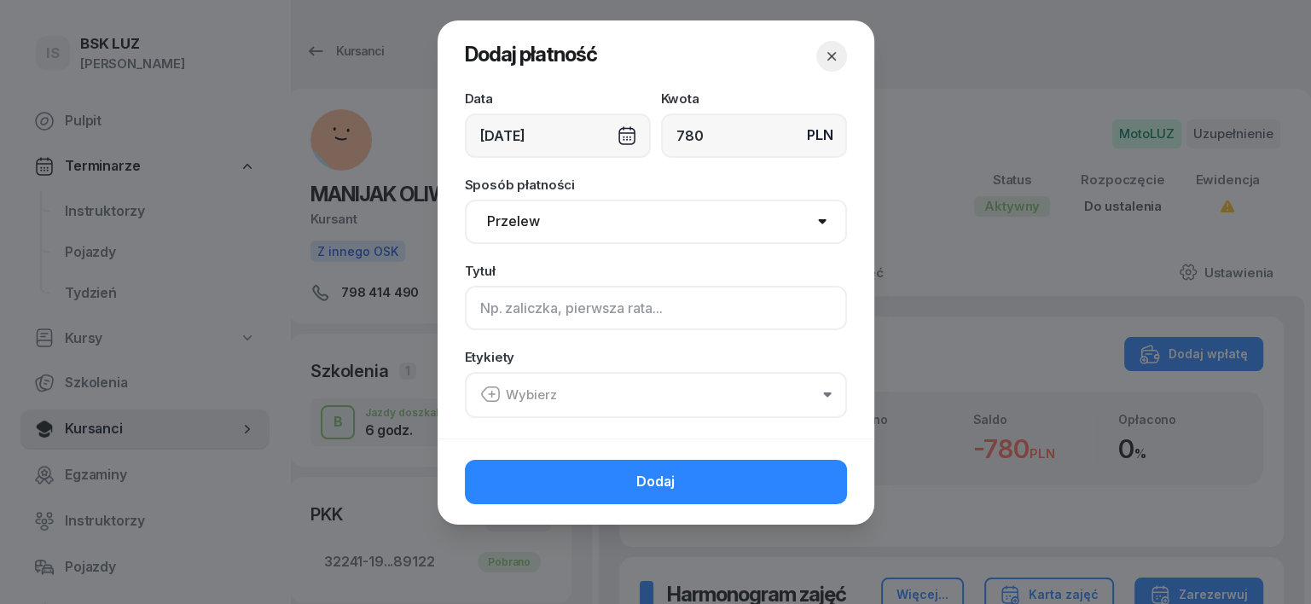
click at [472, 297] on input at bounding box center [656, 308] width 382 height 44
type input "B"
click at [491, 395] on icon "button" at bounding box center [490, 394] width 20 height 20
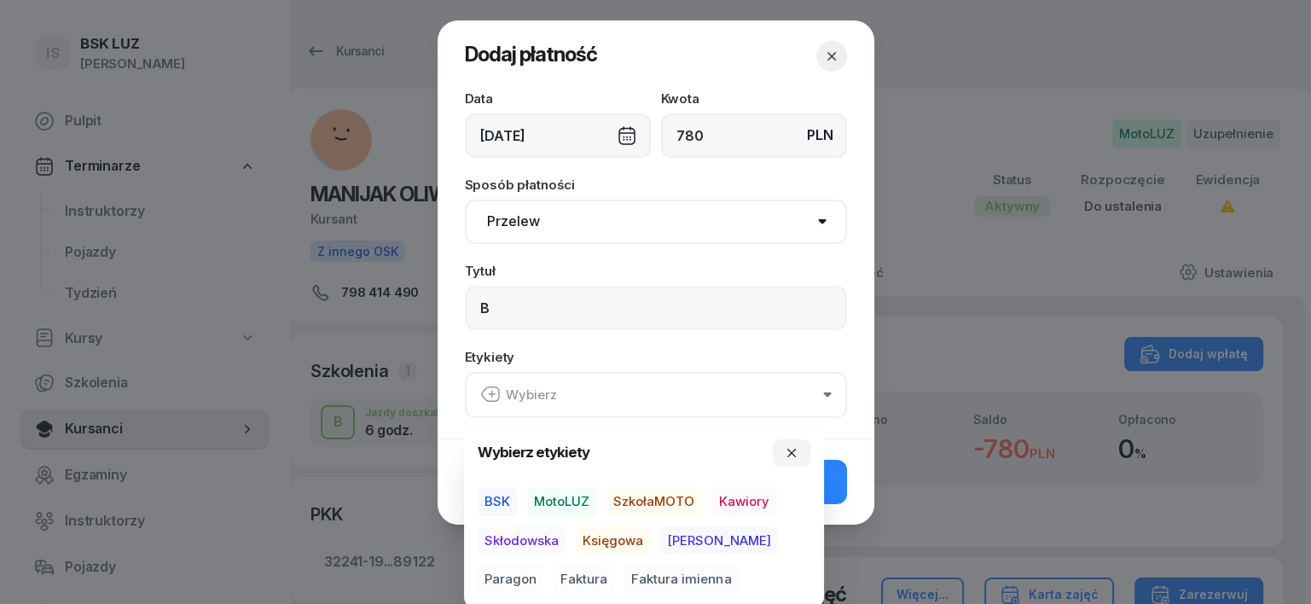
drag, startPoint x: 575, startPoint y: 496, endPoint x: 566, endPoint y: 507, distance: 13.3
click at [572, 498] on span "MotoLUZ" at bounding box center [561, 501] width 69 height 29
drag, startPoint x: 614, startPoint y: 540, endPoint x: 627, endPoint y: 542, distance: 13.0
click at [619, 542] on span "Księgowa" at bounding box center [613, 539] width 74 height 29
drag, startPoint x: 740, startPoint y: 543, endPoint x: 828, endPoint y: 530, distance: 88.8
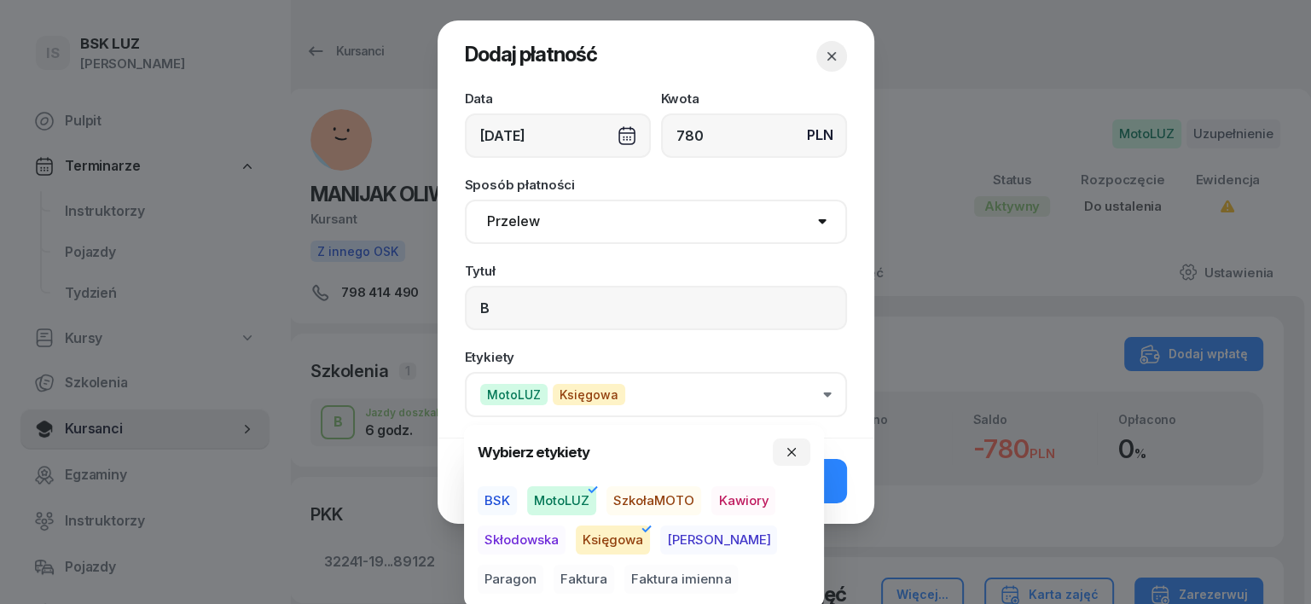
click at [543, 565] on span "Paragon" at bounding box center [511, 579] width 66 height 29
click at [795, 443] on button "button" at bounding box center [792, 451] width 38 height 27
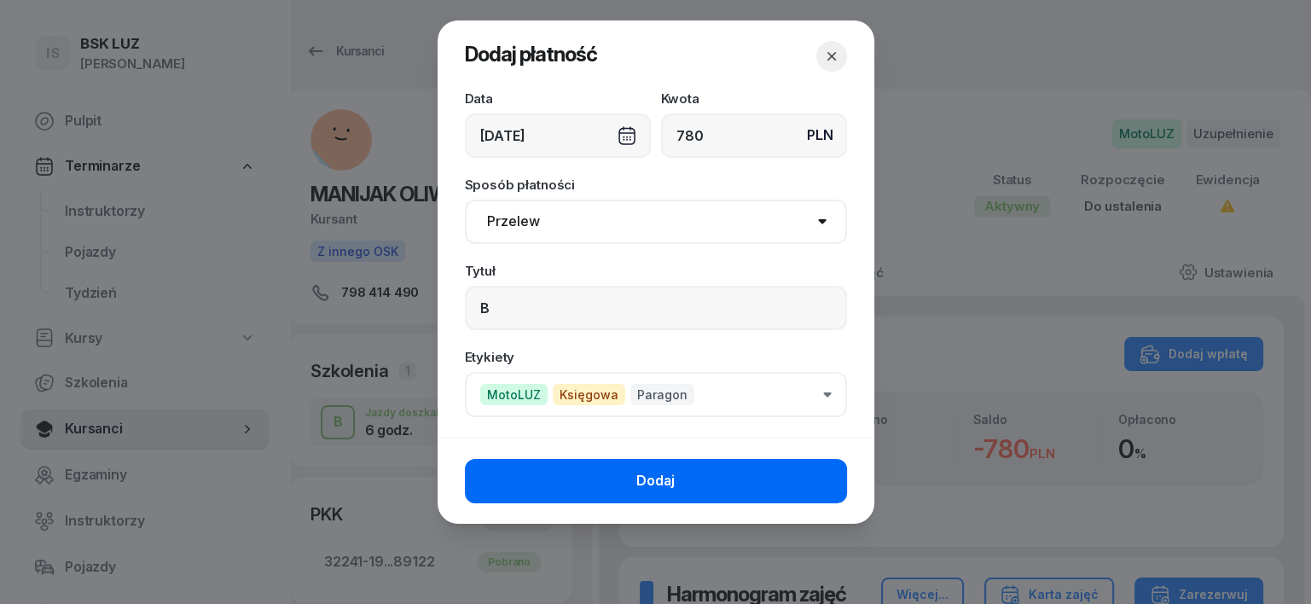
click at [821, 481] on button "Dodaj" at bounding box center [656, 481] width 382 height 44
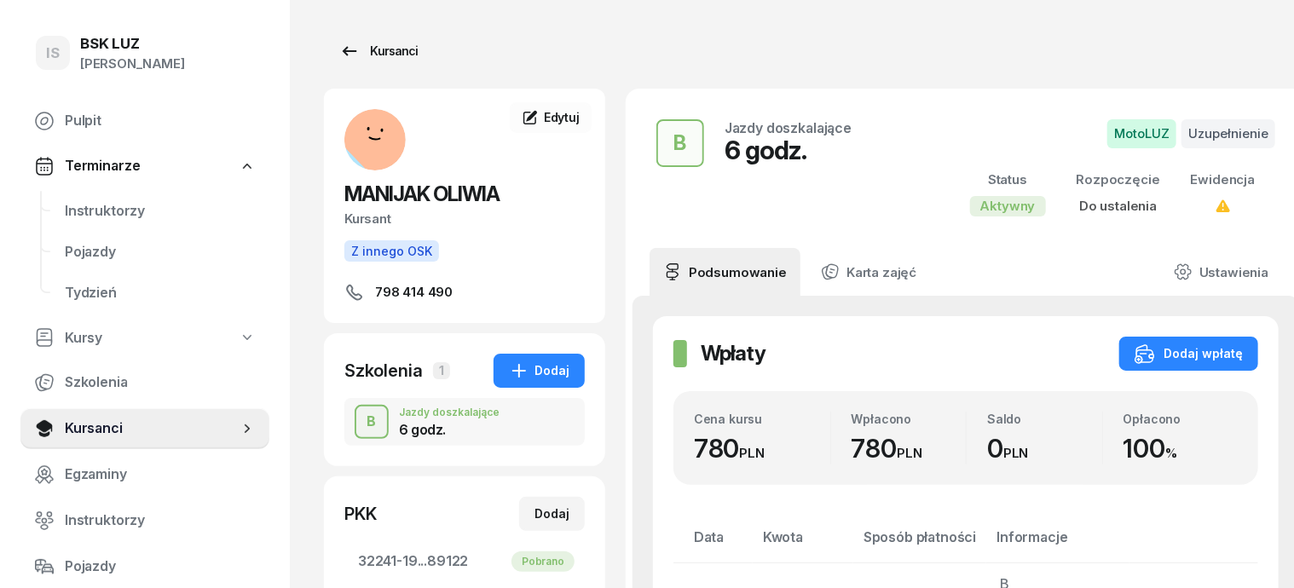
click at [368, 54] on div "Kursanci" at bounding box center [378, 51] width 78 height 20
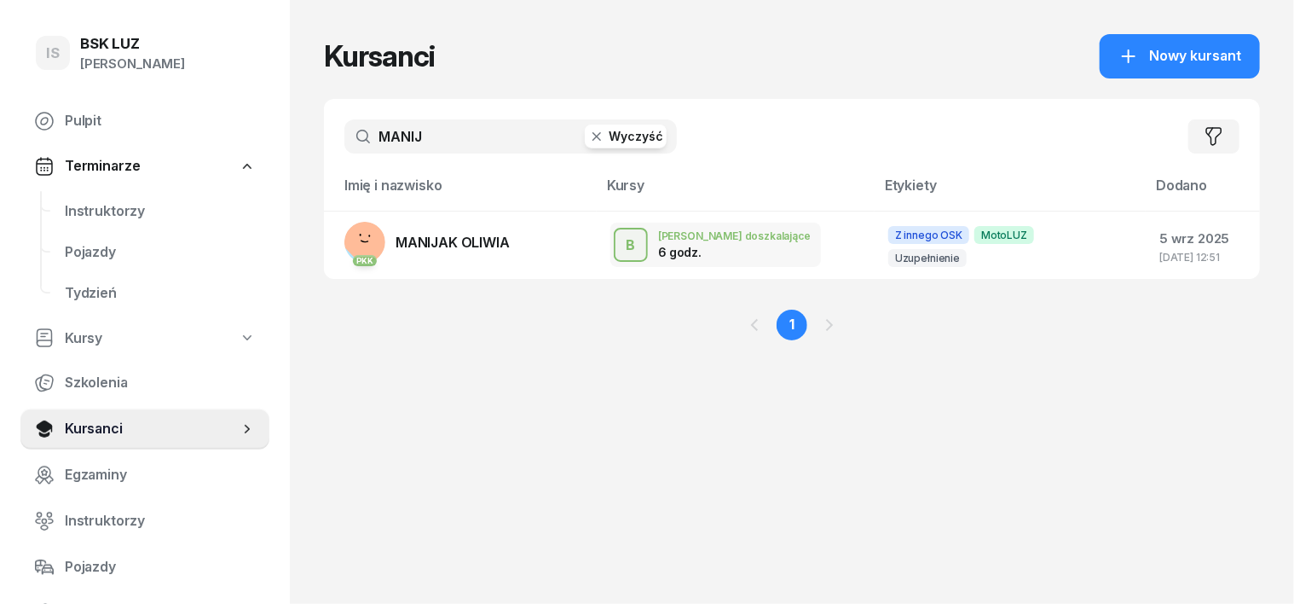
click at [593, 135] on icon "button" at bounding box center [597, 136] width 9 height 9
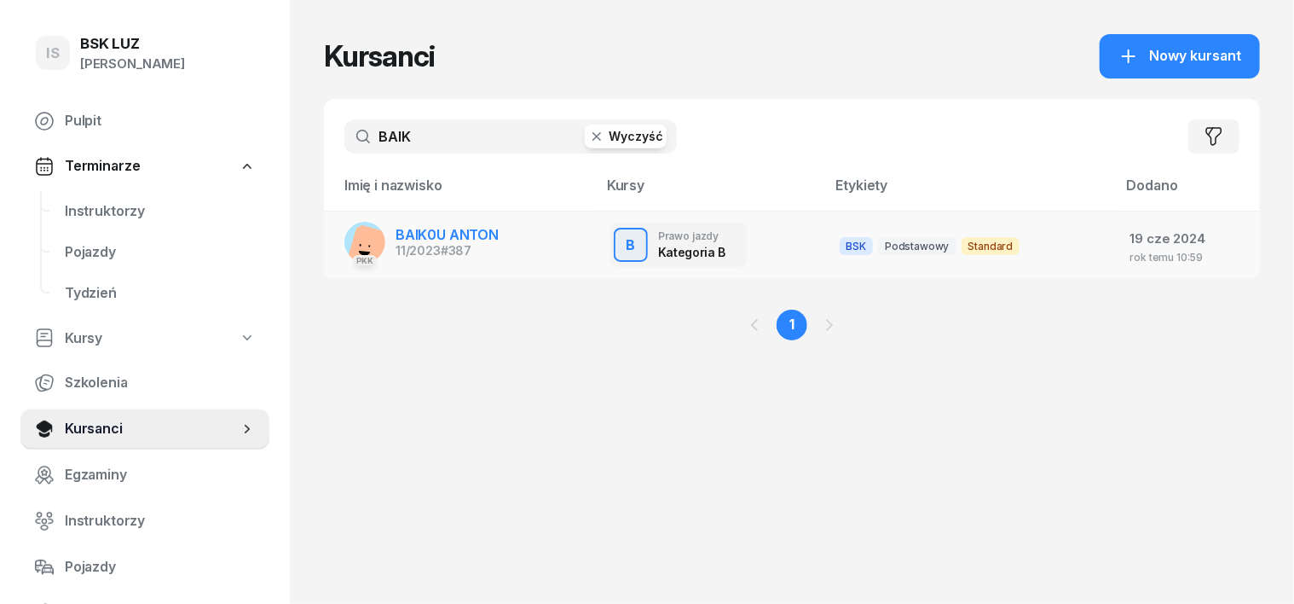
type input "BAIK"
click at [345, 240] on rect at bounding box center [372, 250] width 55 height 55
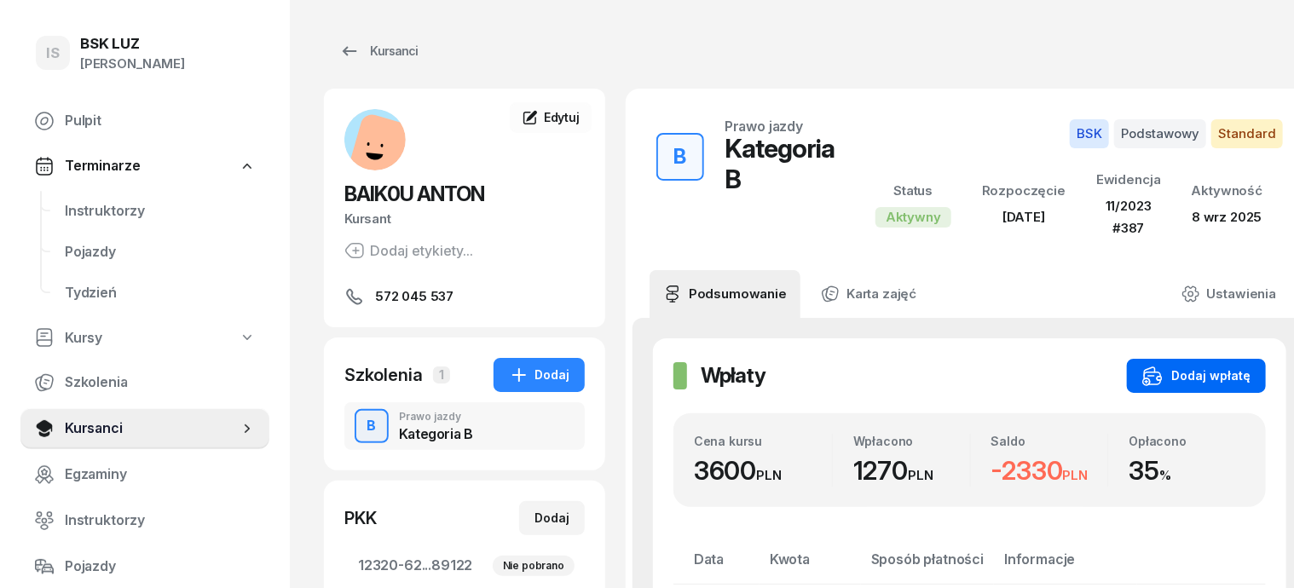
click at [1210, 379] on div "Dodaj wpłatę" at bounding box center [1197, 376] width 108 height 20
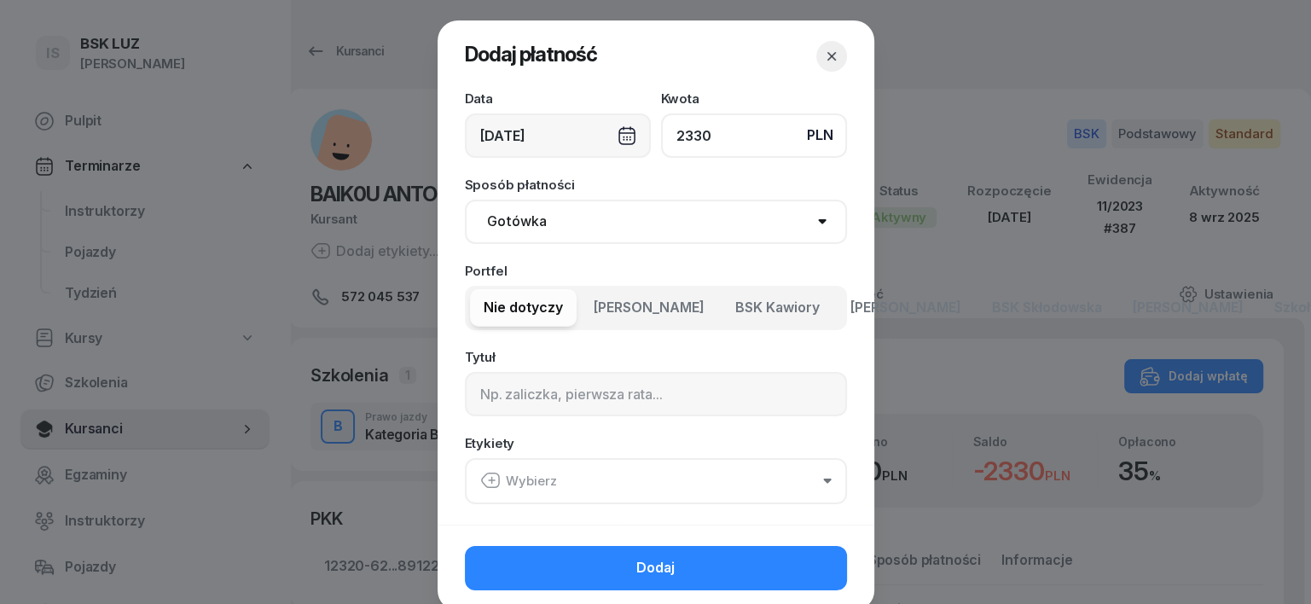
type input "2330"
click at [504, 226] on select "Gotówka Karta Przelew Płatności online BLIK" at bounding box center [656, 222] width 382 height 44
select select "transfer"
click at [465, 200] on select "Gotówka Karta Przelew Płatności online BLIK" at bounding box center [656, 222] width 382 height 44
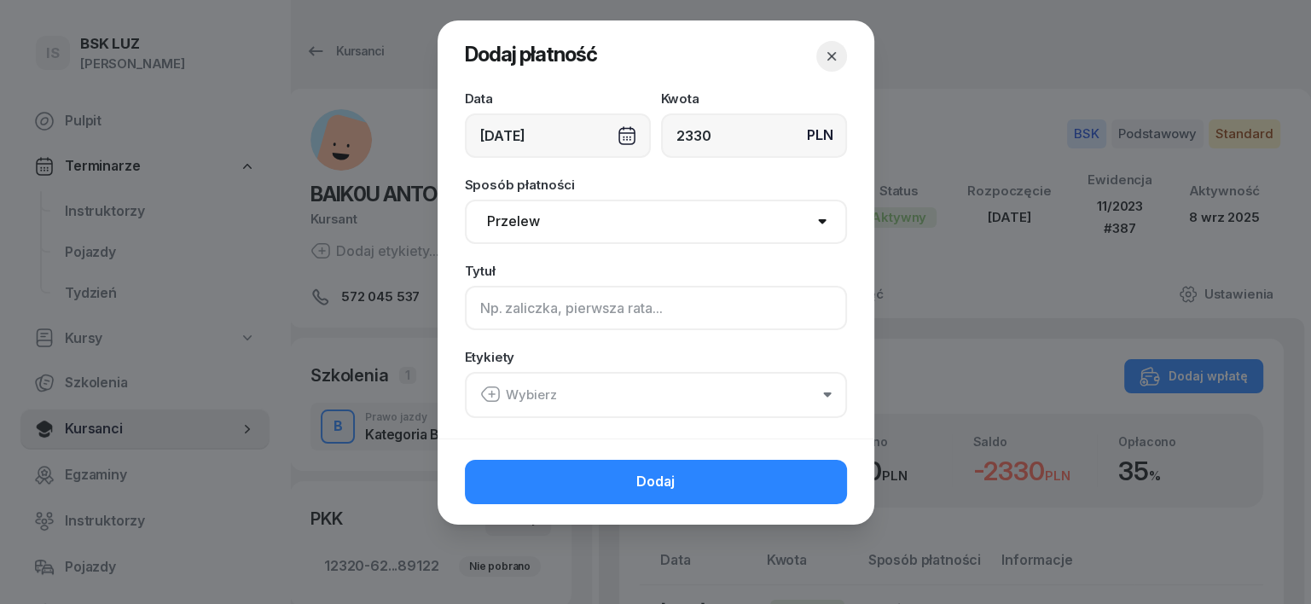
click at [494, 314] on input at bounding box center [656, 308] width 382 height 44
type input "B"
drag, startPoint x: 489, startPoint y: 389, endPoint x: 491, endPoint y: 414, distance: 24.9
click at [489, 390] on icon "button" at bounding box center [490, 394] width 20 height 20
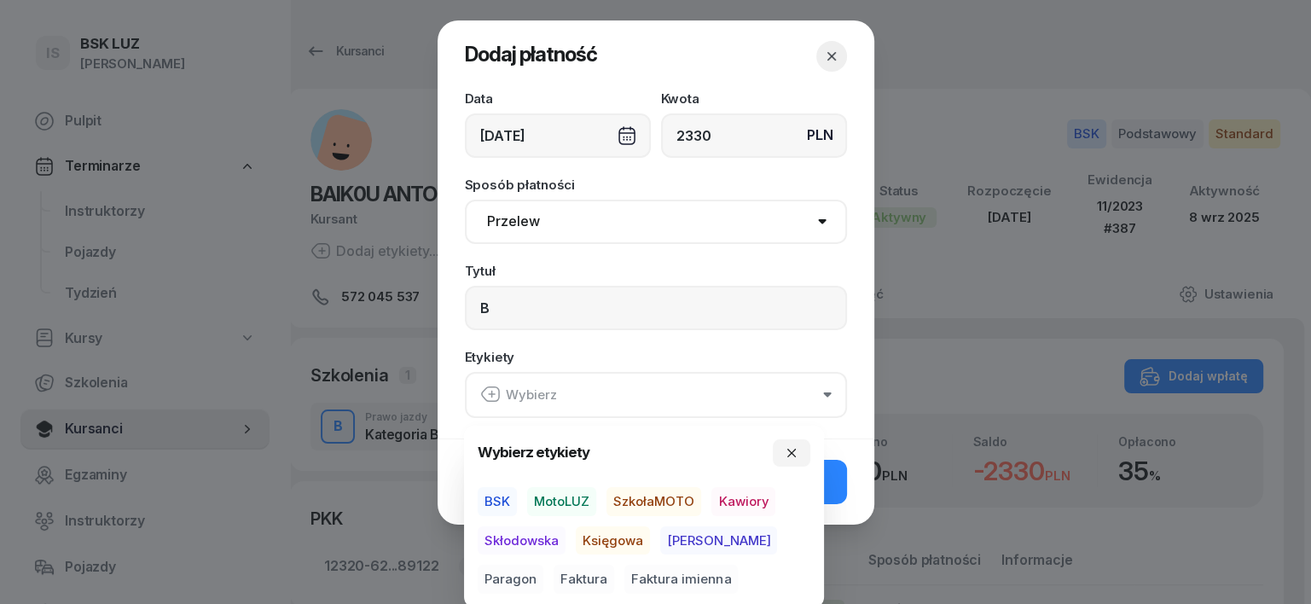
click at [536, 498] on span "MotoLUZ" at bounding box center [561, 501] width 69 height 29
drag, startPoint x: 621, startPoint y: 540, endPoint x: 693, endPoint y: 544, distance: 72.6
click at [686, 544] on div "BSK MotoLUZ SzkołaMOTO Kawiory Skłodowska Księgowa [PERSON_NAME] Faktura Faktur…" at bounding box center [644, 539] width 333 height 107
click at [543, 565] on span "Paragon" at bounding box center [511, 579] width 66 height 29
click at [628, 532] on span "Księgowa" at bounding box center [613, 539] width 74 height 29
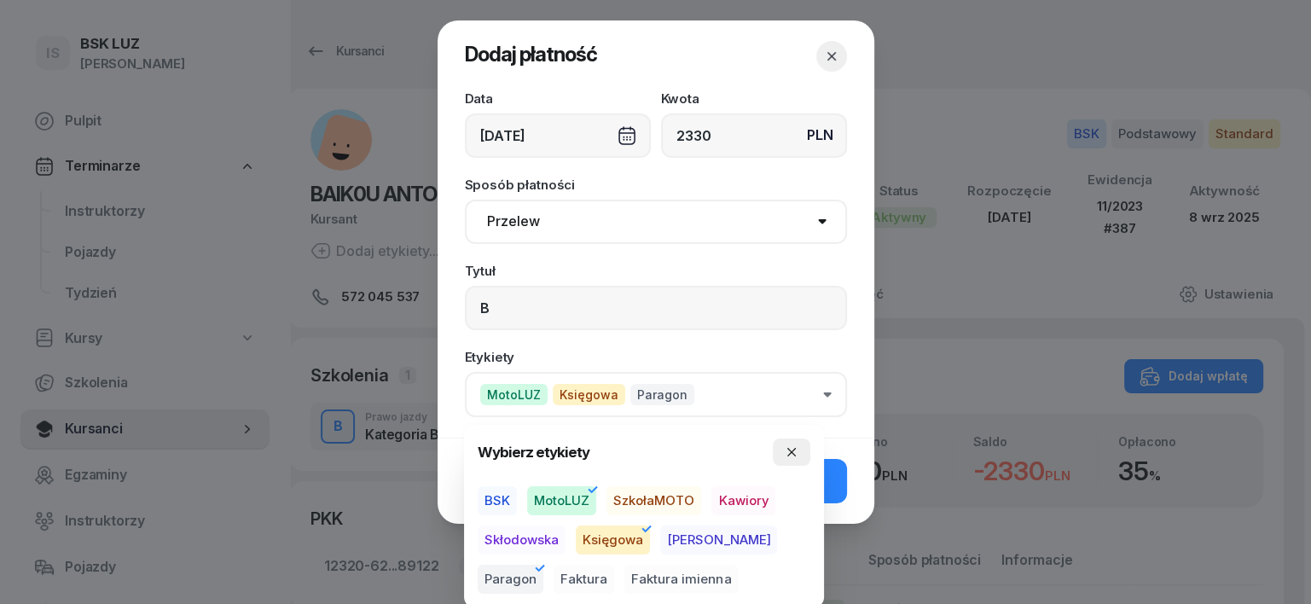
click at [805, 443] on button "button" at bounding box center [792, 451] width 38 height 27
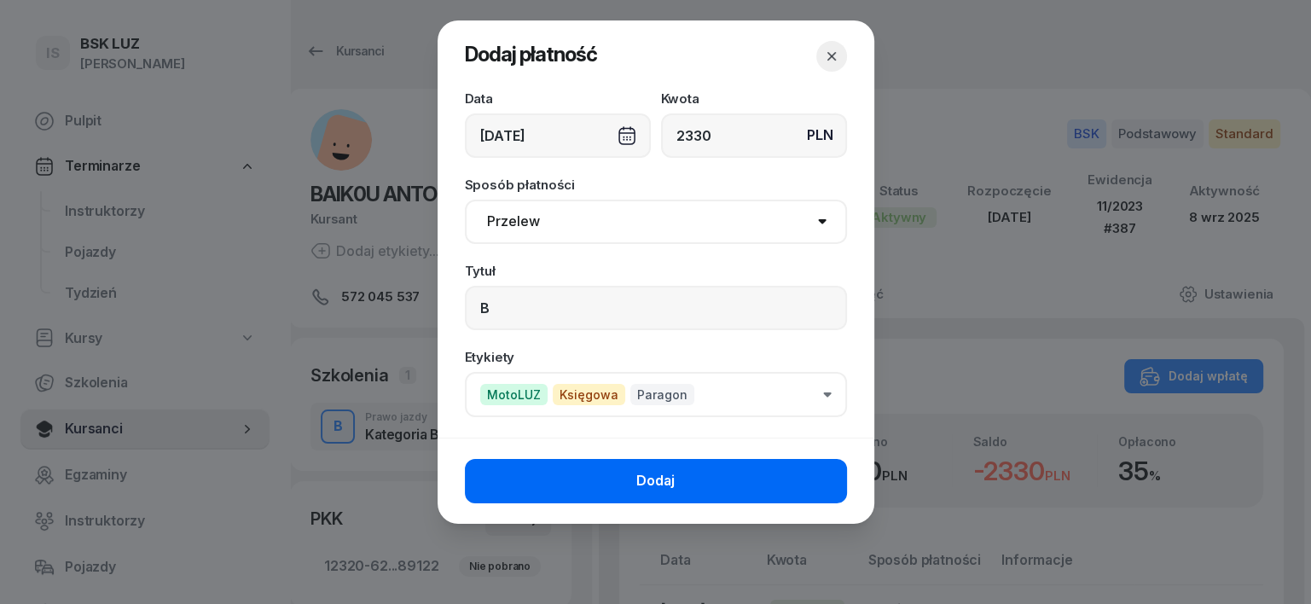
click at [830, 478] on button "Dodaj" at bounding box center [656, 481] width 382 height 44
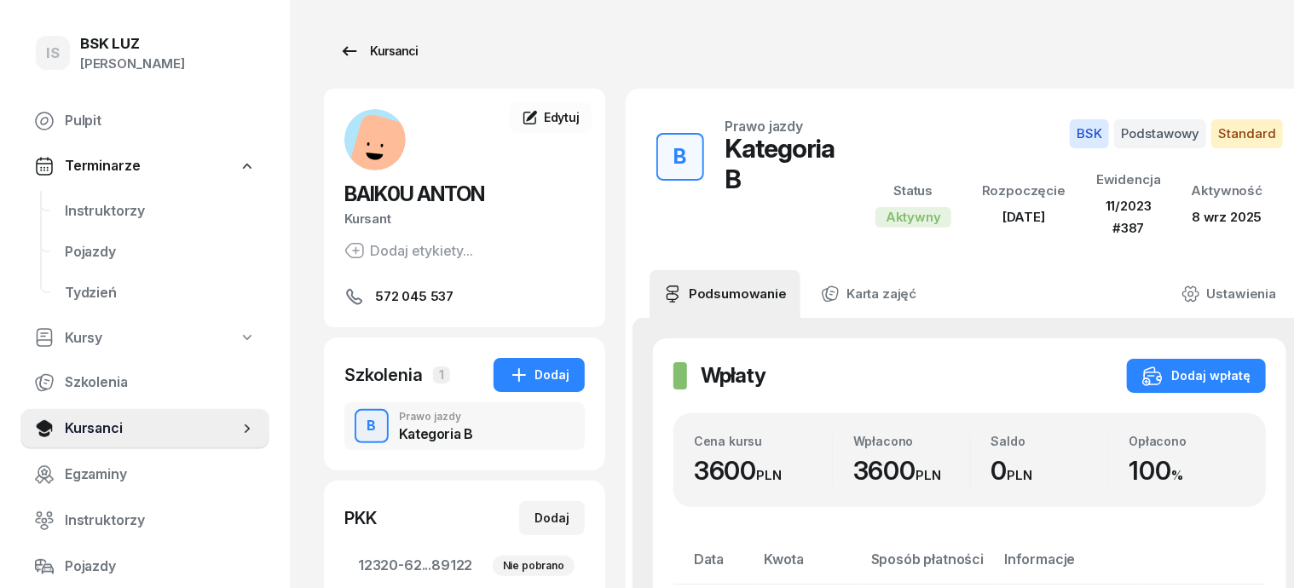
click at [358, 48] on div "Kursanci" at bounding box center [378, 51] width 78 height 20
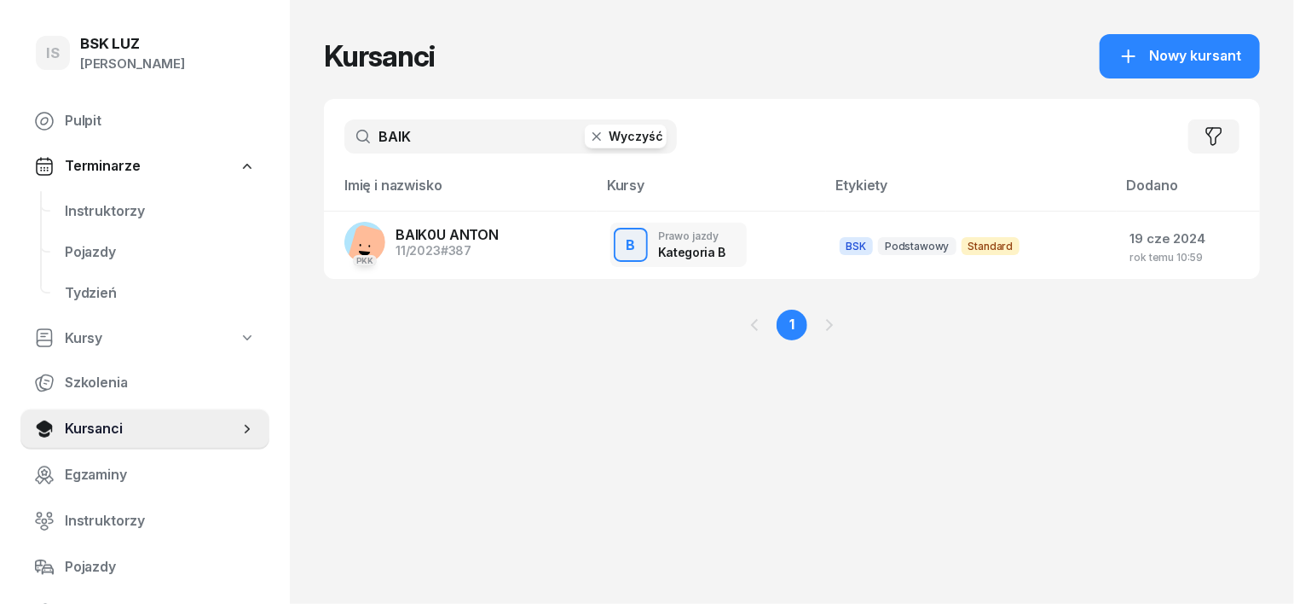
click at [593, 133] on icon "button" at bounding box center [597, 136] width 9 height 9
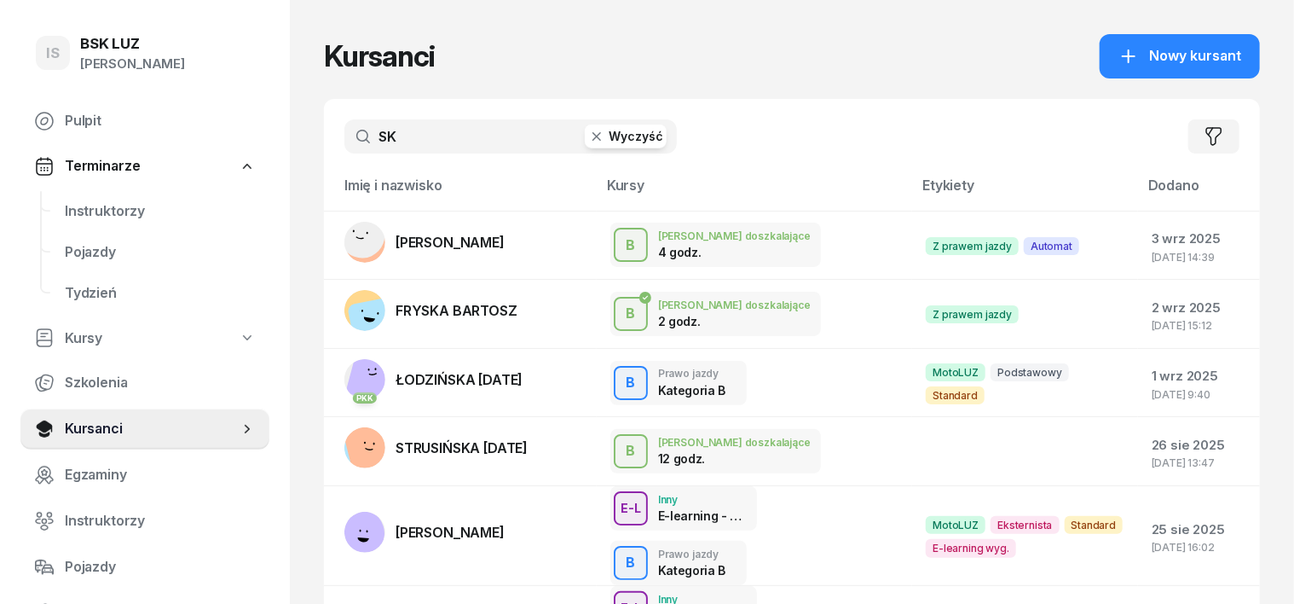
type input "S"
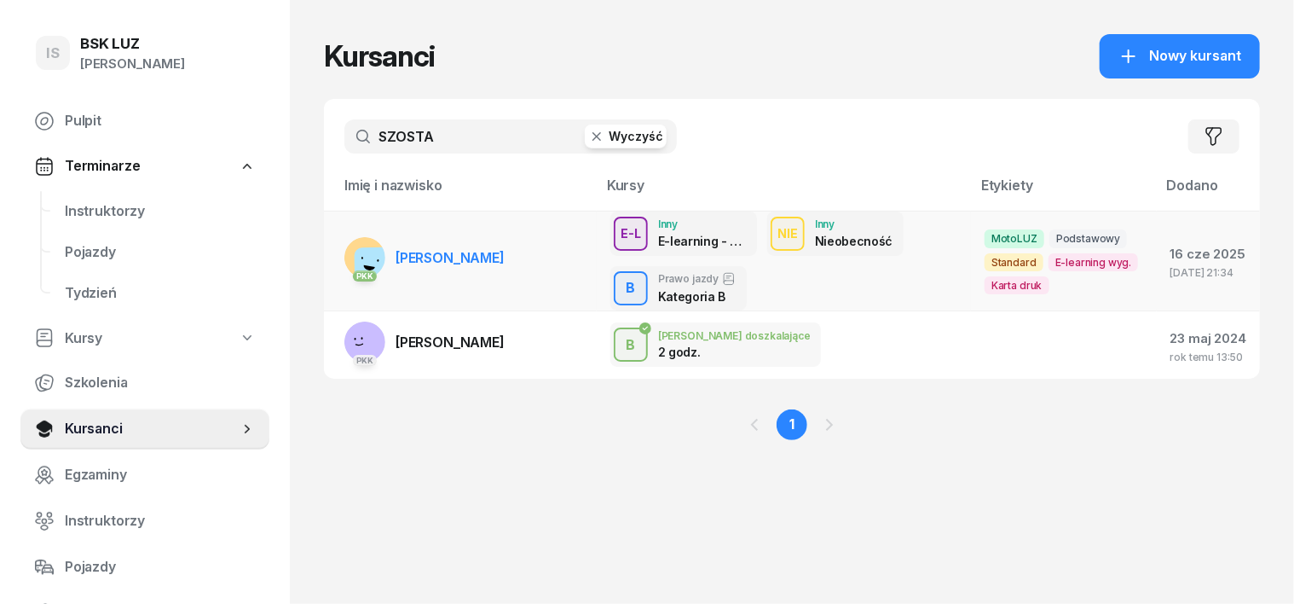
type input "SZOSTA"
click at [355, 251] on rect at bounding box center [380, 271] width 50 height 50
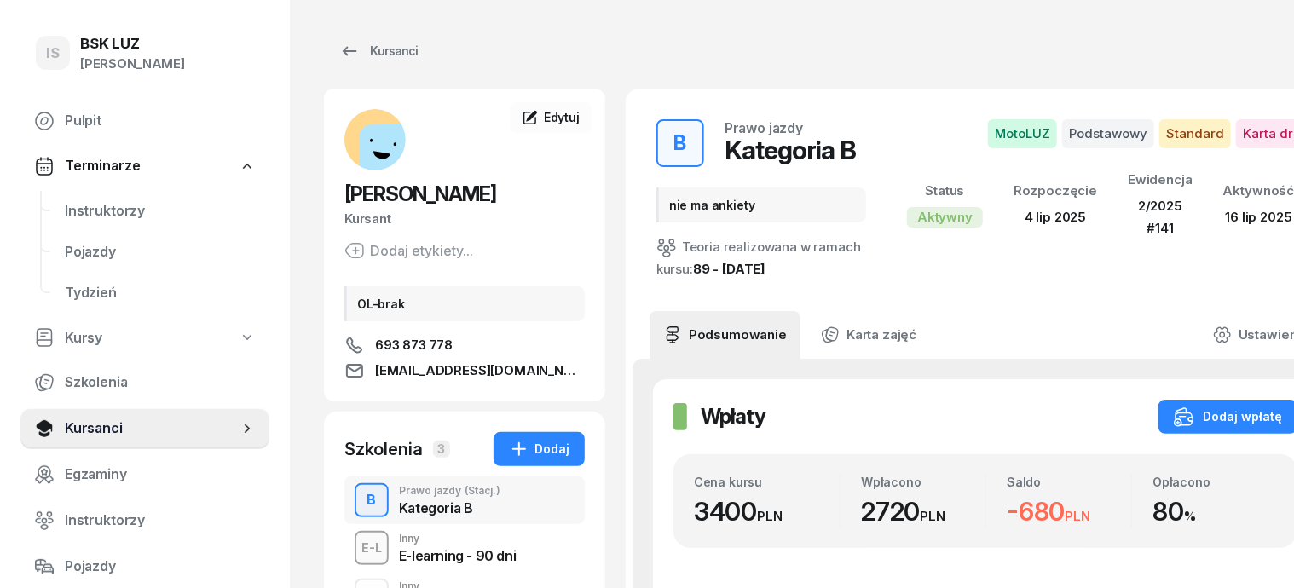
scroll to position [106, 0]
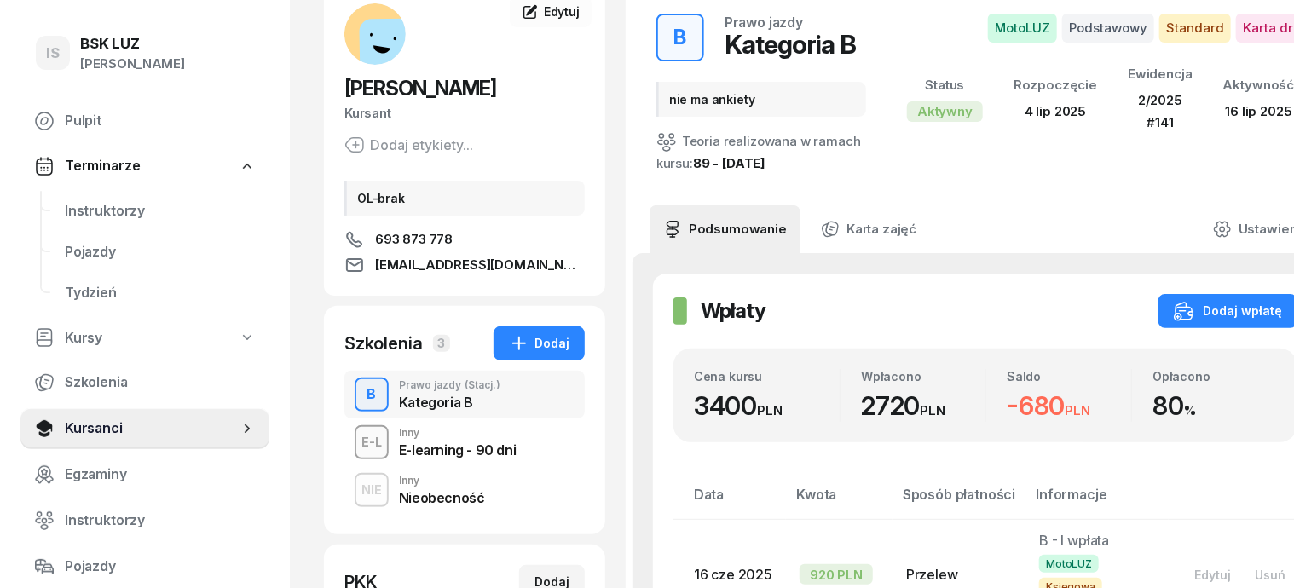
click at [355, 490] on div "NIE" at bounding box center [372, 489] width 34 height 21
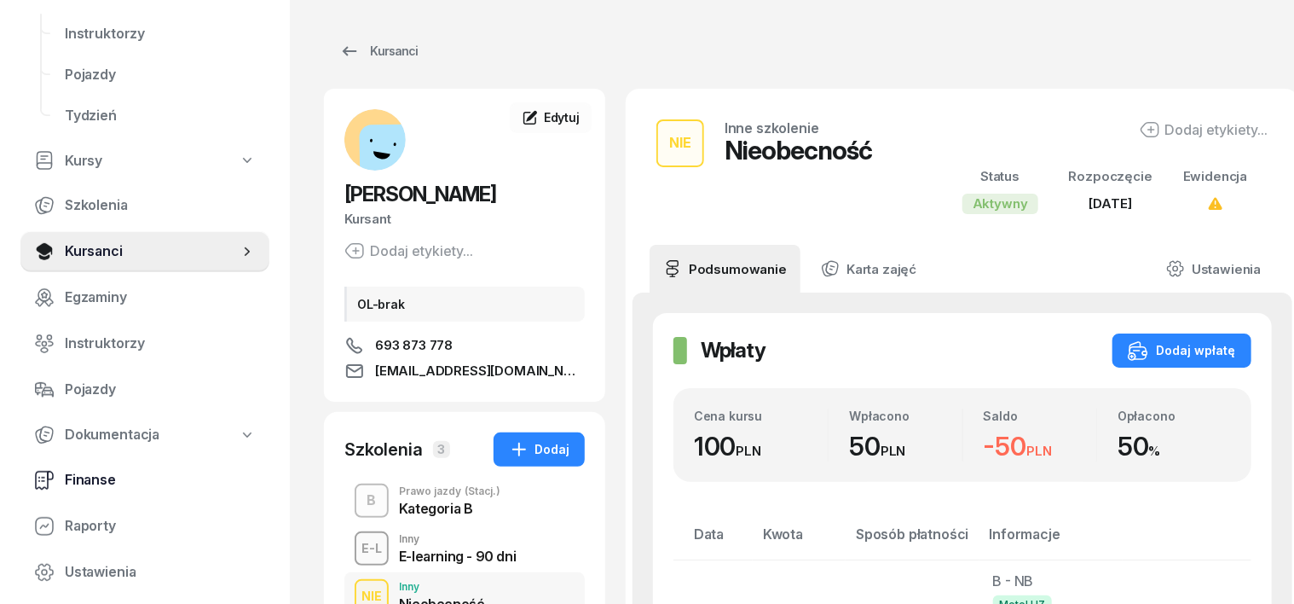
scroll to position [244, 0]
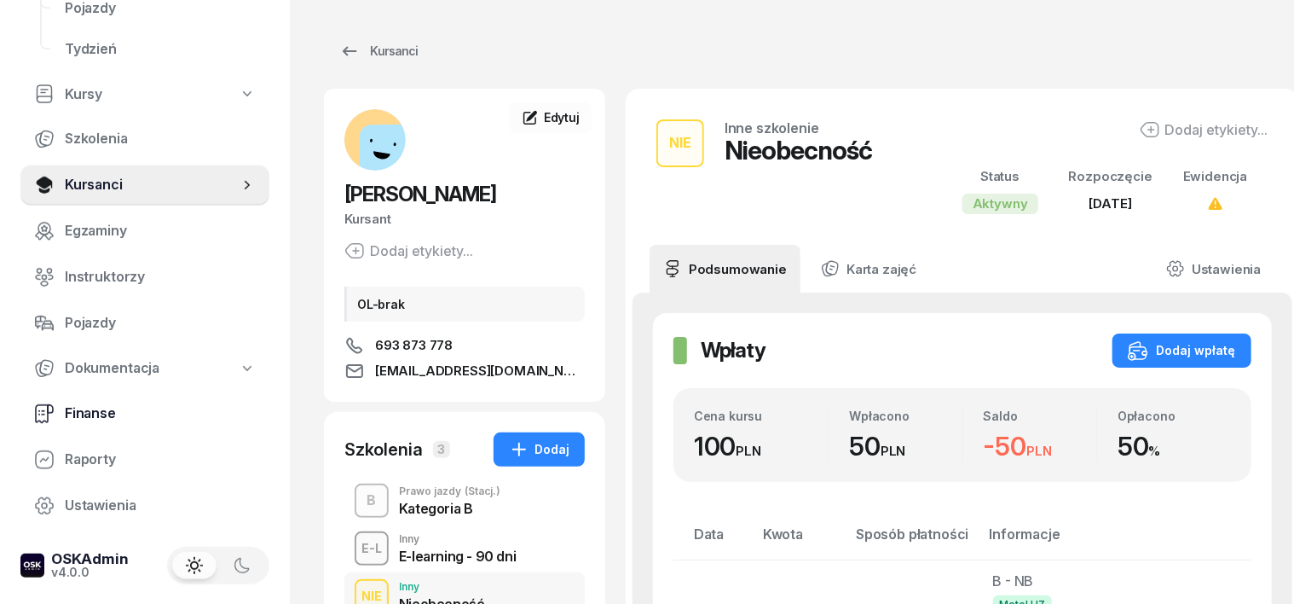
click at [84, 409] on span "Finanse" at bounding box center [160, 413] width 191 height 22
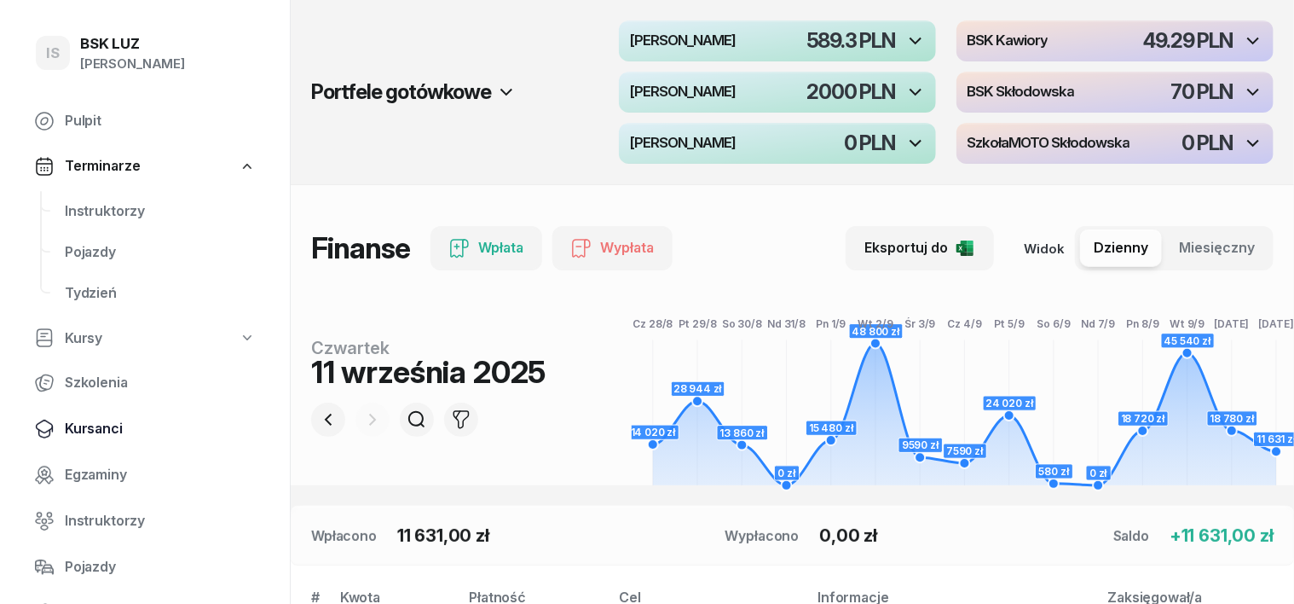
click at [97, 430] on span "Kursanci" at bounding box center [160, 429] width 191 height 22
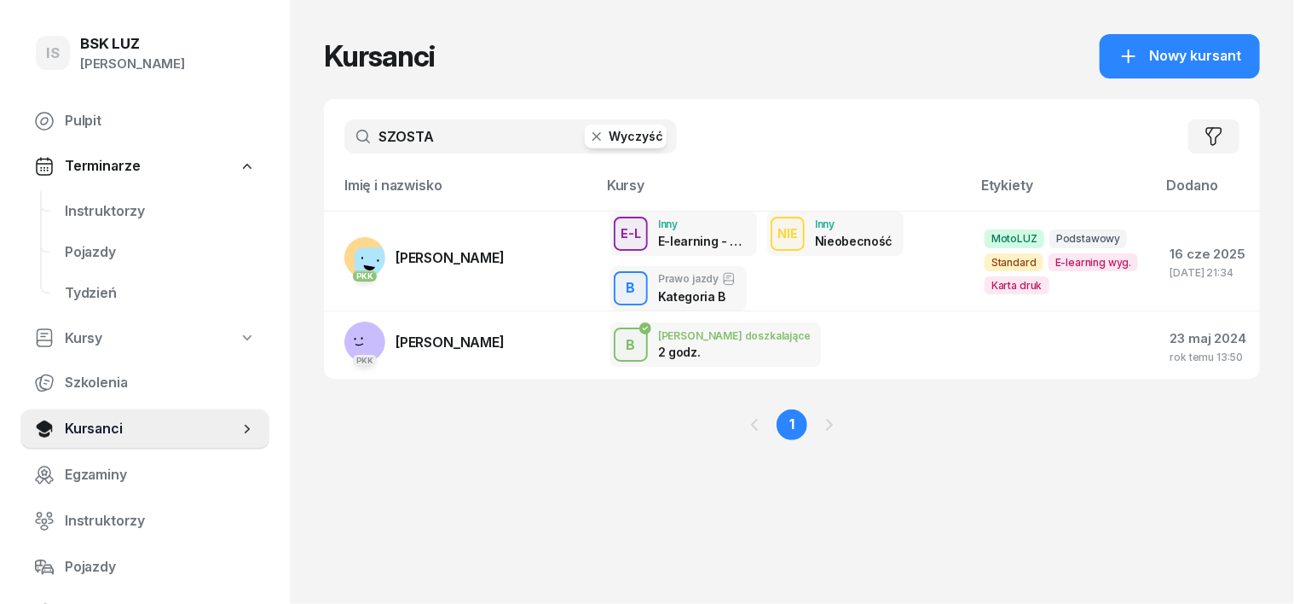
click at [588, 134] on icon "button" at bounding box center [596, 136] width 17 height 17
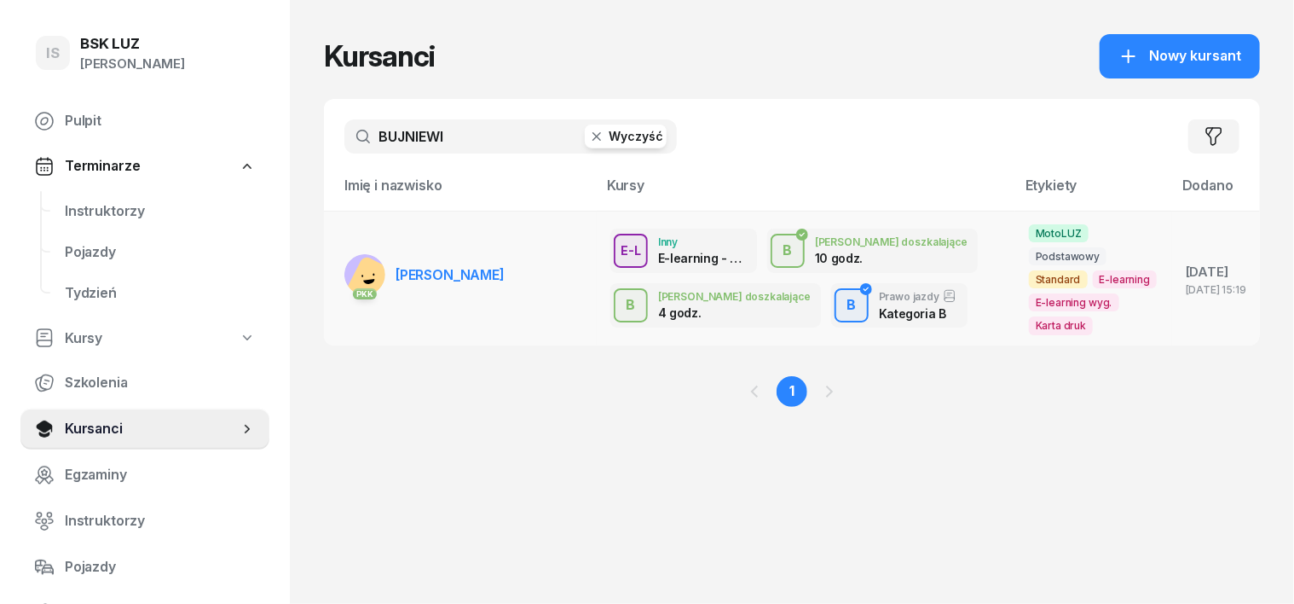
type input "BUJNIEWI"
click at [345, 259] on rect at bounding box center [372, 282] width 55 height 55
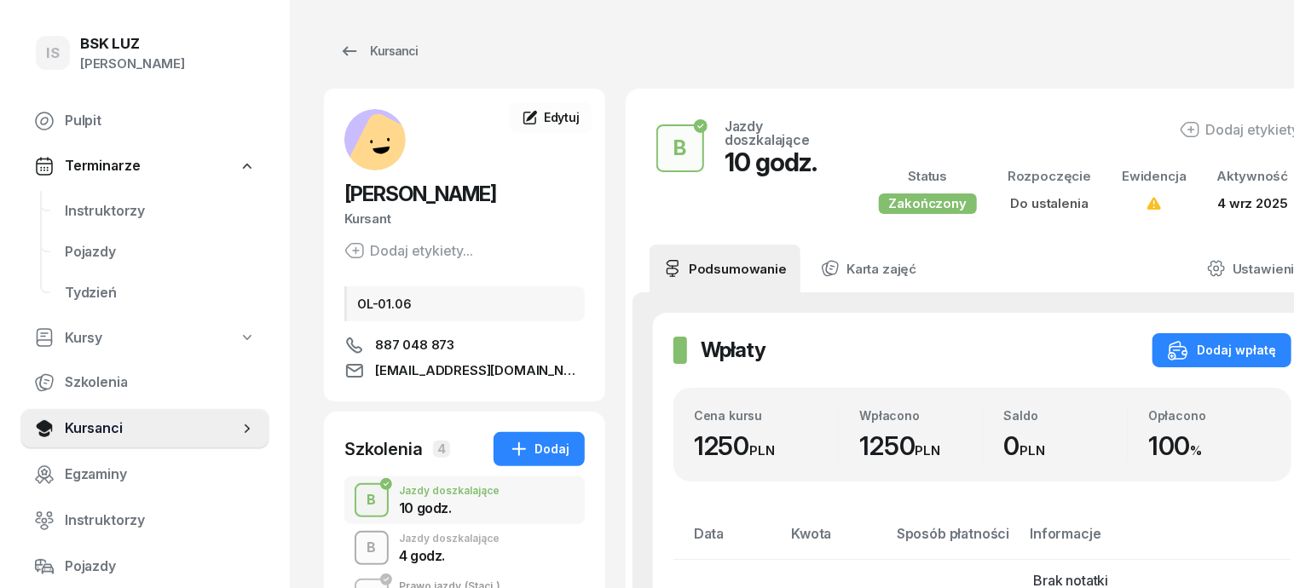
click at [361, 541] on div "B" at bounding box center [372, 548] width 23 height 29
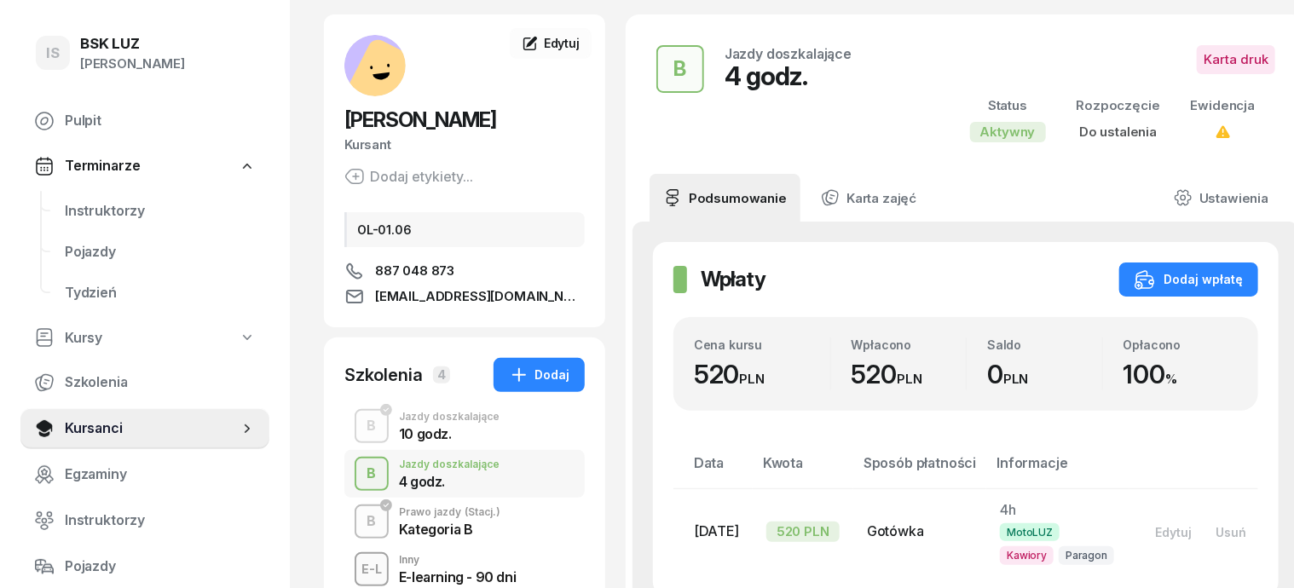
scroll to position [106, 0]
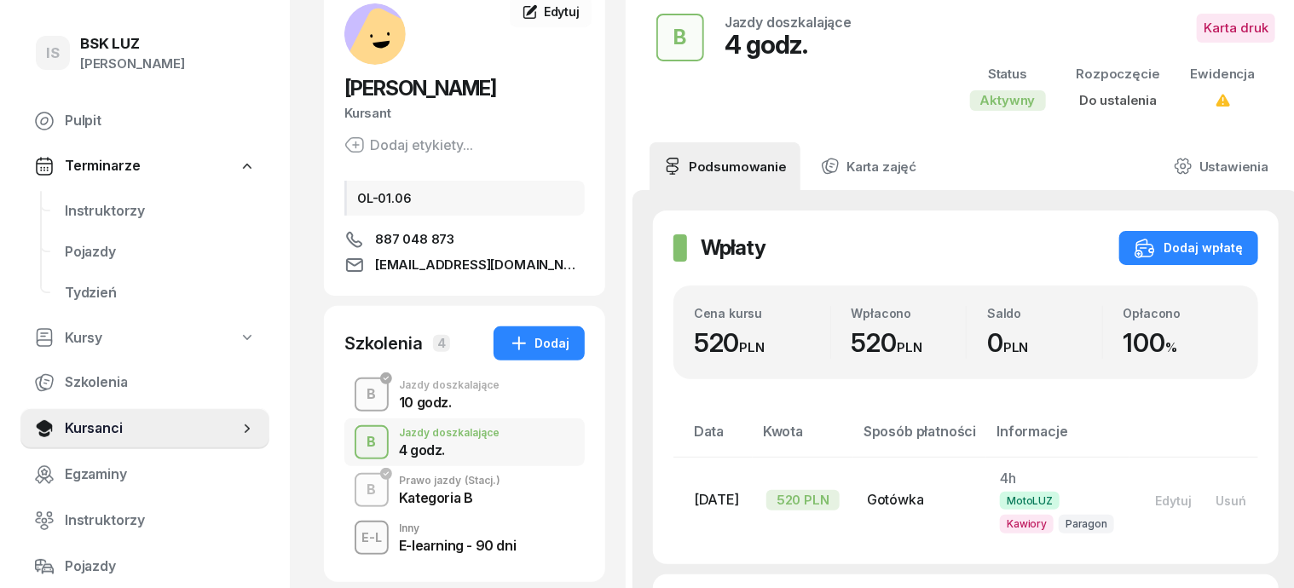
click at [361, 493] on div "B" at bounding box center [372, 490] width 23 height 29
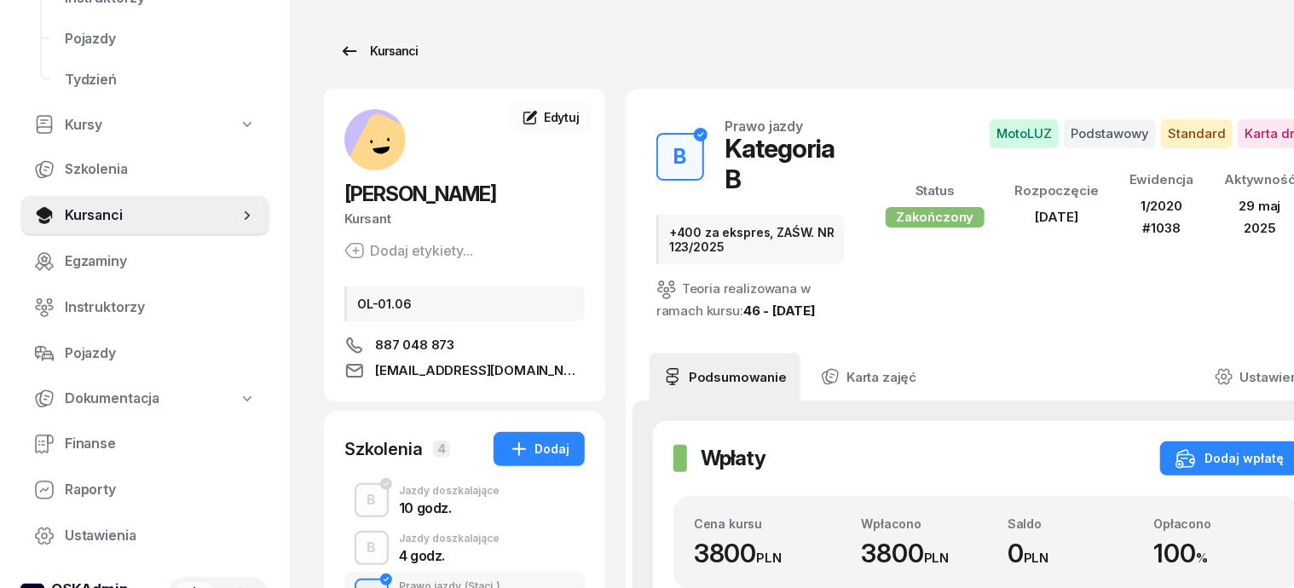
click at [358, 48] on div "Kursanci" at bounding box center [378, 51] width 78 height 20
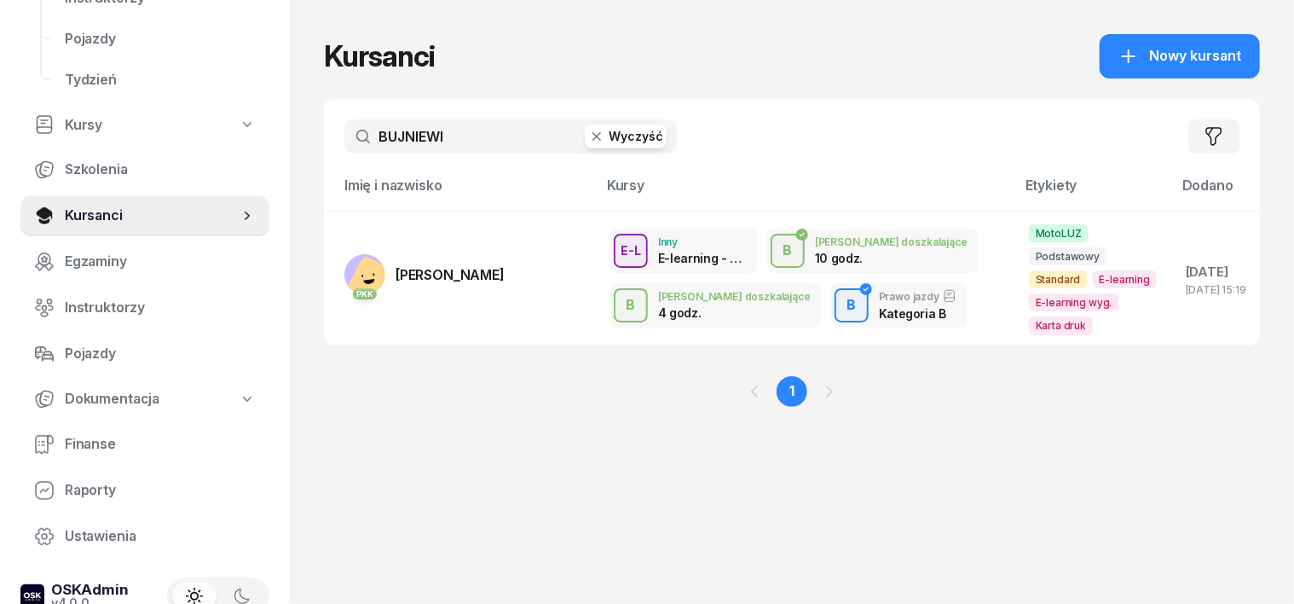
click at [588, 140] on icon "button" at bounding box center [596, 136] width 17 height 17
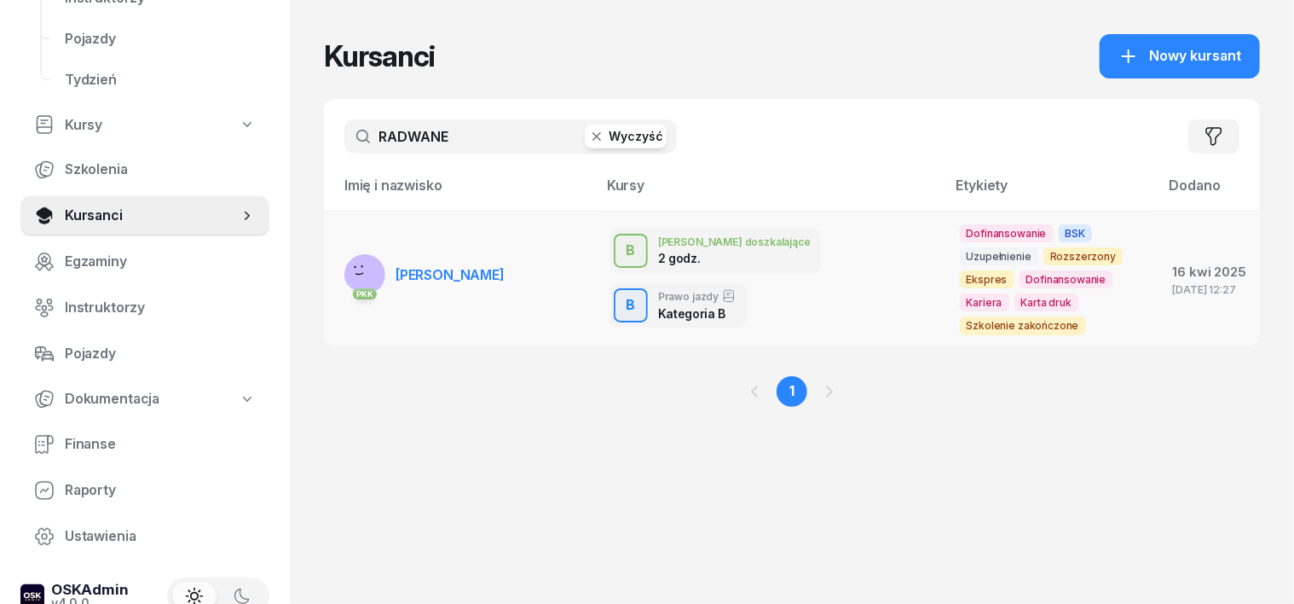
type input "RADWANE"
click at [336, 263] on rect at bounding box center [366, 268] width 66 height 66
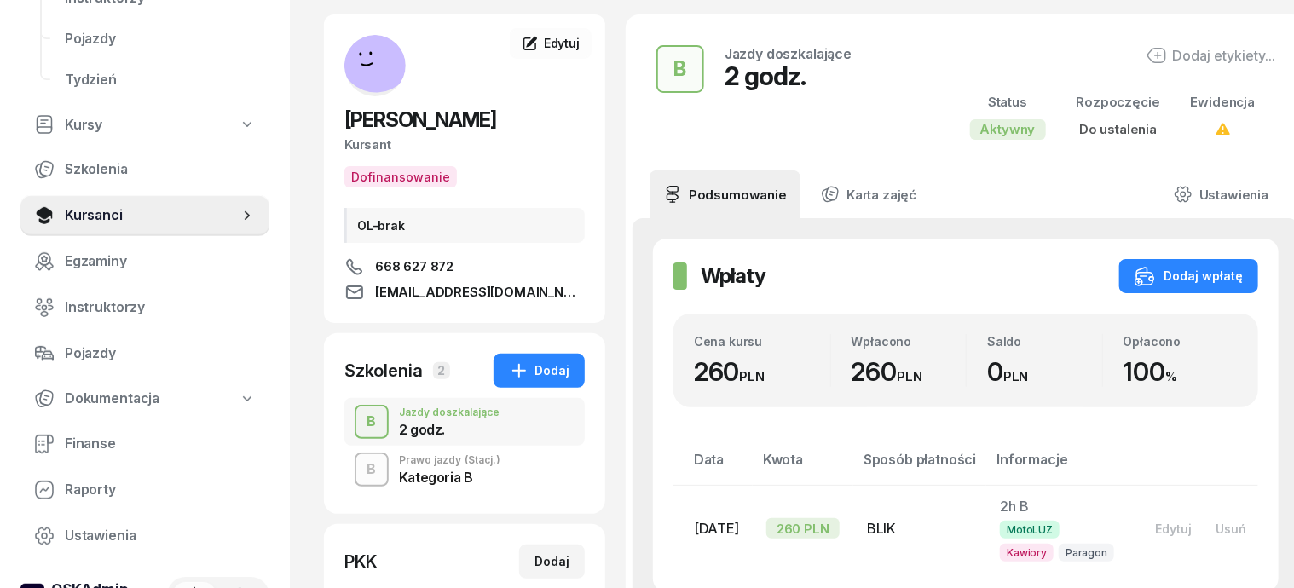
scroll to position [106, 0]
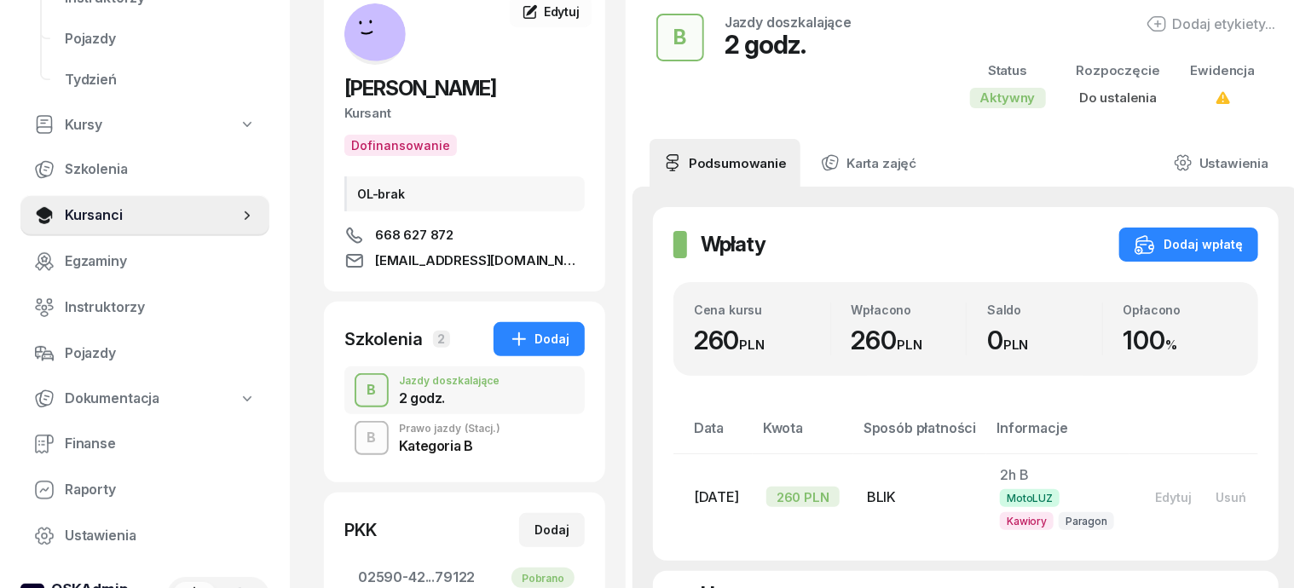
click at [356, 396] on div "button" at bounding box center [371, 390] width 31 height 31
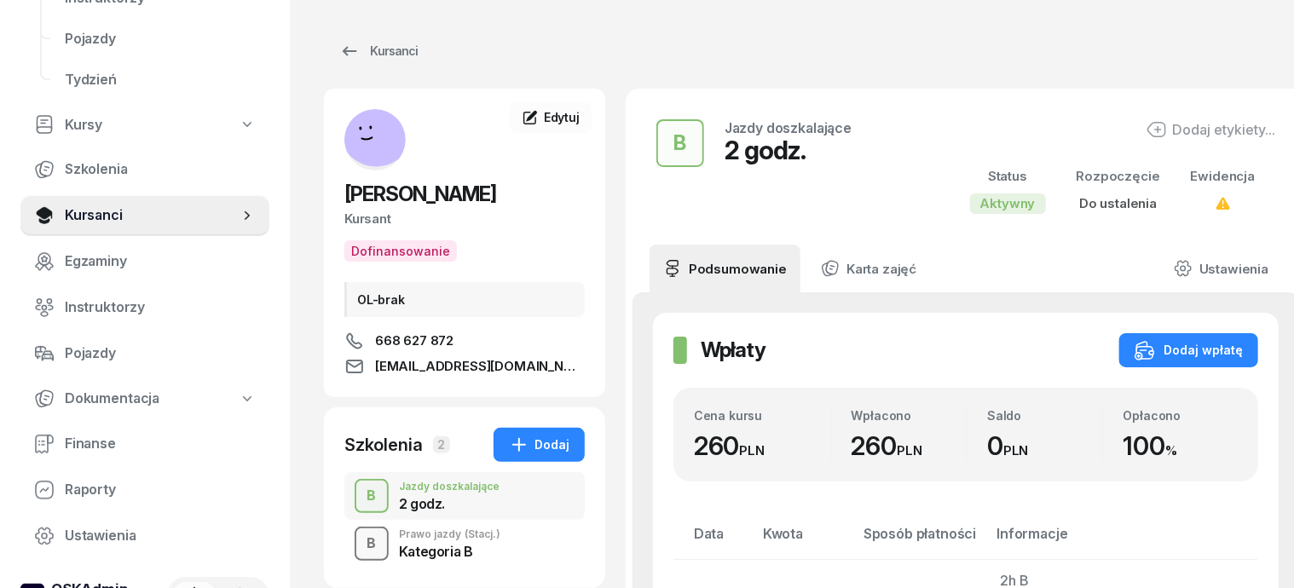
click at [361, 543] on div "B" at bounding box center [372, 544] width 23 height 29
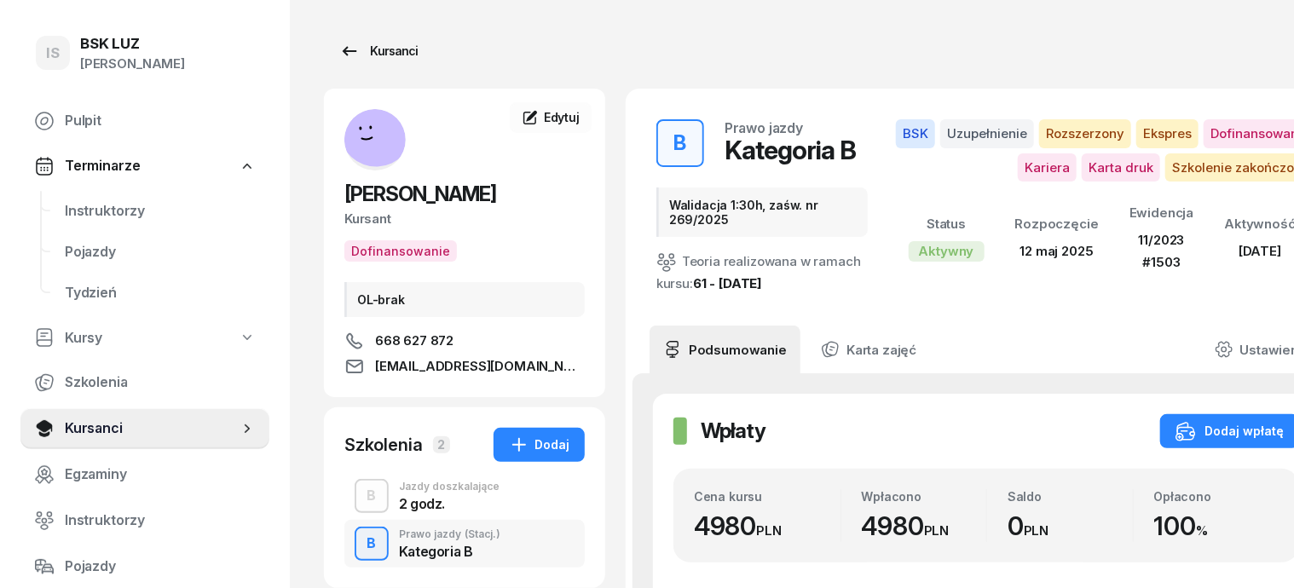
click at [375, 55] on div "Kursanci" at bounding box center [378, 51] width 78 height 20
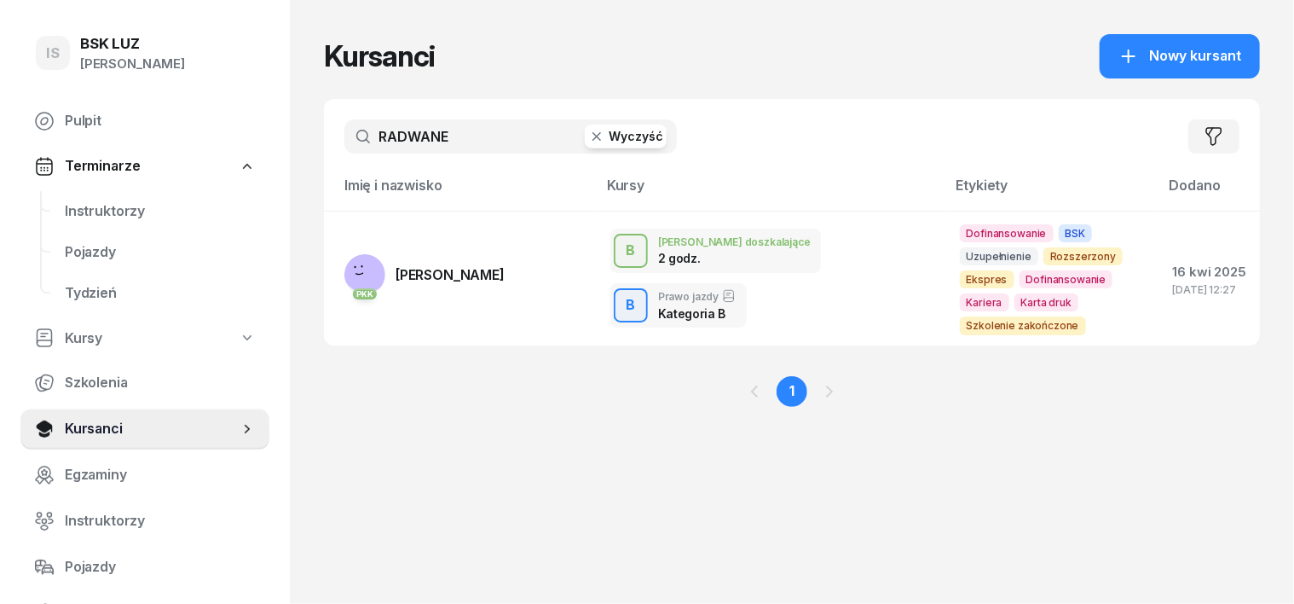
drag, startPoint x: 565, startPoint y: 141, endPoint x: 574, endPoint y: 146, distance: 9.9
click at [585, 142] on button "Wyczyść" at bounding box center [626, 136] width 82 height 24
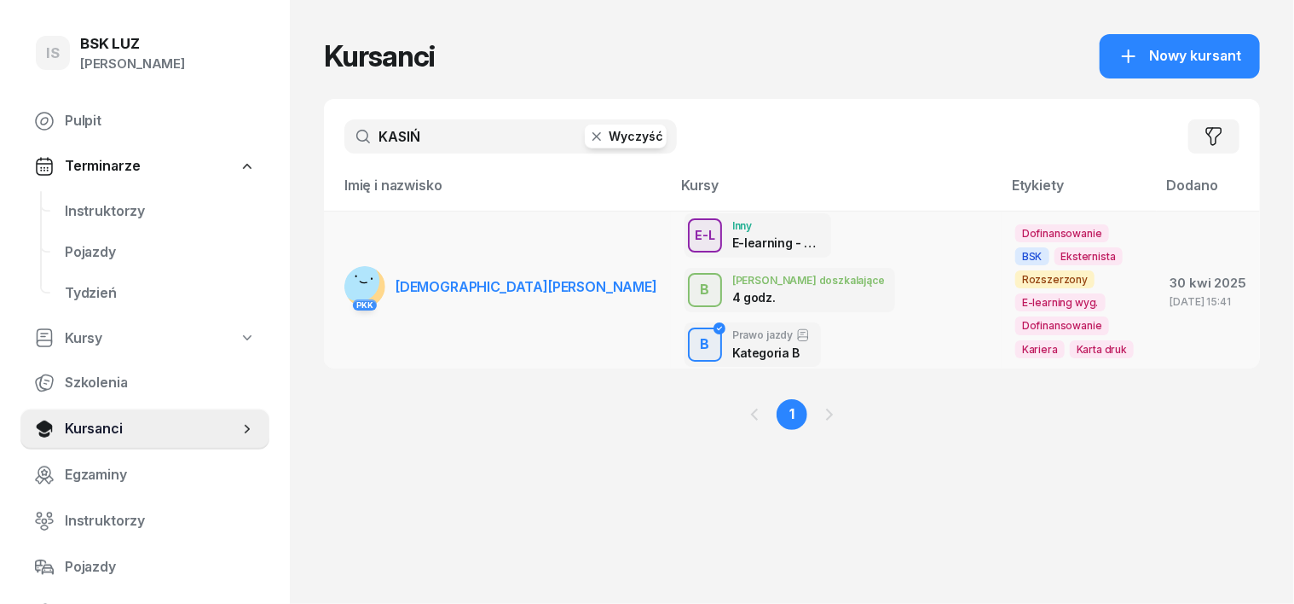
type input "KASIŃ"
click at [336, 277] on rect at bounding box center [359, 280] width 53 height 53
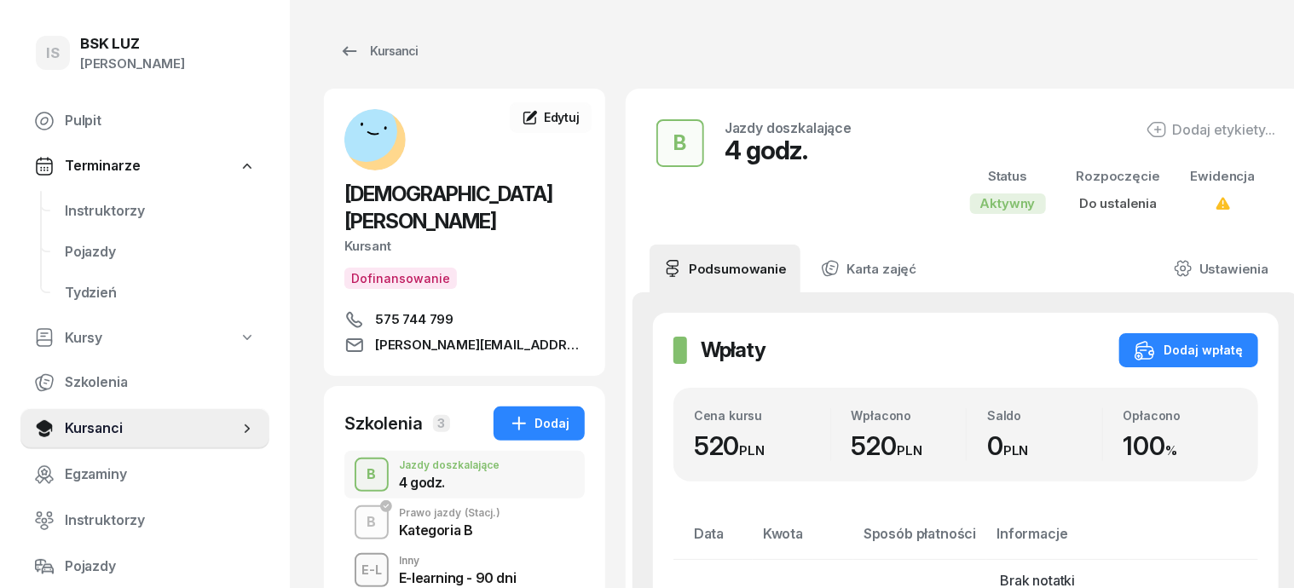
scroll to position [106, 0]
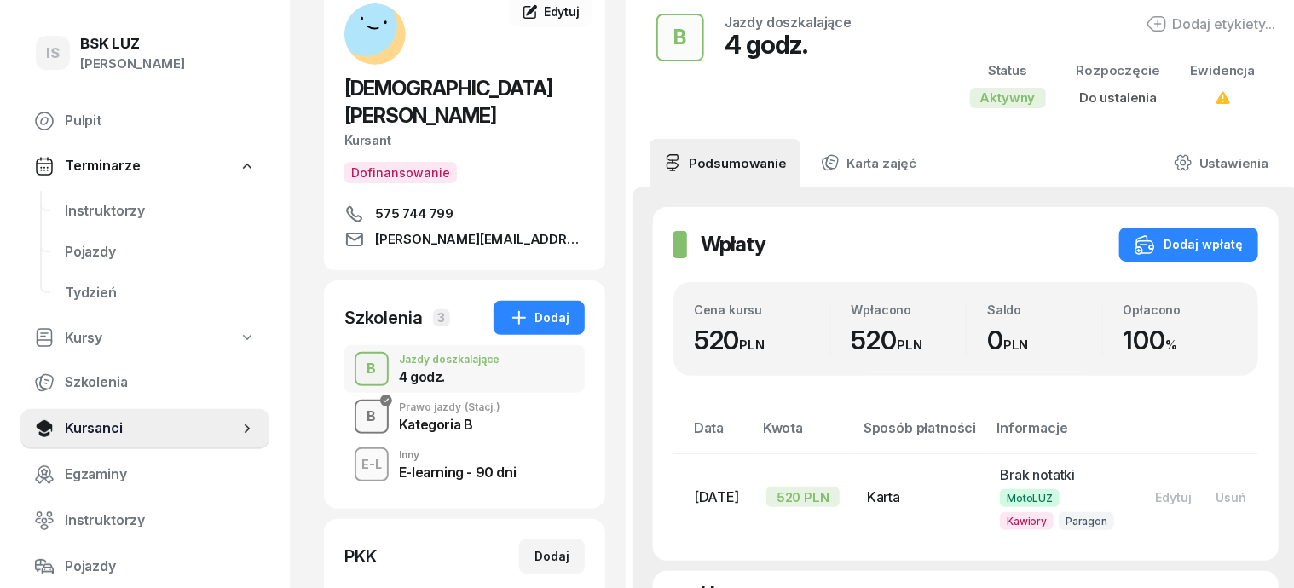
click at [361, 402] on div "B" at bounding box center [372, 416] width 23 height 29
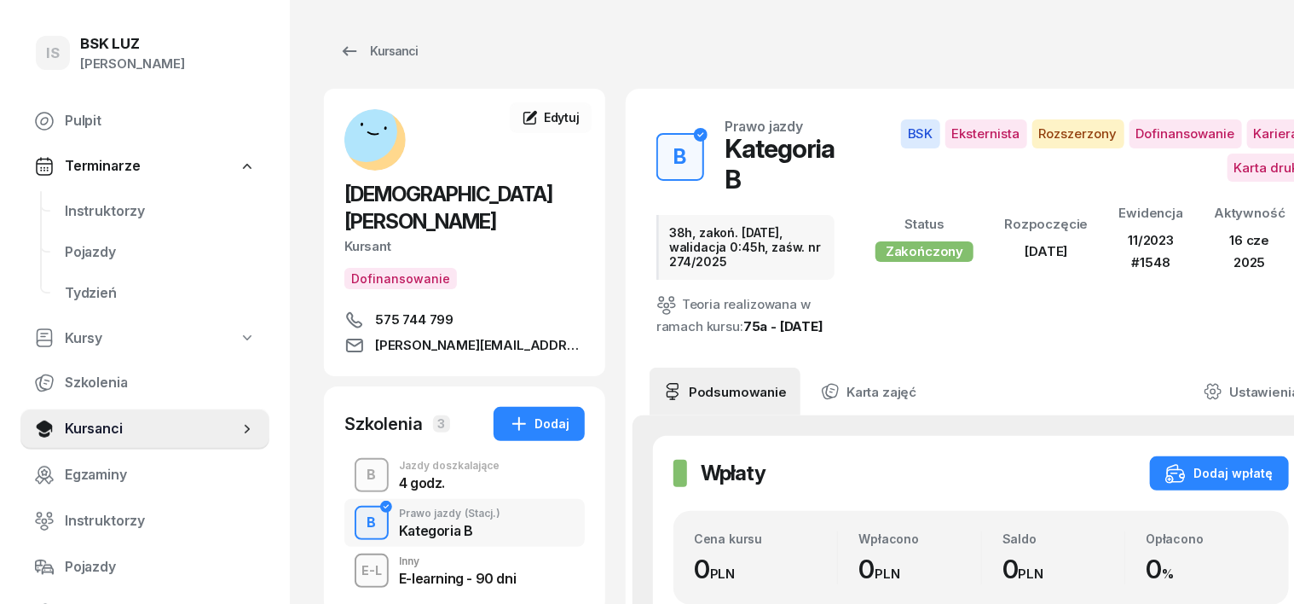
click at [361, 460] on div "B" at bounding box center [372, 474] width 23 height 29
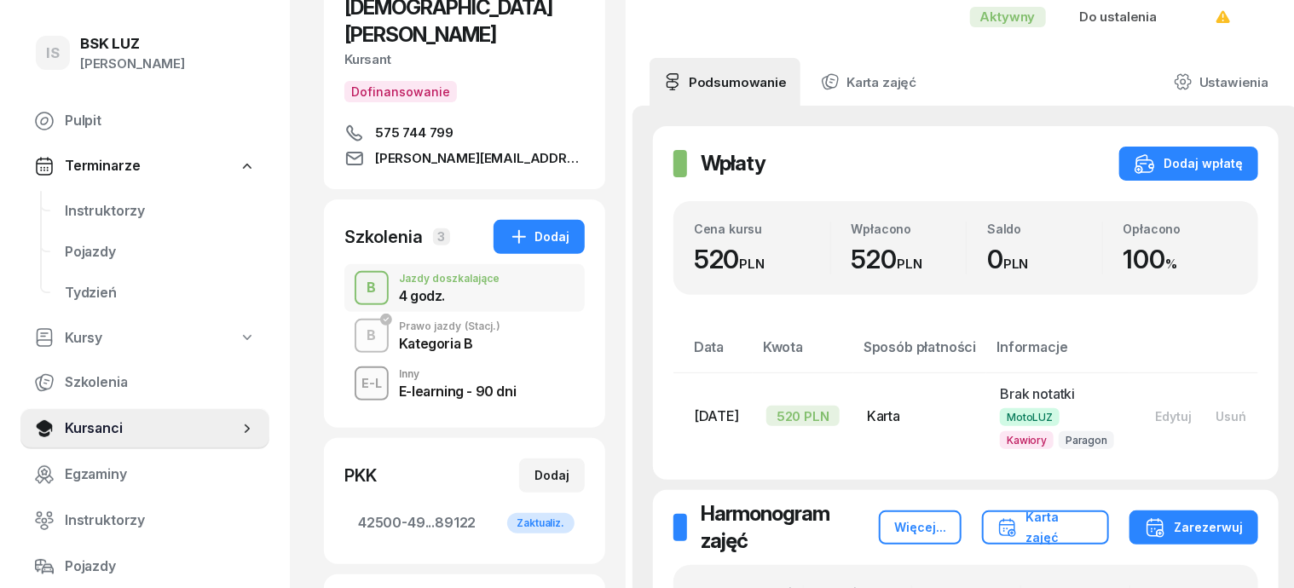
scroll to position [213, 0]
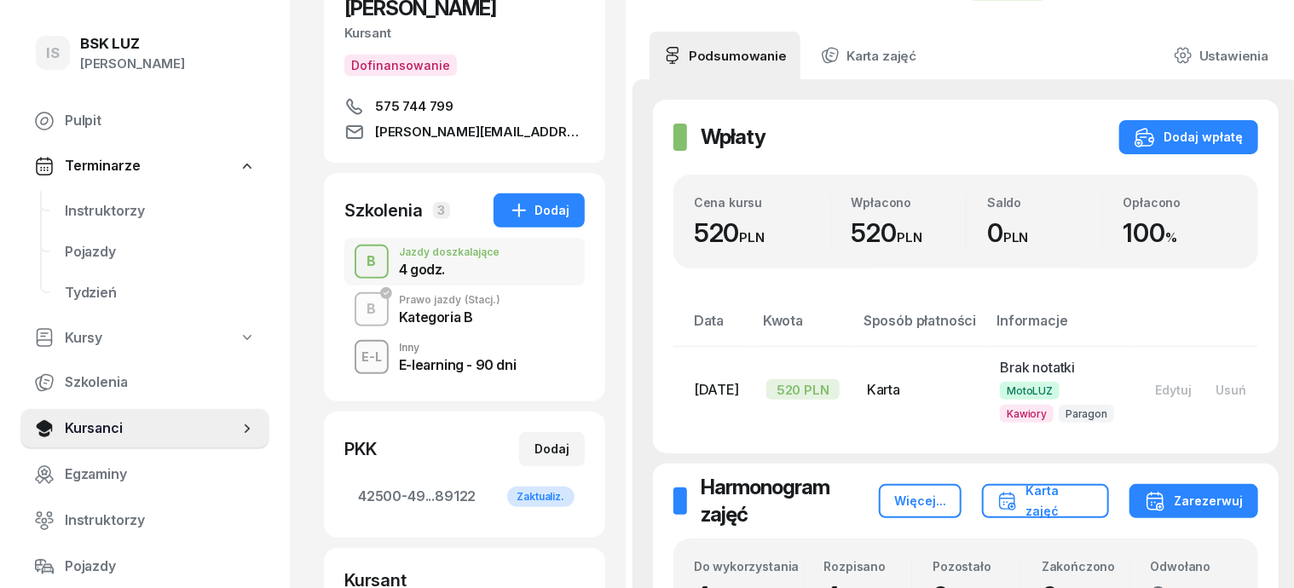
click at [361, 295] on div "B" at bounding box center [372, 309] width 23 height 29
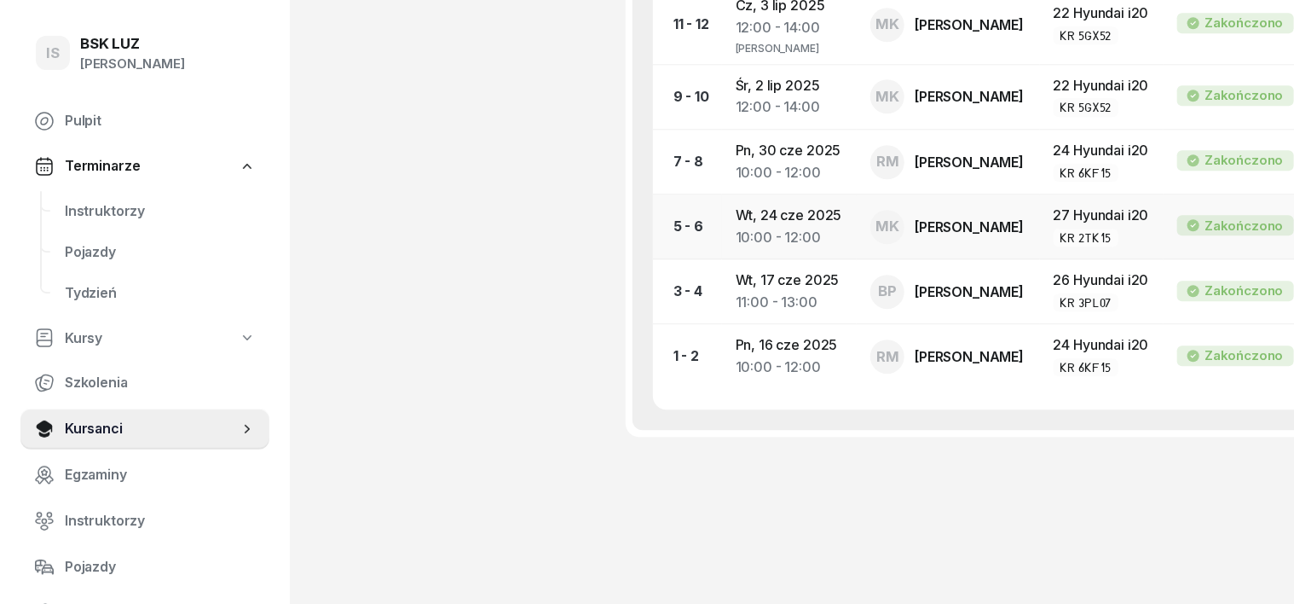
scroll to position [2589, 0]
